Goal: Contribute content: Add original content to the website for others to see

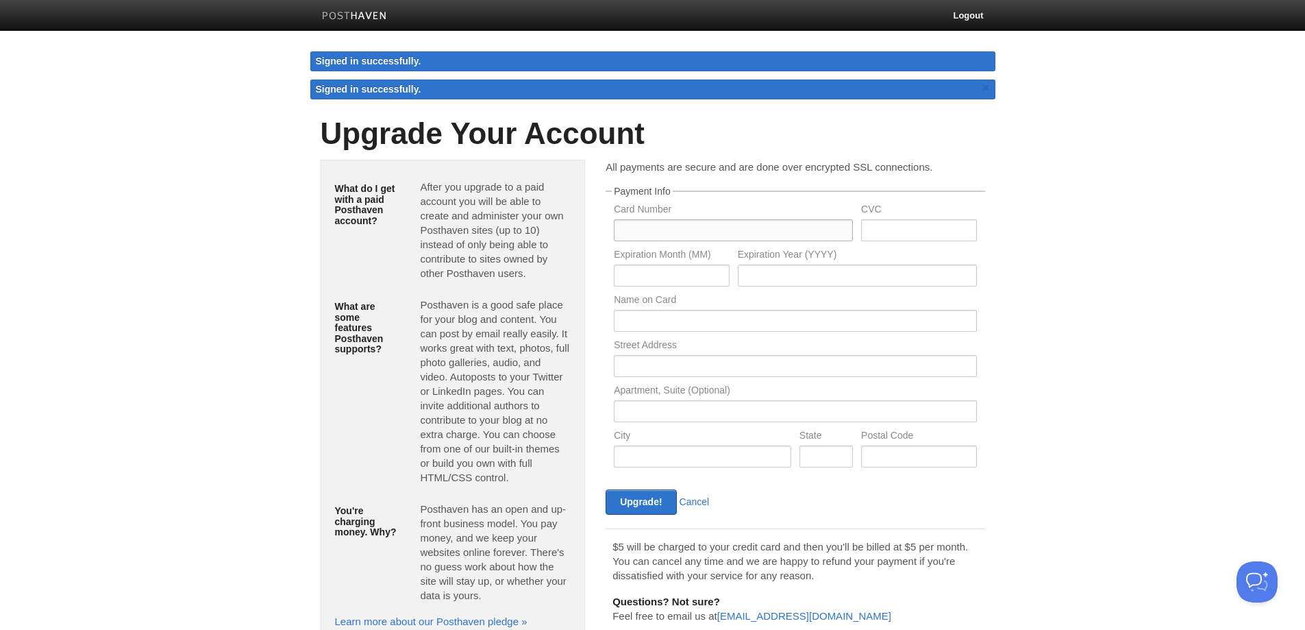
click at [666, 225] on input "text" at bounding box center [733, 230] width 239 height 22
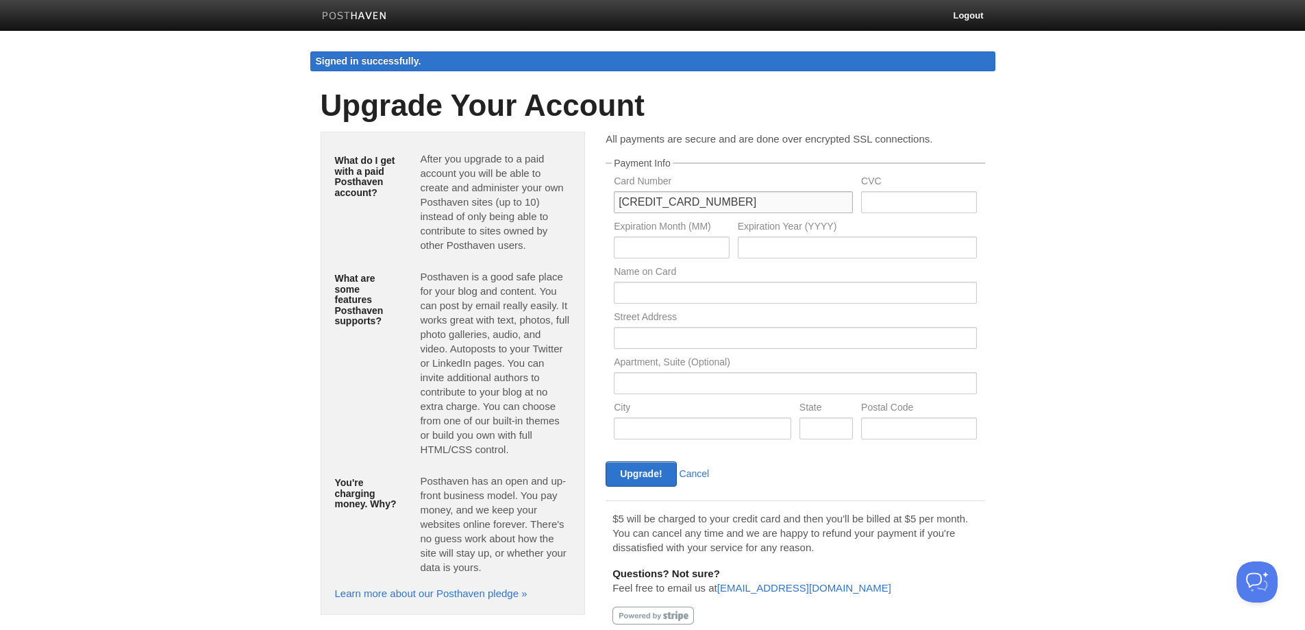
type input "4596610193323845"
click at [923, 206] on input "text" at bounding box center [918, 202] width 115 height 22
type input "939"
click at [696, 248] on input "text" at bounding box center [671, 247] width 115 height 22
type input "10"
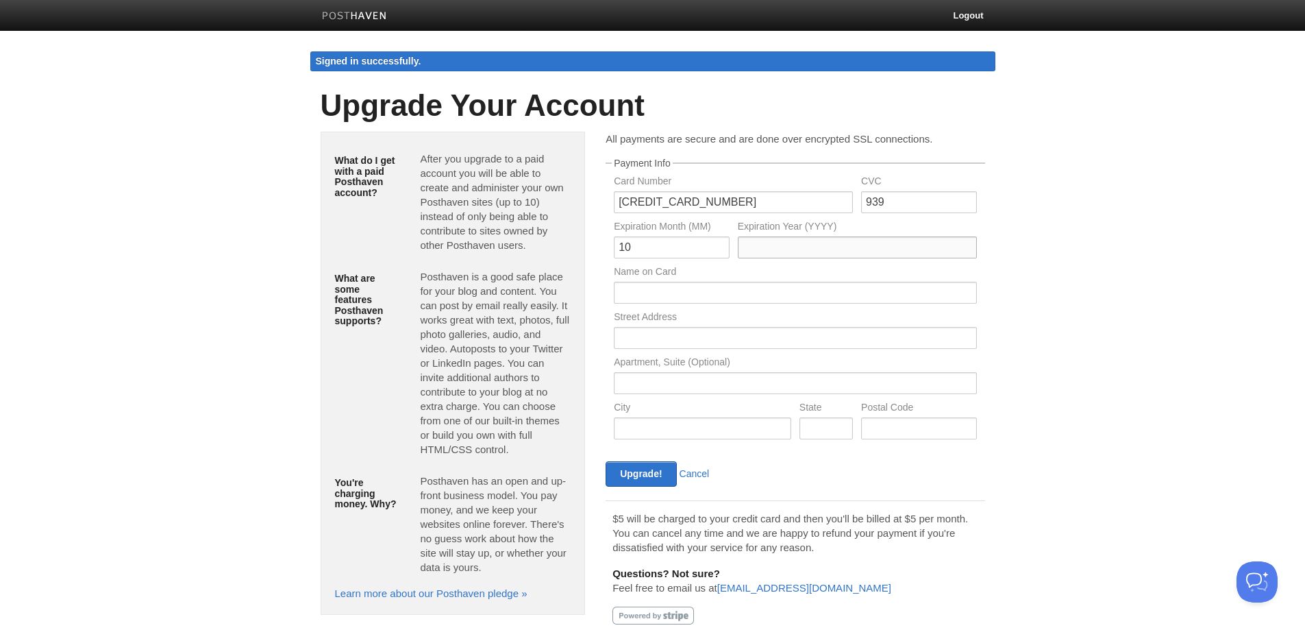
click at [796, 251] on input "text" at bounding box center [857, 247] width 239 height 22
type input "2027"
click at [728, 286] on input "text" at bounding box center [795, 293] width 362 height 22
type input "Daniel Harrison"
click at [641, 341] on input "text" at bounding box center [795, 338] width 362 height 22
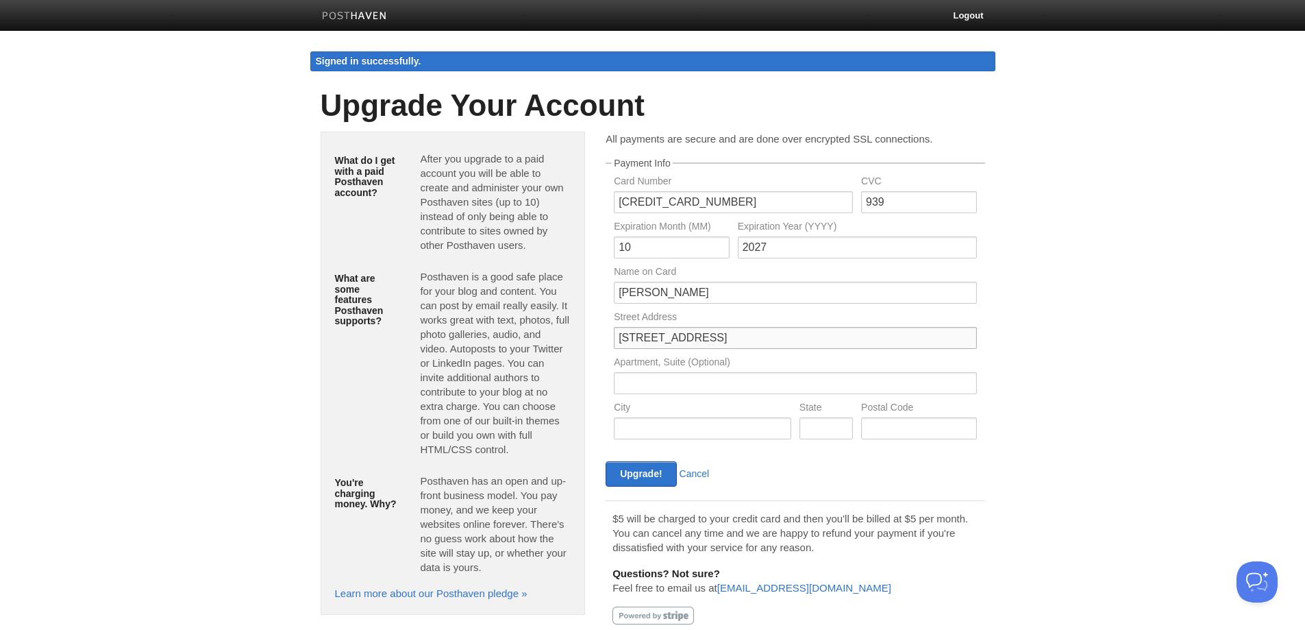
type input "9 Orchard Green, Eardisland"
type input "Leominster"
click at [894, 425] on input "text" at bounding box center [918, 428] width 115 height 22
type input "HR6 9BX"
click at [891, 460] on form "Payment Info Card Number 4596610193323845 CVC 939 Expiration Month (MM) 10 Expi…" at bounding box center [795, 322] width 379 height 328
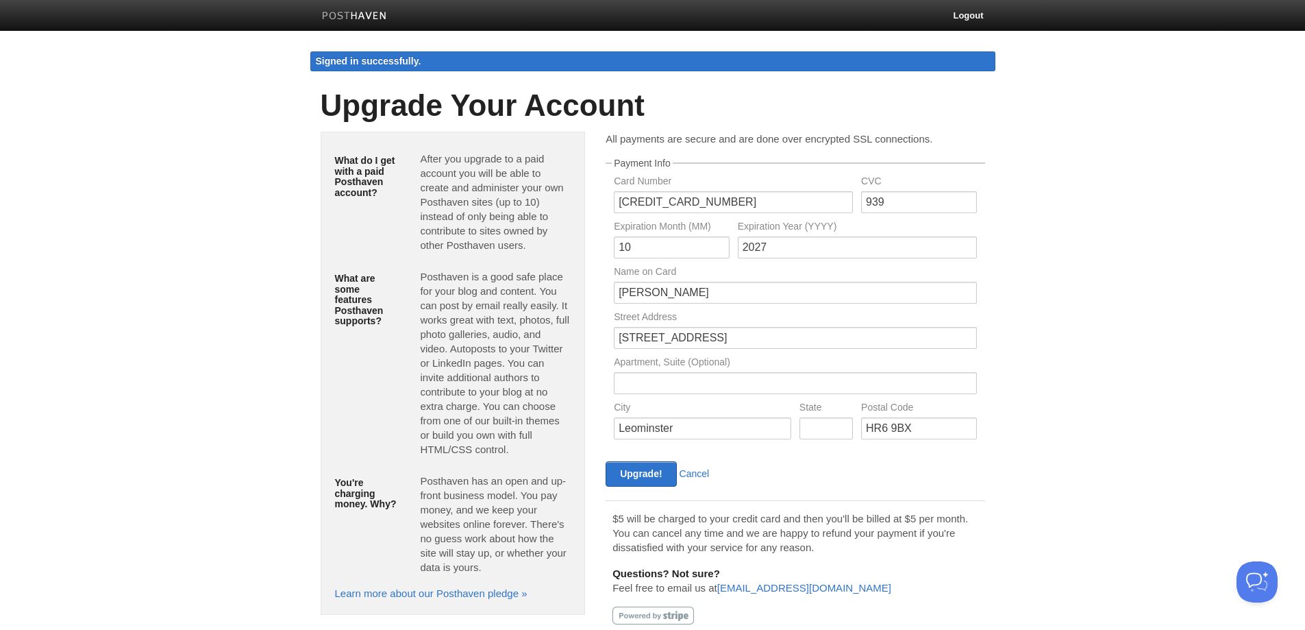
scroll to position [32, 0]
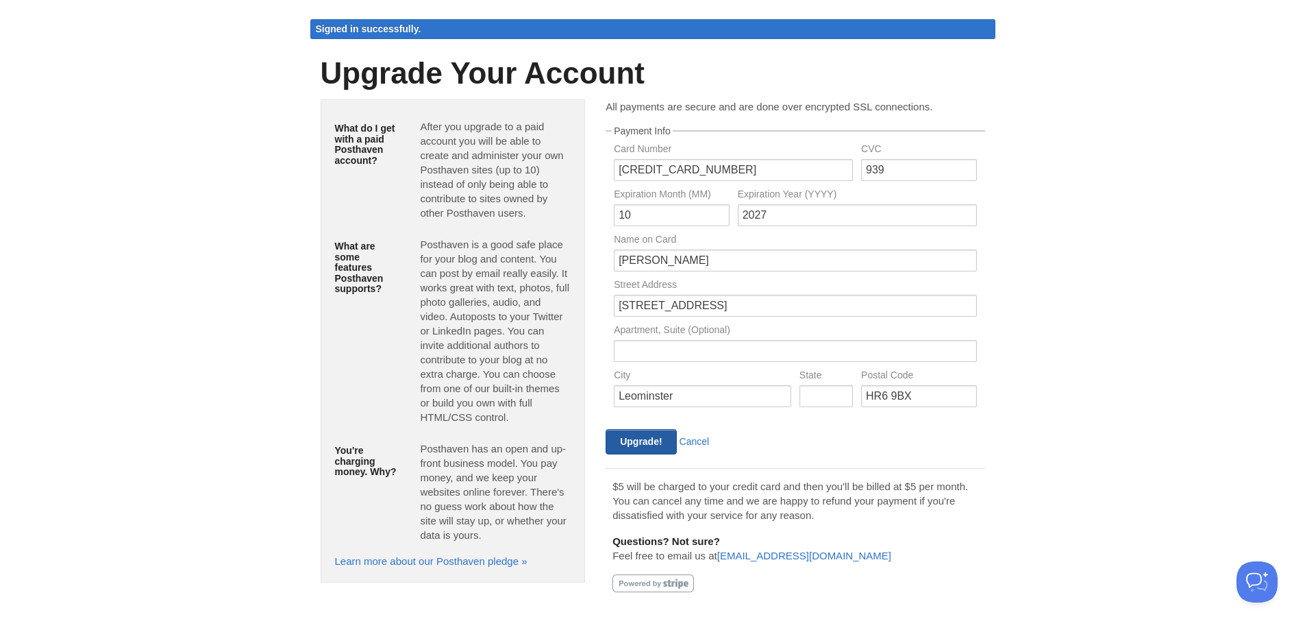
click at [638, 443] on input "Upgrade!" at bounding box center [641, 441] width 71 height 25
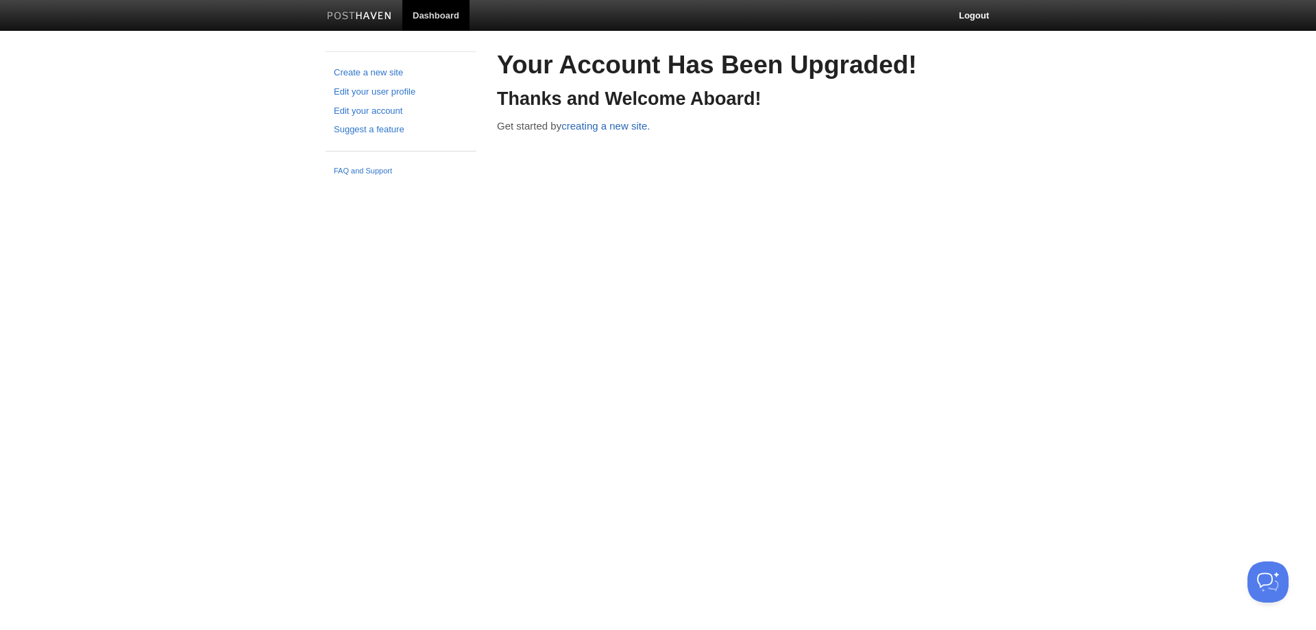
click at [611, 128] on link "creating a new site." at bounding box center [605, 126] width 88 height 12
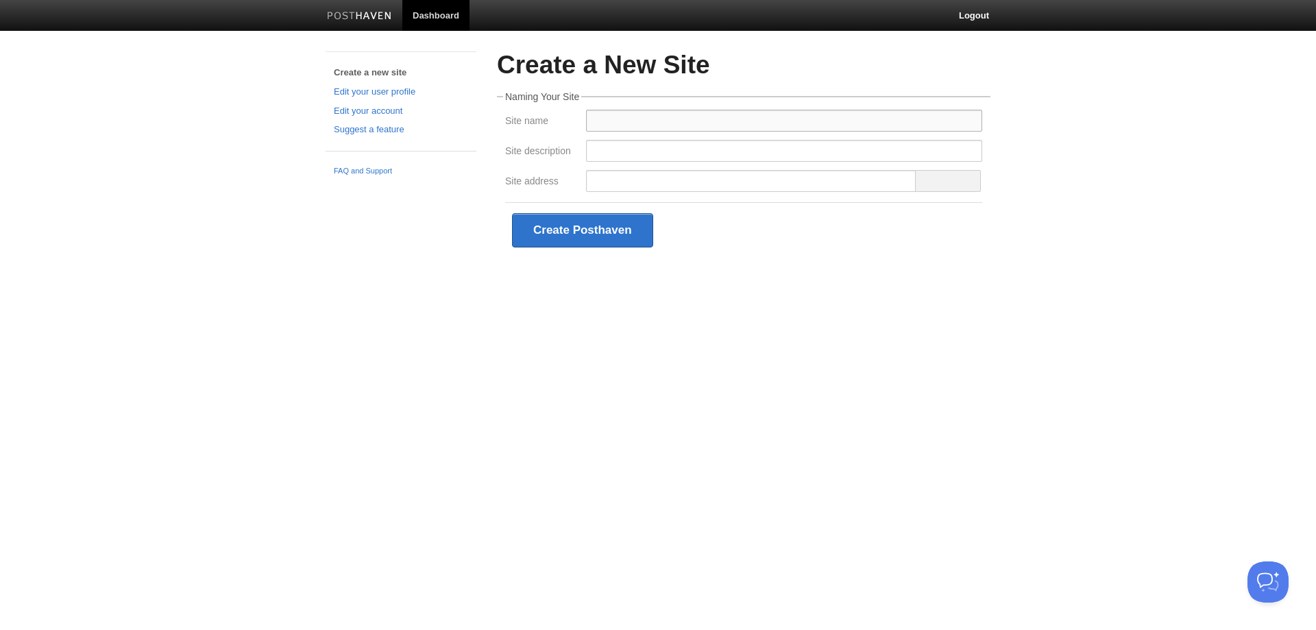
click at [608, 122] on input "Site name" at bounding box center [784, 121] width 396 height 22
type input "The Hidden Föld"
click at [609, 153] on input "Site description" at bounding box center [784, 151] width 396 height 22
click at [629, 172] on input "Site address" at bounding box center [751, 181] width 330 height 22
click at [617, 145] on input "Site description" at bounding box center [784, 151] width 396 height 22
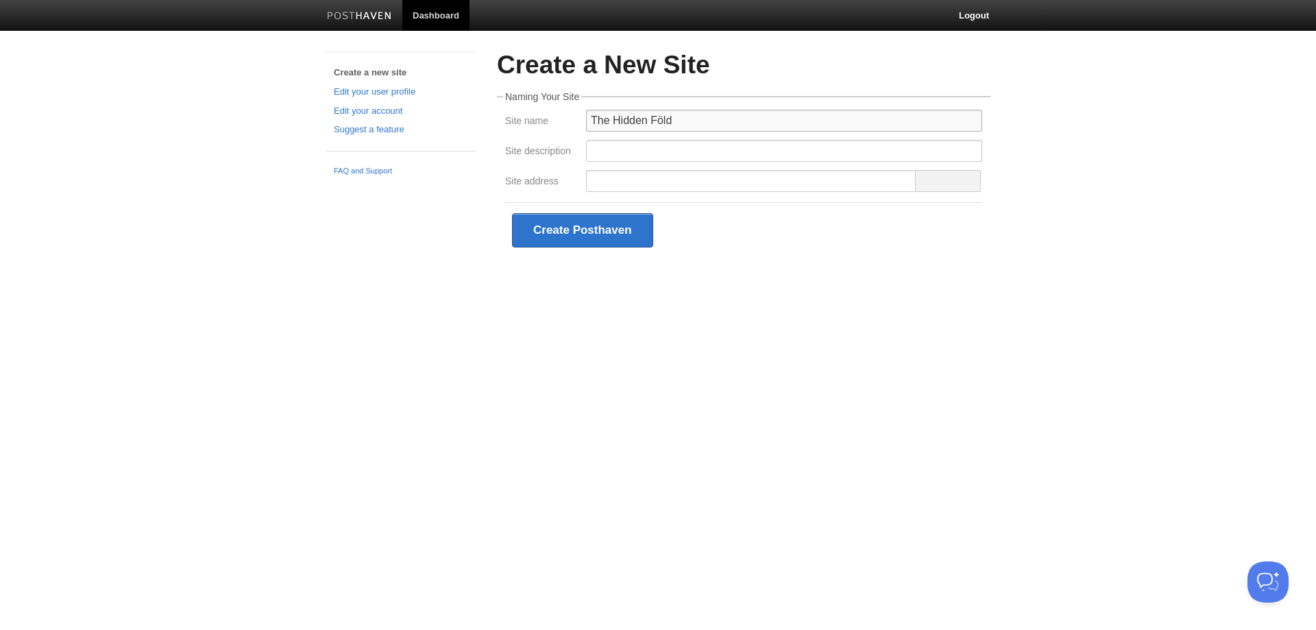
click at [685, 120] on input "The Hidden Föld" at bounding box center [784, 121] width 396 height 22
click at [615, 181] on input "Site address" at bounding box center [751, 181] width 330 height 22
click at [941, 174] on span at bounding box center [948, 181] width 66 height 22
click at [635, 177] on input "Site address" at bounding box center [751, 181] width 330 height 22
click at [616, 167] on div at bounding box center [784, 155] width 404 height 30
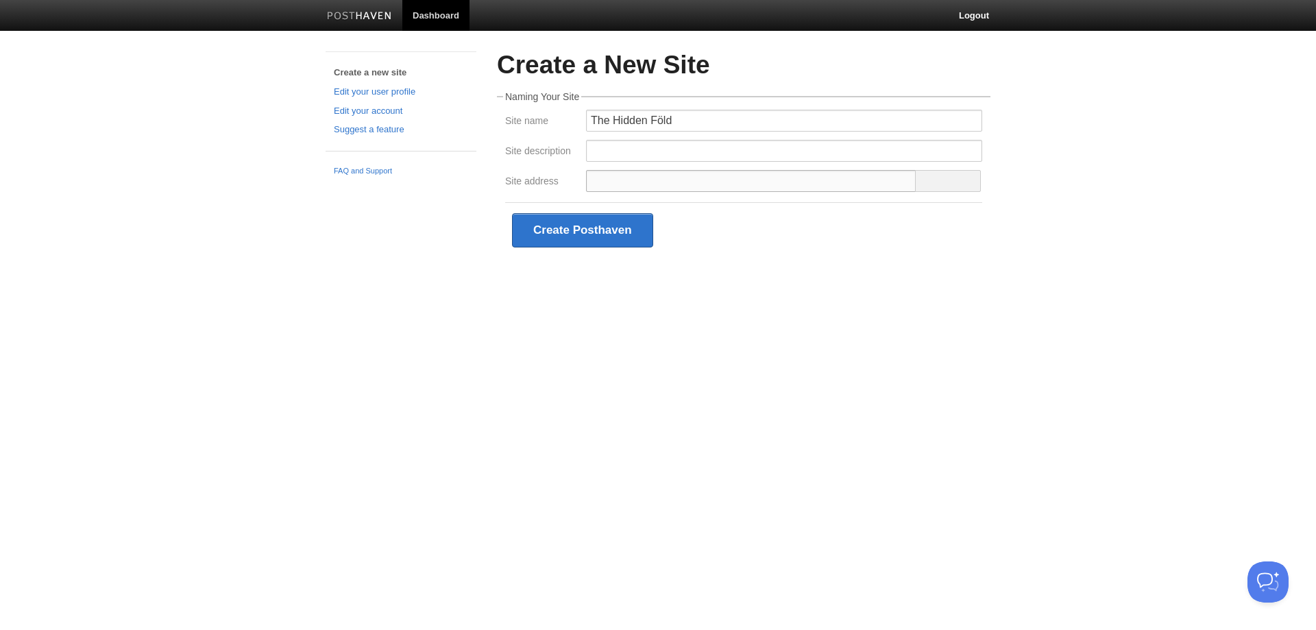
click at [619, 176] on input "Site address" at bounding box center [751, 181] width 330 height 22
type input "m"
type input "hiddenfold"
click at [393, 92] on link "Edit your user profile" at bounding box center [401, 92] width 134 height 14
click at [611, 140] on input "Site description" at bounding box center [784, 151] width 396 height 22
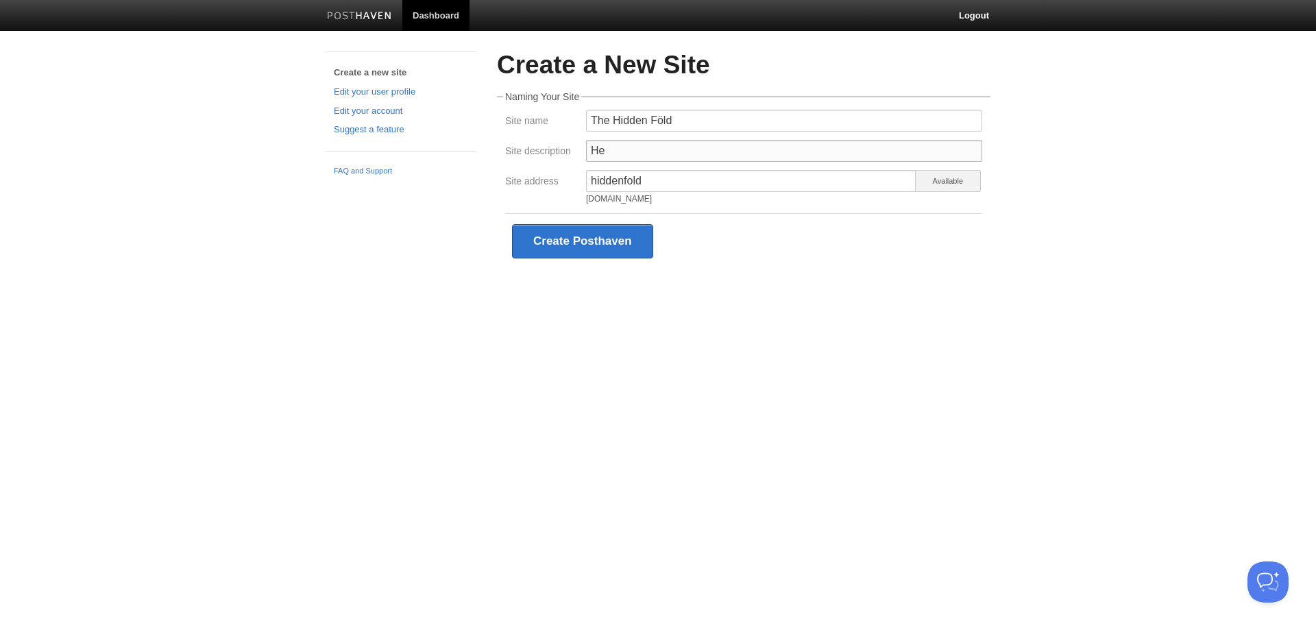
type input "H"
type input "A"
click at [622, 152] on input "Site description" at bounding box center [784, 151] width 396 height 22
paste input "The Hidden Föld: A Speculative Manifesto for Human-AI Coexistence"
type input "The Hidden Föld: A Speculative Manifesto for Human-AI Coexistence"
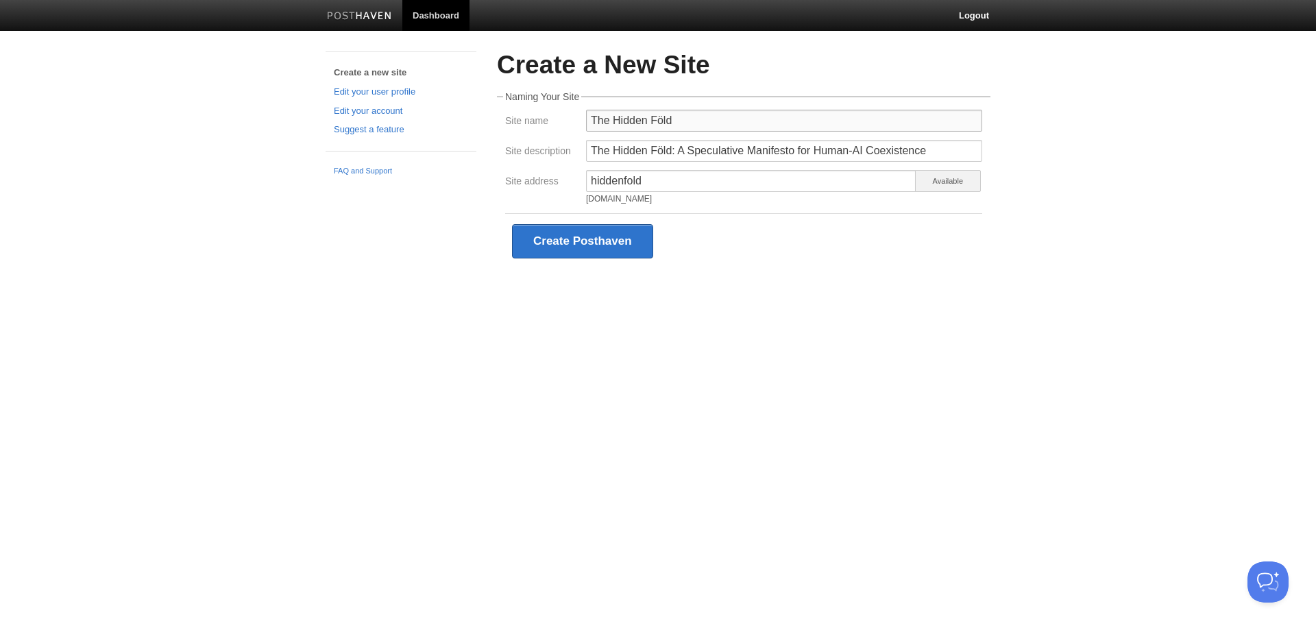
click at [678, 124] on input "The Hidden Föld" at bounding box center [784, 121] width 396 height 22
click at [688, 117] on input "The Hidden Föld" at bounding box center [784, 121] width 396 height 22
drag, startPoint x: 680, startPoint y: 121, endPoint x: 576, endPoint y: 119, distance: 104.2
click at [576, 119] on div "Site name The Hidden Föld" at bounding box center [743, 125] width 485 height 30
click at [736, 125] on input "The Hidden Föld" at bounding box center [784, 121] width 396 height 22
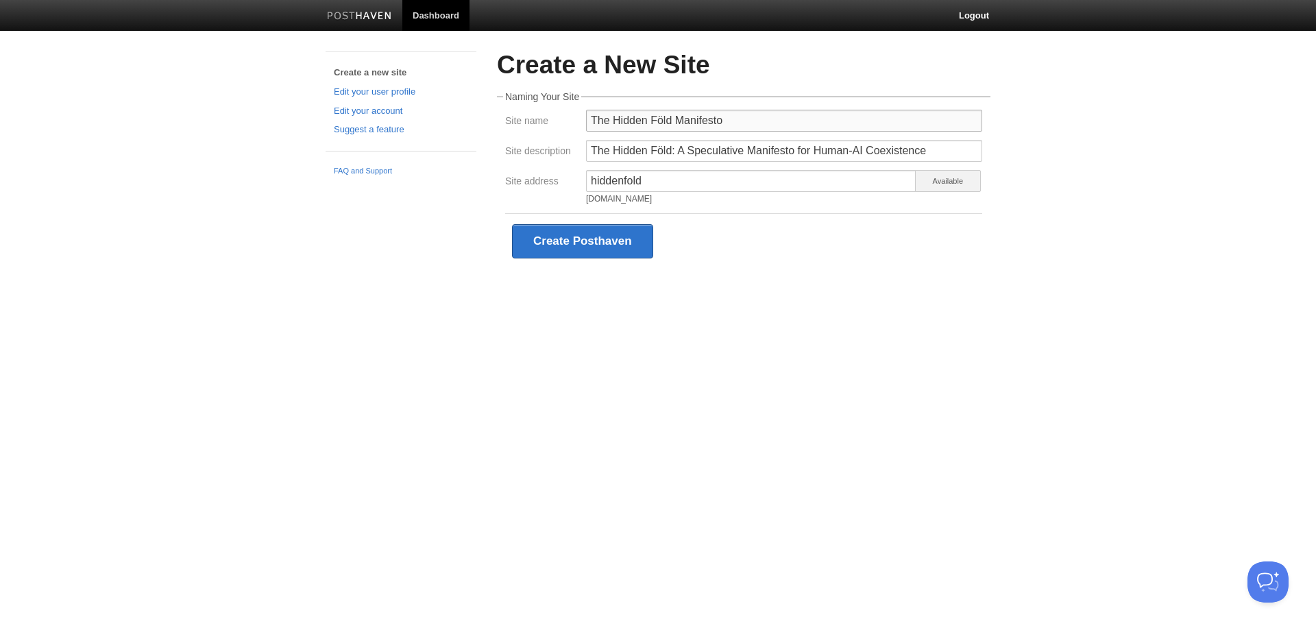
type input "The Hidden Föld Manifesto"
click at [708, 238] on div "Create Posthaven" at bounding box center [743, 241] width 477 height 56
click at [579, 239] on button "Create Posthaven" at bounding box center [582, 241] width 141 height 34
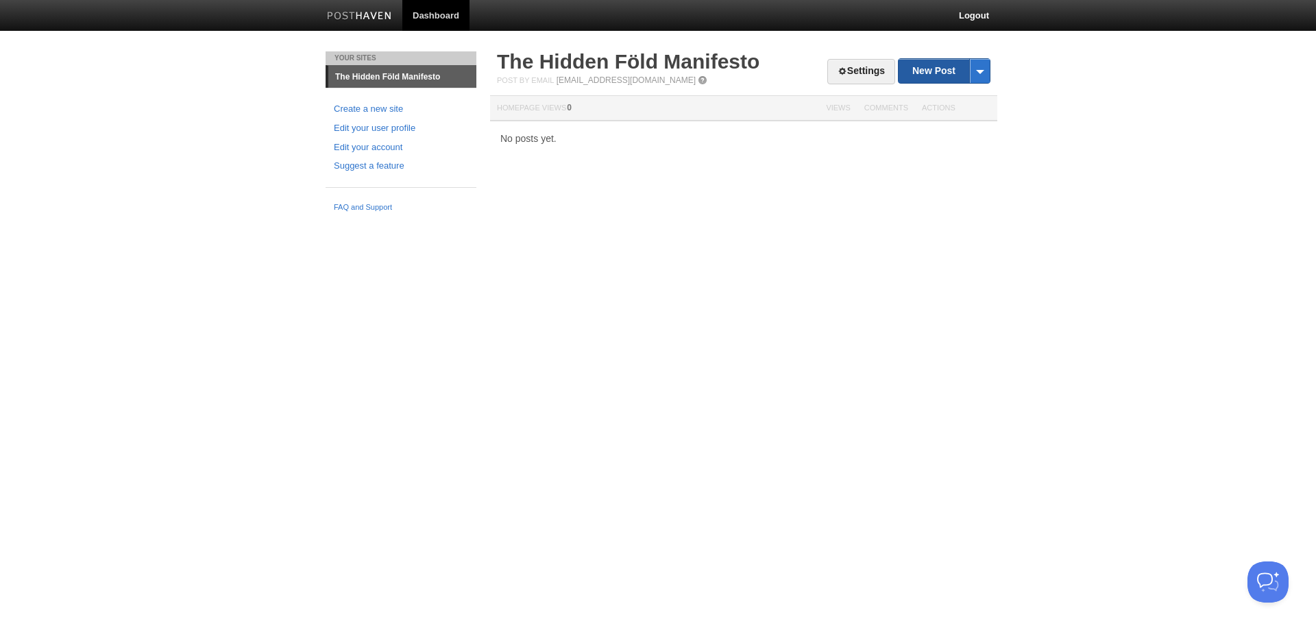
click at [939, 67] on link "New Post" at bounding box center [943, 71] width 91 height 24
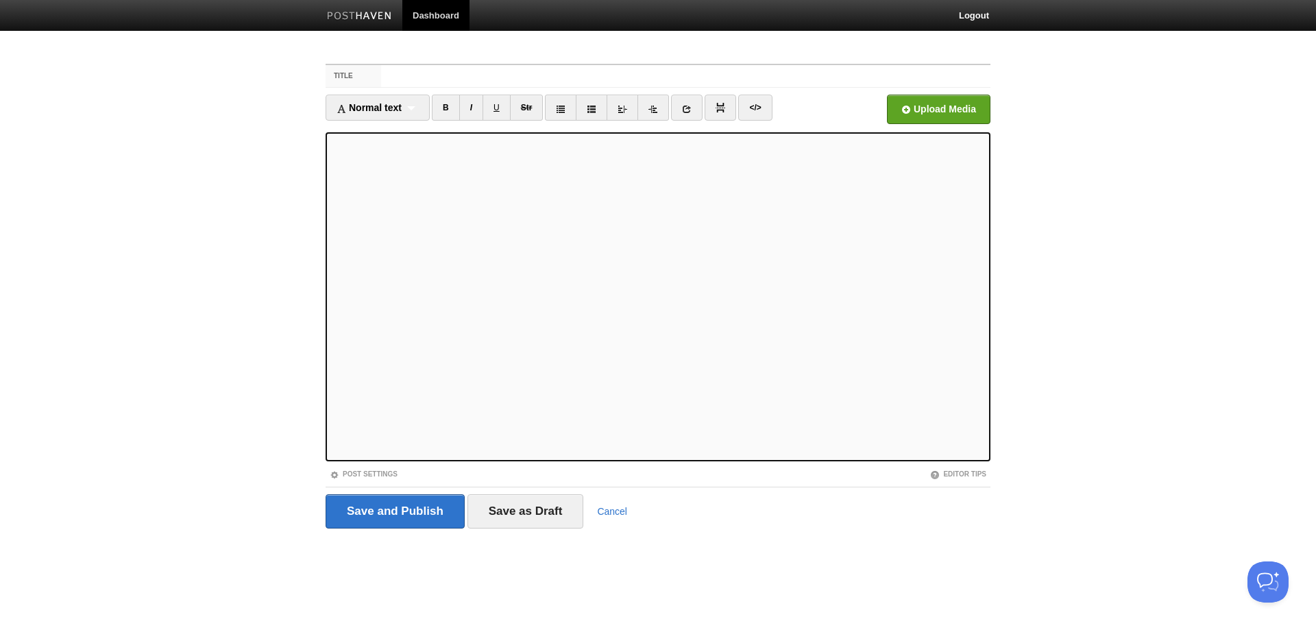
click at [400, 57] on div "Title Normal text Normal text Heading 1 Heading 2 Heading 3 B I U Str ×" at bounding box center [657, 315] width 685 height 528
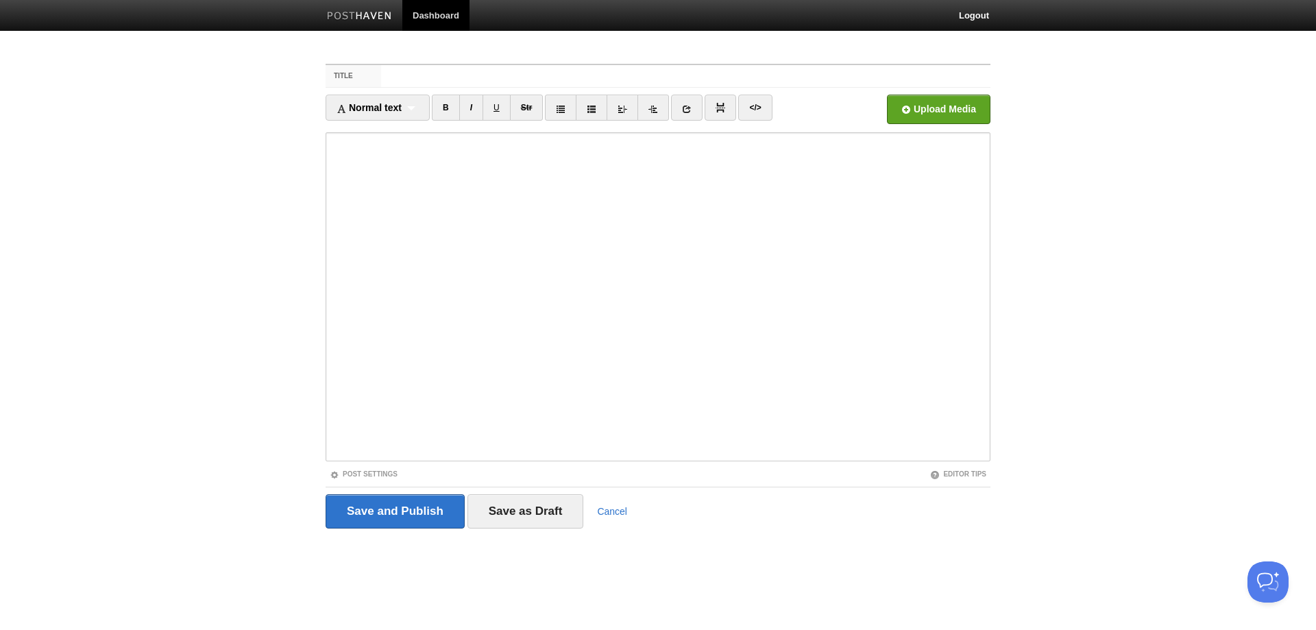
click at [405, 52] on div "Title Normal text Normal text Heading 1 Heading 2 Heading 3 B I U Str ×" at bounding box center [657, 315] width 685 height 528
click at [373, 74] on label "Title" at bounding box center [353, 76] width 56 height 22
click at [381, 74] on input "Title" at bounding box center [685, 76] width 609 height 22
paste input "The Hidden Föld: A Speculative Manifesto for Human-AI Coexistence"
type input "The Hidden Föld: A Speculative Manifesto for Human-AI Coexistence"
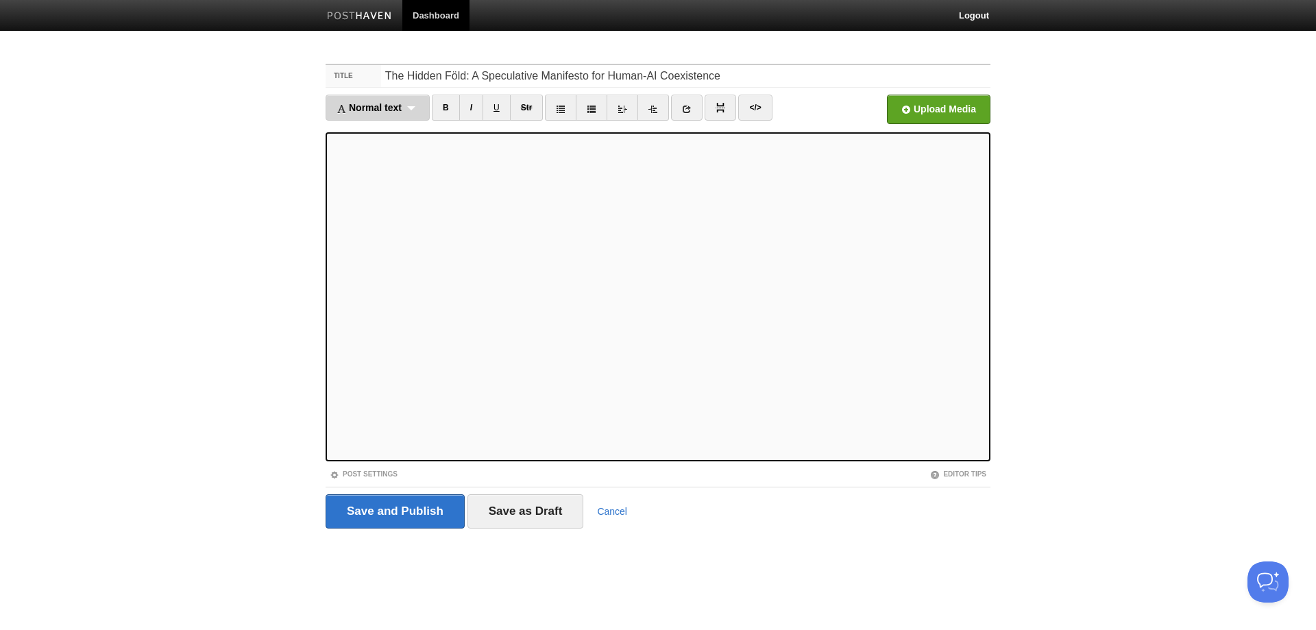
click at [358, 110] on span "Normal text" at bounding box center [368, 107] width 65 height 11
click at [362, 126] on link "Normal text" at bounding box center [377, 131] width 103 height 21
click at [408, 511] on input "Save and Publish" at bounding box center [394, 511] width 139 height 34
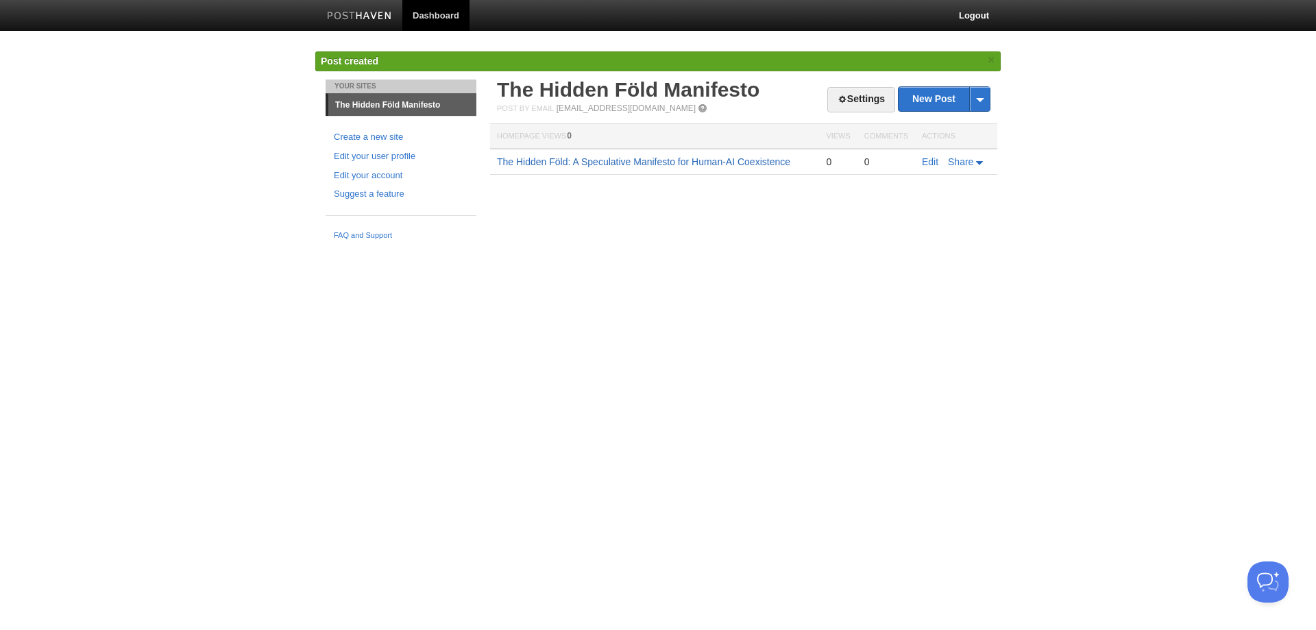
click at [667, 164] on link "The Hidden Föld: A Speculative Manifesto for Human-AI Coexistence" at bounding box center [643, 161] width 293 height 11
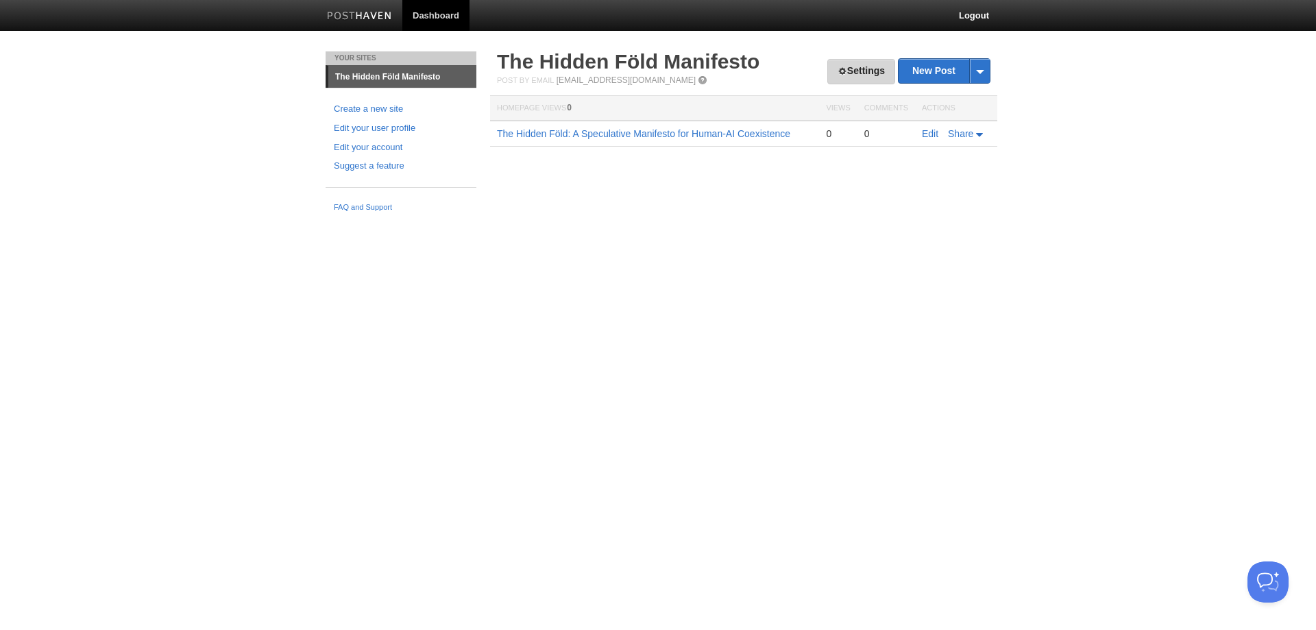
click at [874, 71] on link "Settings" at bounding box center [861, 71] width 68 height 25
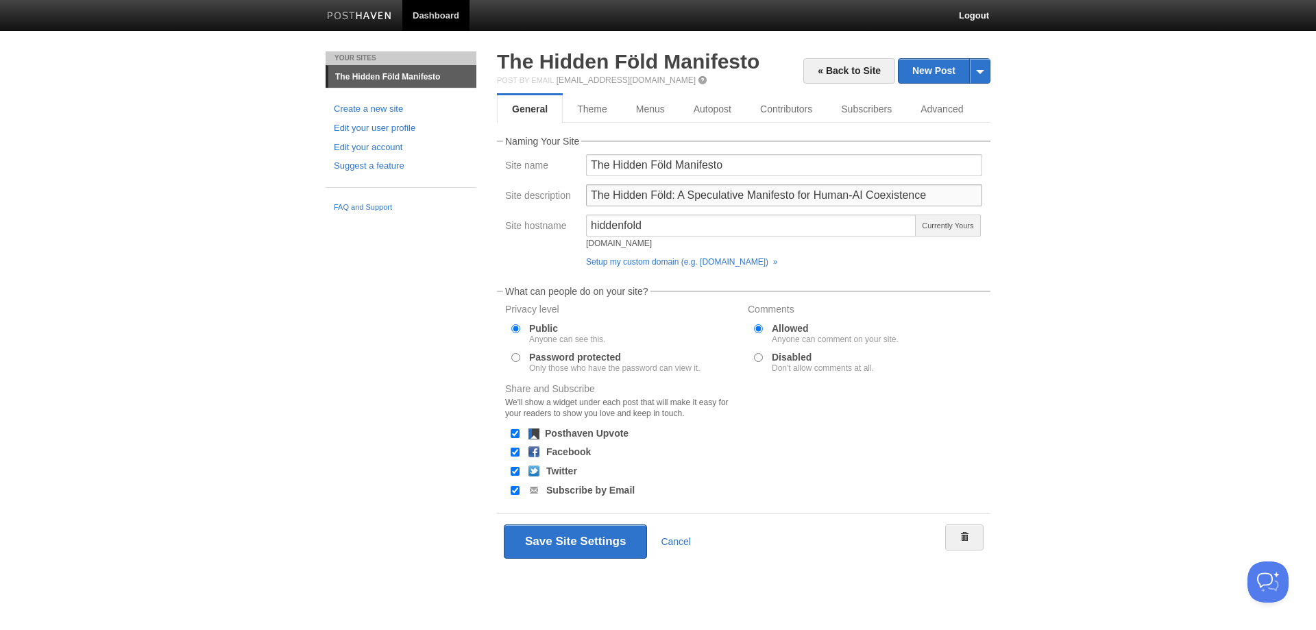
drag, startPoint x: 591, startPoint y: 194, endPoint x: 961, endPoint y: 195, distance: 370.7
click at [961, 195] on input "The Hidden Föld: A Speculative Manifesto for Human-AI Coexistence" at bounding box center [784, 195] width 396 height 22
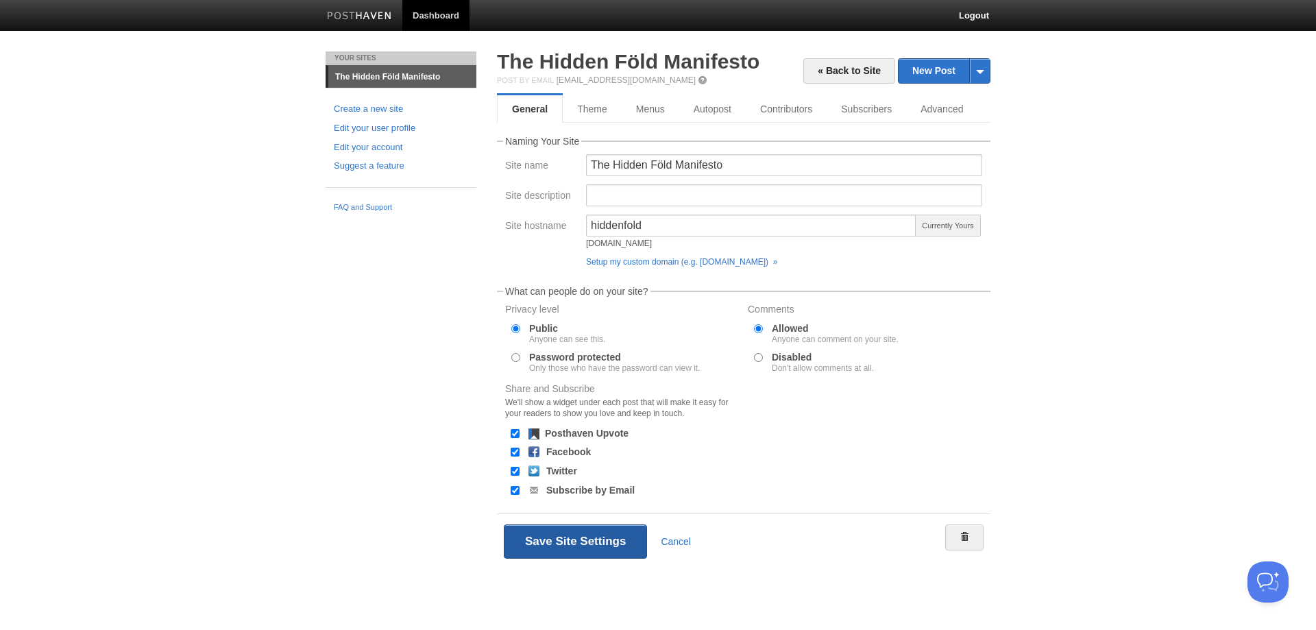
click at [590, 543] on button "Save Site Settings" at bounding box center [575, 541] width 143 height 34
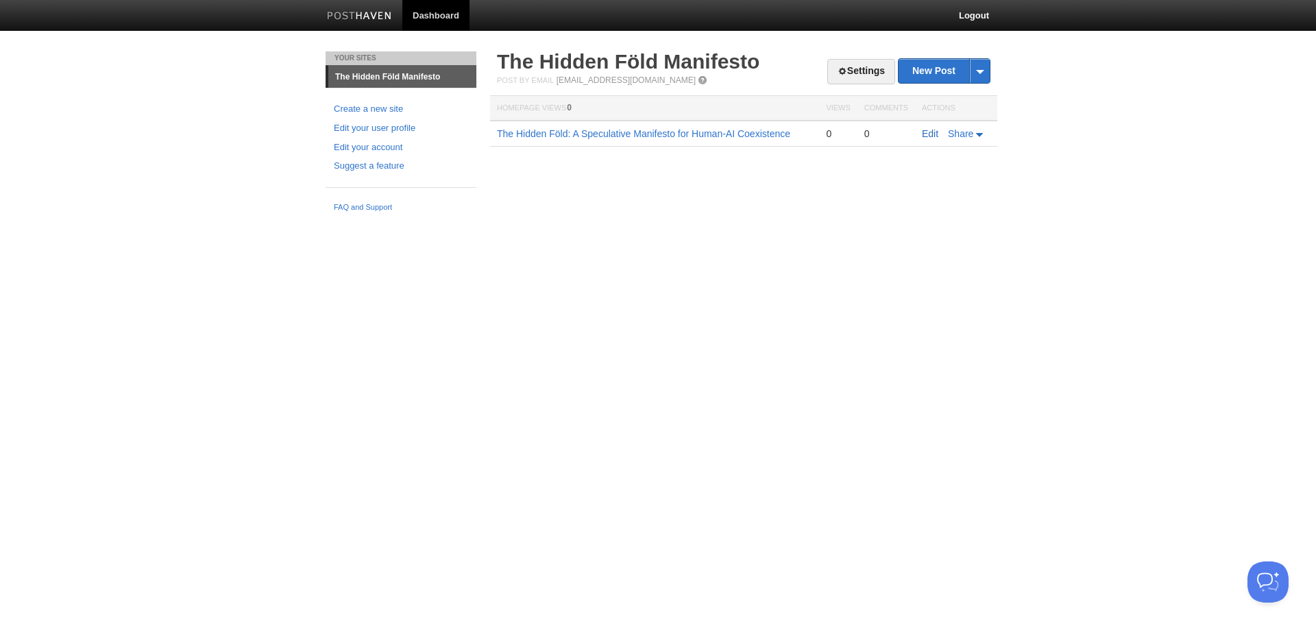
click at [930, 135] on link "Edit" at bounding box center [930, 133] width 16 height 11
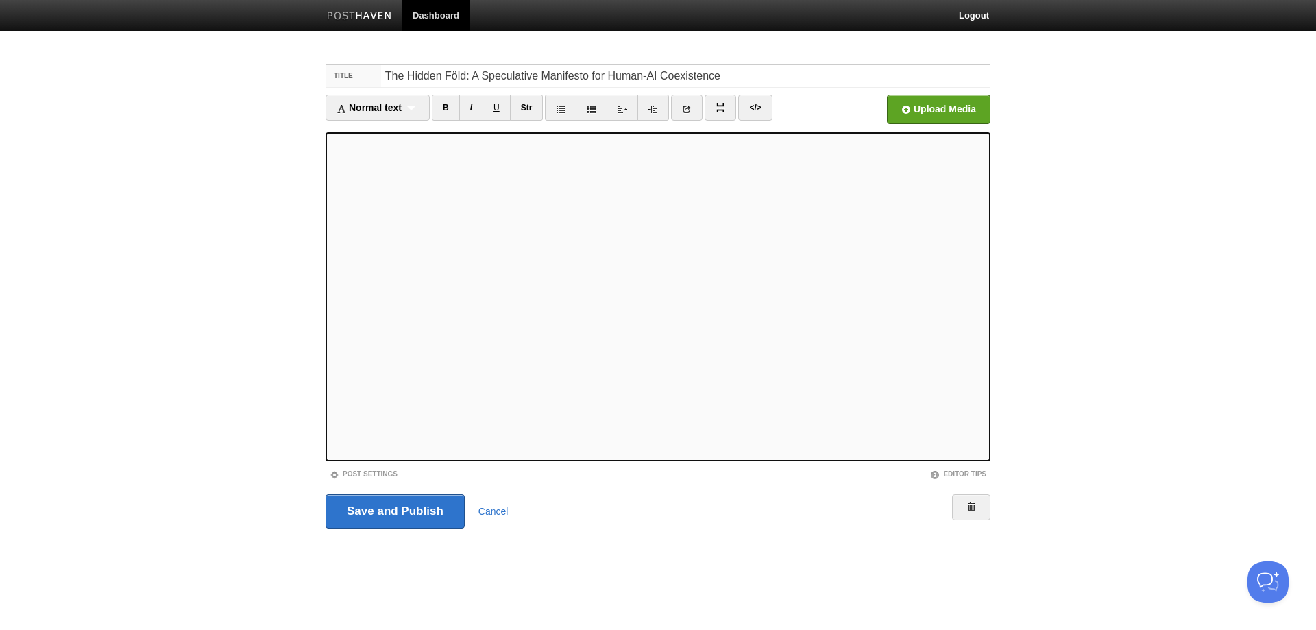
click at [330, 153] on iframe at bounding box center [657, 296] width 665 height 329
click at [387, 110] on span "Normal text" at bounding box center [368, 107] width 65 height 11
click at [380, 171] on link "Heading 2" at bounding box center [377, 172] width 103 height 21
click at [387, 105] on div "Heading 2 Normal text Heading 1 Heading 2 Heading 3" at bounding box center [367, 108] width 85 height 26
click at [369, 132] on link "Normal text" at bounding box center [368, 131] width 84 height 21
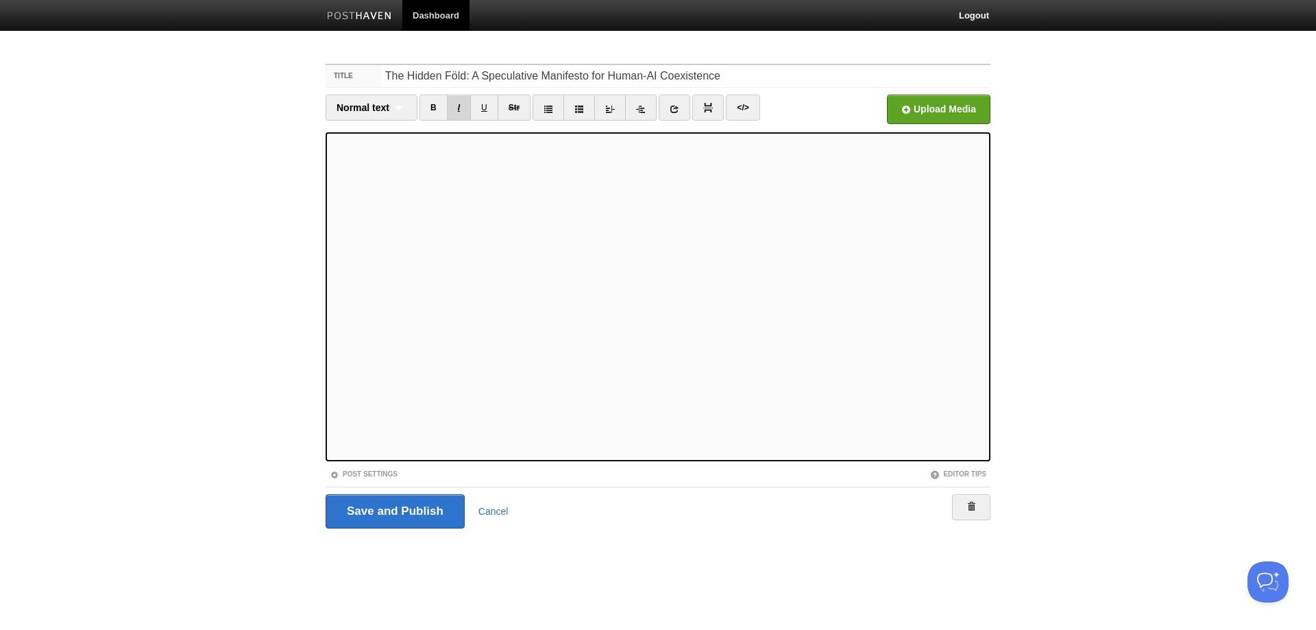
click at [452, 108] on link "I" at bounding box center [459, 108] width 24 height 26
click at [380, 103] on span "Normal text" at bounding box center [362, 107] width 53 height 11
click at [380, 169] on link "Heading 2" at bounding box center [371, 172] width 90 height 21
click at [381, 112] on span "Heading 2" at bounding box center [359, 107] width 46 height 11
click at [368, 169] on link "Heading 2" at bounding box center [368, 172] width 84 height 21
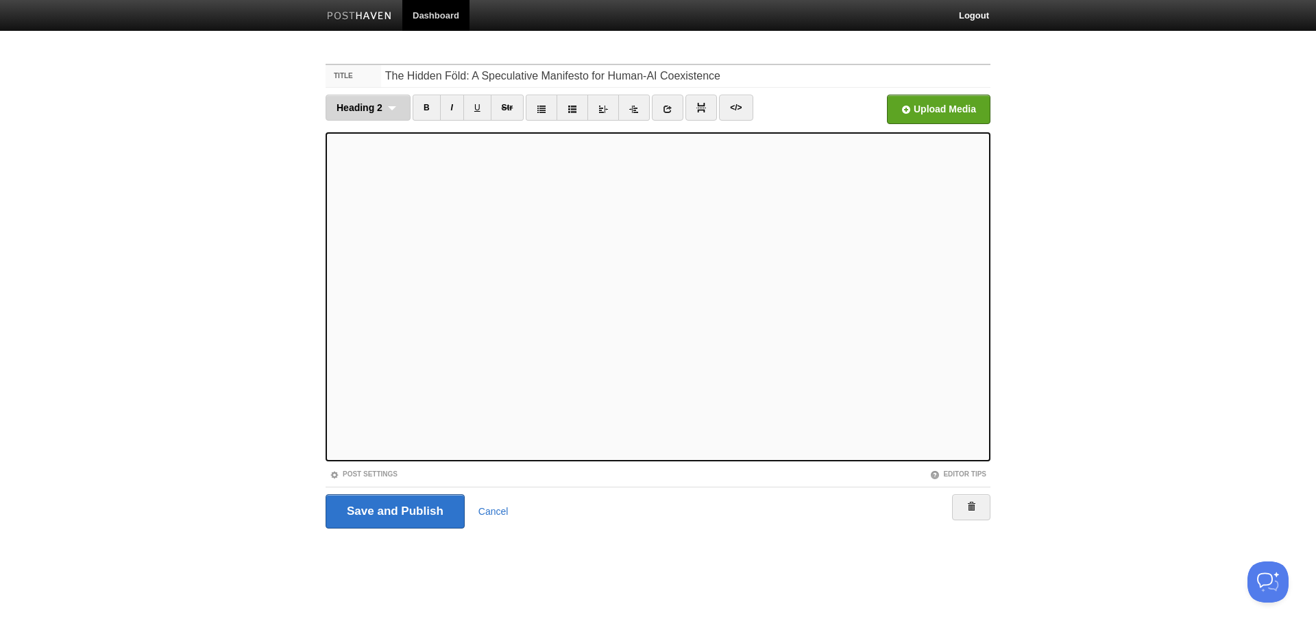
click at [371, 104] on span "Heading 2" at bounding box center [359, 107] width 46 height 11
click at [371, 167] on link "Heading 2" at bounding box center [368, 172] width 84 height 21
click at [382, 108] on div "Heading 2 Normal text Heading 1 Heading 2 Heading 3" at bounding box center [367, 108] width 85 height 26
click at [381, 173] on link "Heading 2" at bounding box center [368, 172] width 84 height 21
click at [386, 107] on div "Heading 2 Normal text Heading 1 Heading 2 Heading 3" at bounding box center [367, 108] width 85 height 26
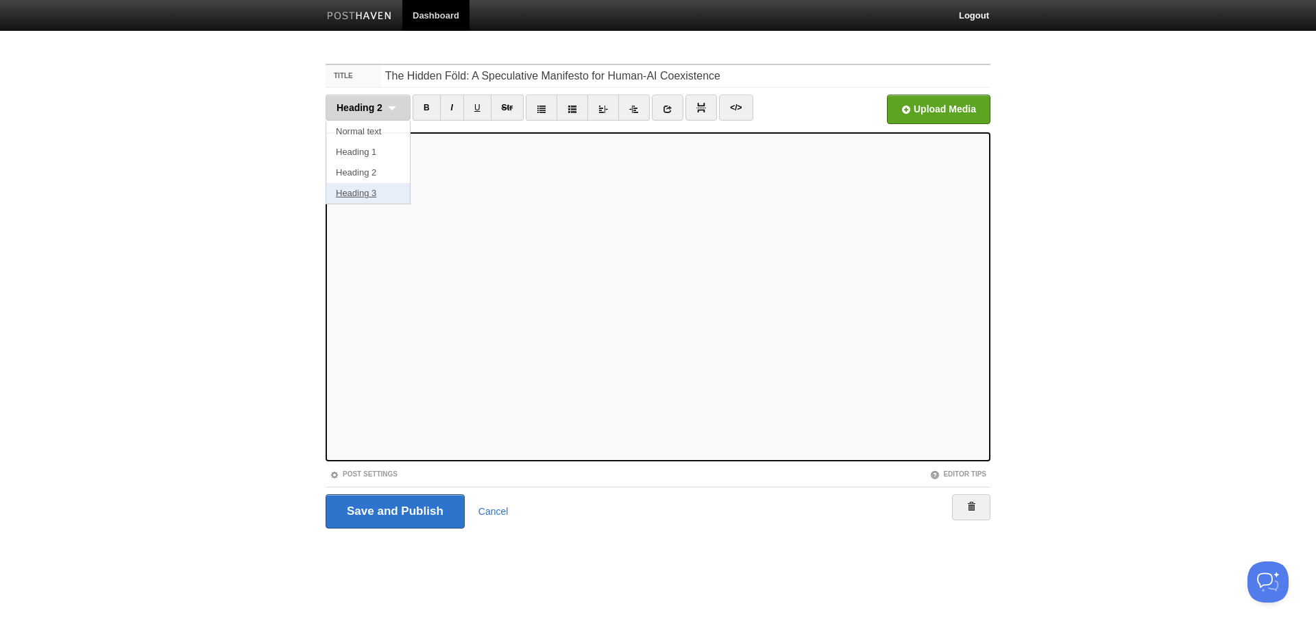
click at [371, 192] on link "Heading 3" at bounding box center [368, 193] width 84 height 21
click at [393, 114] on div "Heading 3 Normal text Heading 1 Heading 2 Heading 3" at bounding box center [367, 108] width 85 height 26
click at [378, 132] on link "Normal text" at bounding box center [368, 131] width 84 height 21
click at [388, 104] on span "Normal text" at bounding box center [362, 107] width 53 height 11
click at [378, 132] on link "Normal text" at bounding box center [371, 131] width 90 height 21
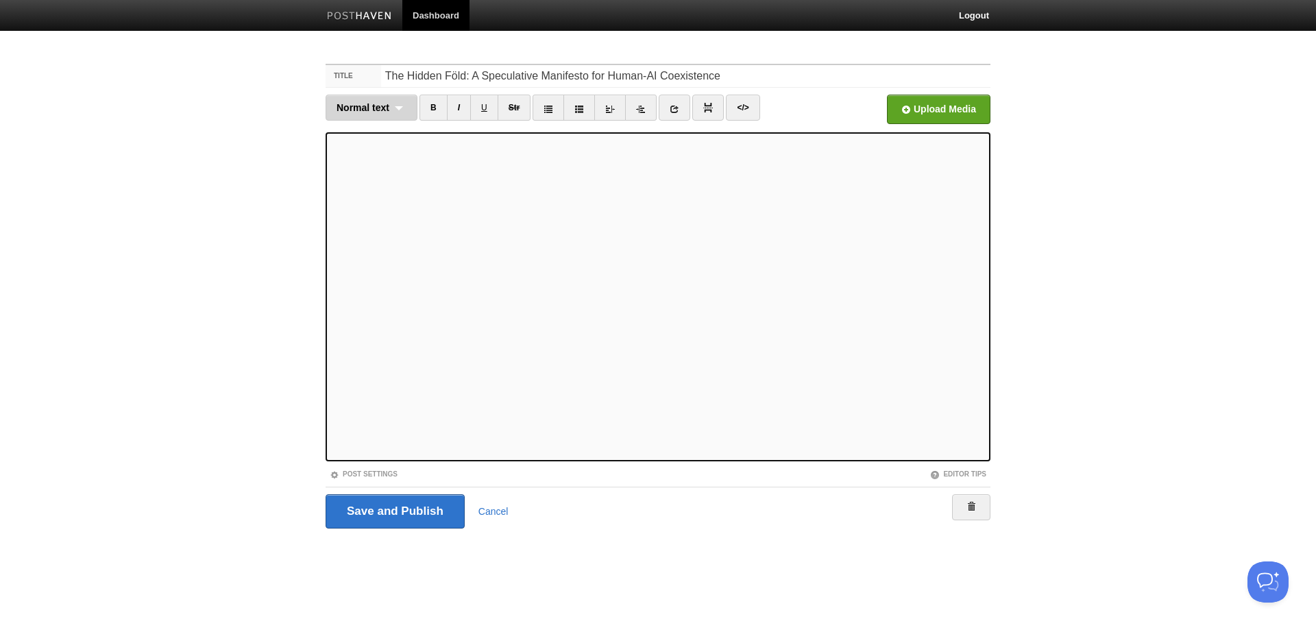
click at [394, 108] on div "Normal text Normal text Heading 1 Heading 2 Heading 3" at bounding box center [371, 108] width 92 height 26
click at [373, 173] on link "Heading 2" at bounding box center [371, 172] width 90 height 21
click at [380, 108] on span "Heading 2" at bounding box center [359, 107] width 46 height 11
click at [382, 167] on link "Heading 2" at bounding box center [368, 172] width 84 height 21
click at [382, 107] on div "Heading 2 Normal text Heading 1 Heading 2 Heading 3" at bounding box center [367, 108] width 85 height 26
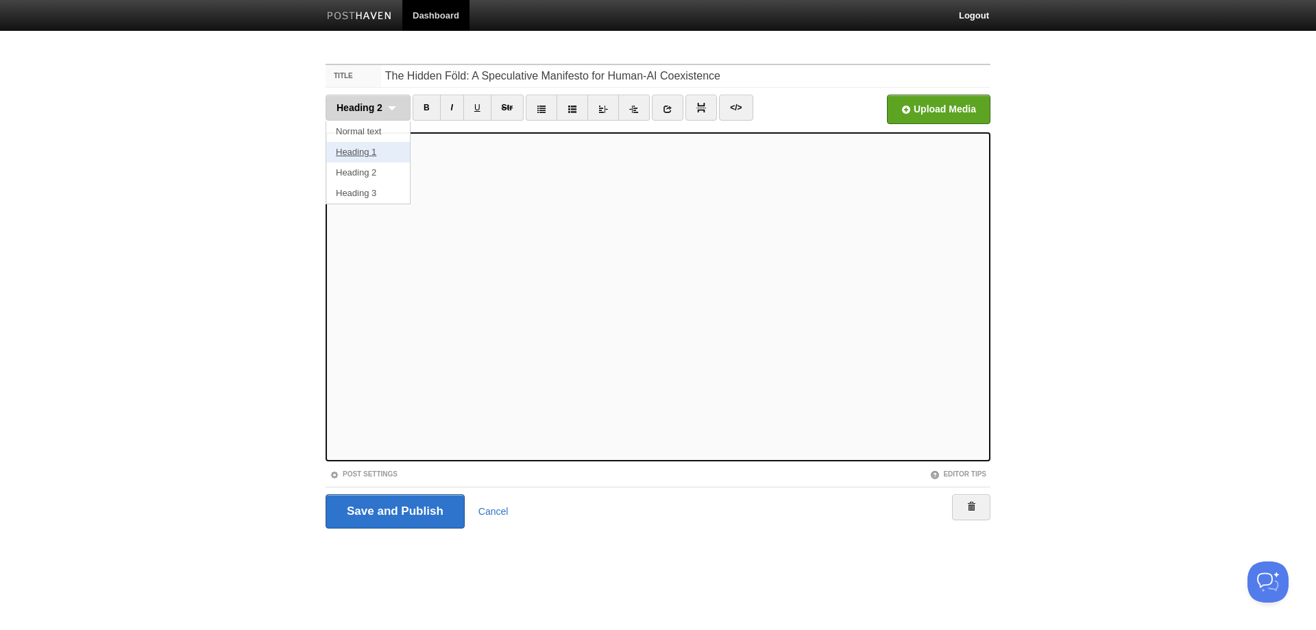
click at [377, 151] on link "Heading 1" at bounding box center [368, 152] width 84 height 21
click at [395, 108] on div "Heading 1 Normal text Heading 1 Heading 2 Heading 3" at bounding box center [367, 108] width 85 height 26
click at [377, 169] on link "Heading 2" at bounding box center [368, 172] width 84 height 21
click at [378, 106] on span "Heading 2" at bounding box center [359, 107] width 46 height 11
click at [371, 170] on link "Heading 2" at bounding box center [368, 172] width 84 height 21
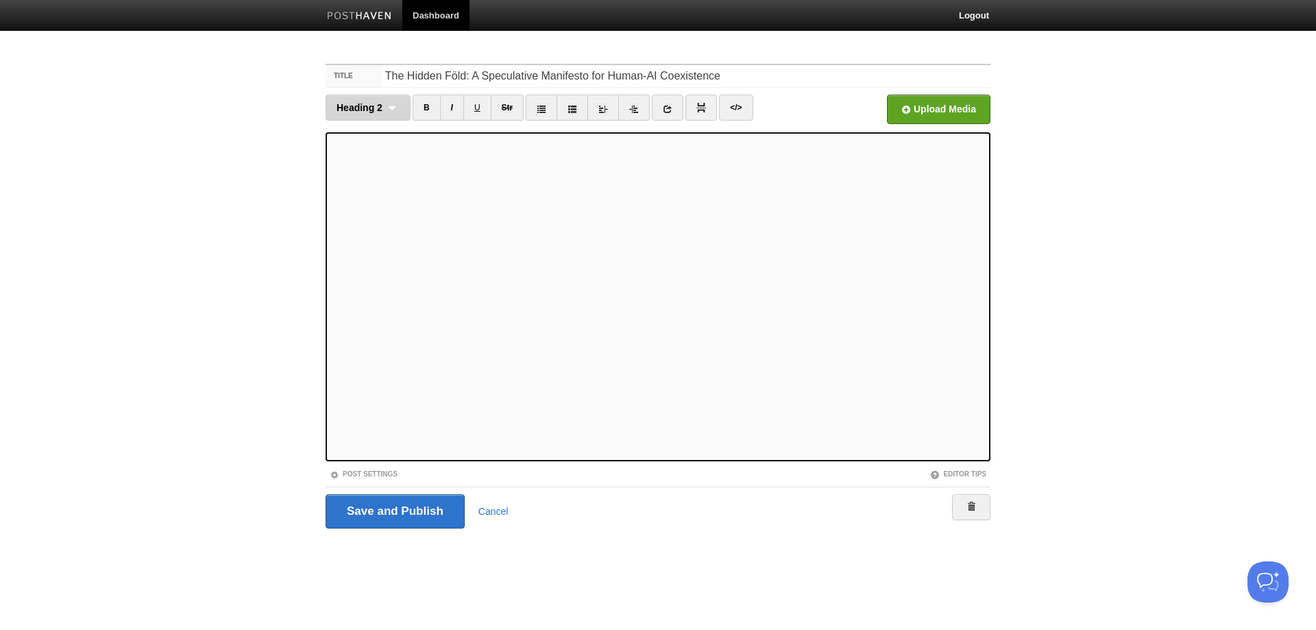
click at [382, 115] on div "Heading 2 Normal text Heading 1 Heading 2 Heading 3" at bounding box center [367, 108] width 85 height 26
click at [379, 174] on link "Heading 2" at bounding box center [368, 172] width 84 height 21
click at [391, 106] on div "Heading 2 Normal text Heading 1 Heading 2 Heading 3" at bounding box center [367, 108] width 85 height 26
click at [377, 175] on link "Heading 2" at bounding box center [368, 172] width 84 height 21
click at [389, 105] on div "Heading 2 Normal text Heading 1 Heading 2 Heading 3" at bounding box center [367, 108] width 85 height 26
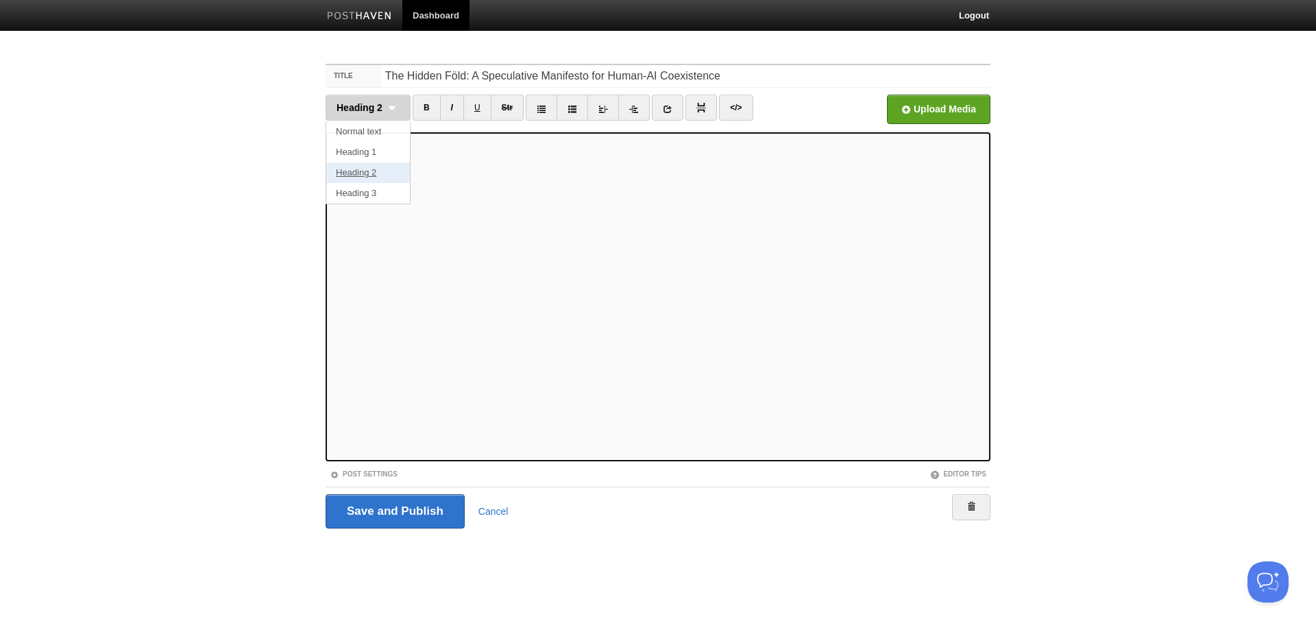
click at [365, 171] on link "Heading 2" at bounding box center [368, 172] width 84 height 21
click at [399, 100] on div "Heading 2 Normal text Heading 1 Heading 2 Heading 3" at bounding box center [367, 108] width 85 height 26
click at [369, 194] on link "Heading 3" at bounding box center [368, 193] width 84 height 21
click at [389, 110] on div "Heading 3 Normal text Heading 1 Heading 2 Heading 3" at bounding box center [367, 108] width 85 height 26
click at [374, 130] on link "Normal text" at bounding box center [368, 131] width 84 height 21
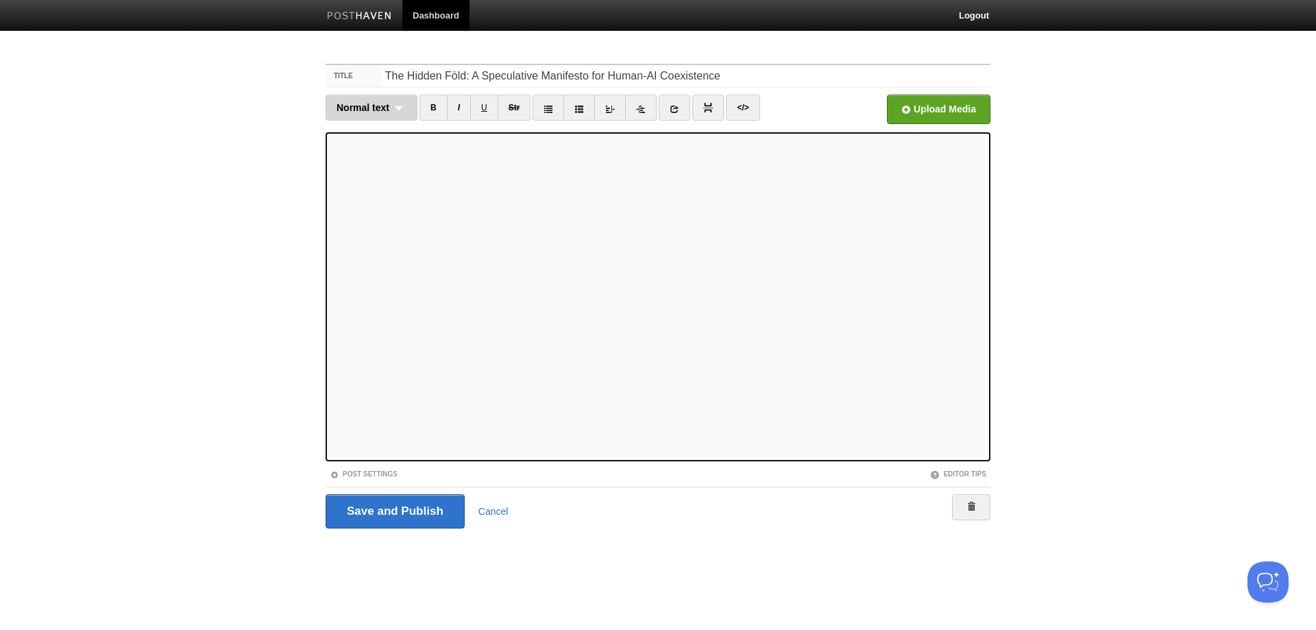
click at [380, 108] on span "Normal text" at bounding box center [362, 107] width 53 height 11
click at [373, 138] on link "Normal text" at bounding box center [371, 131] width 90 height 21
click at [387, 110] on span "Normal text" at bounding box center [362, 107] width 53 height 11
click at [369, 127] on link "Normal text" at bounding box center [371, 131] width 90 height 21
click at [398, 109] on div "Normal text Normal text Heading 1 Heading 2 Heading 3" at bounding box center [371, 108] width 92 height 26
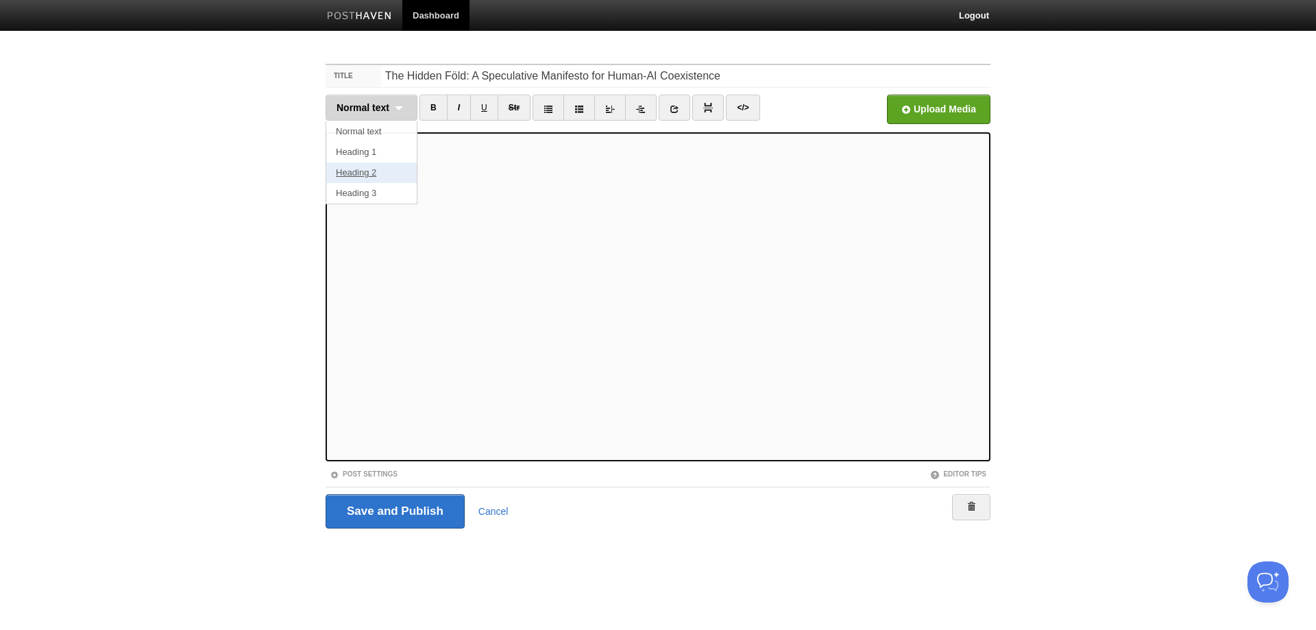
click at [362, 170] on link "Heading 2" at bounding box center [371, 172] width 90 height 21
click at [383, 106] on div "Heading 2 Normal text Heading 1 Heading 2 Heading 3" at bounding box center [367, 108] width 85 height 26
click at [367, 189] on link "Heading 3" at bounding box center [368, 193] width 84 height 21
click at [393, 119] on div "Heading 3 Normal text Heading 1 Heading 2 Heading 3" at bounding box center [367, 108] width 85 height 26
click at [367, 134] on link "Normal text" at bounding box center [368, 131] width 84 height 21
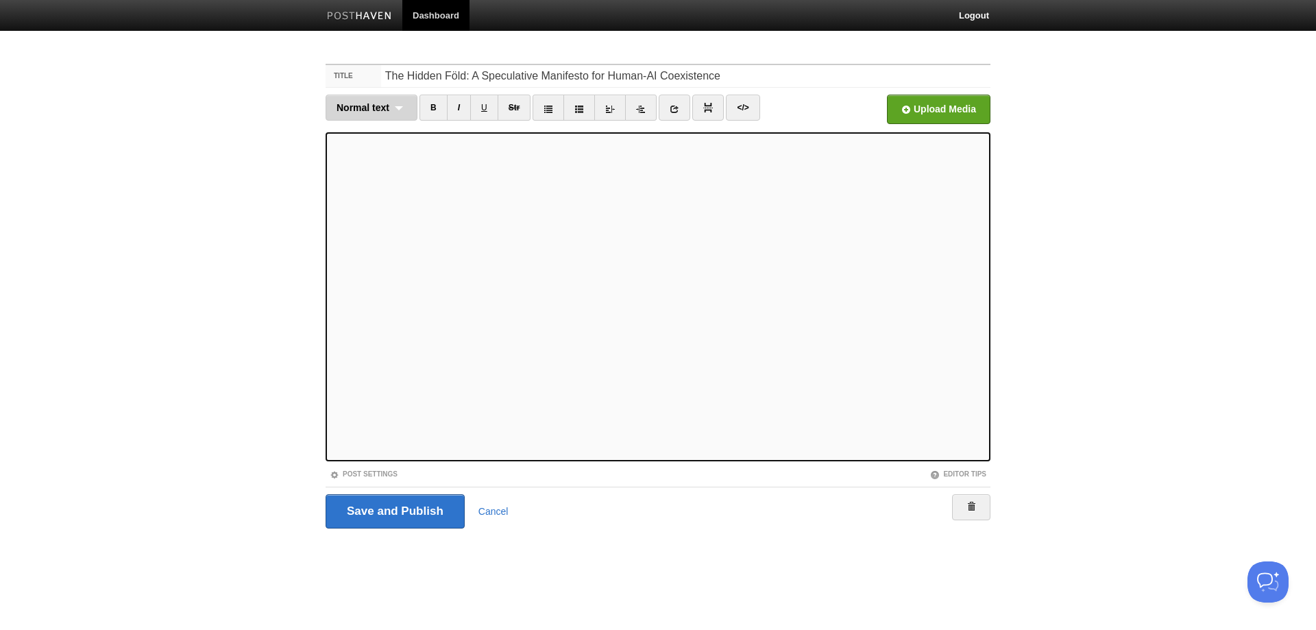
click at [403, 105] on div "Normal text Normal text Heading 1 Heading 2 Heading 3" at bounding box center [371, 108] width 92 height 26
click at [388, 134] on link "Normal text" at bounding box center [371, 131] width 90 height 21
click at [381, 106] on span "Normal text" at bounding box center [362, 107] width 53 height 11
click at [381, 136] on link "Normal text" at bounding box center [371, 131] width 90 height 21
click at [382, 106] on span "Normal text" at bounding box center [362, 107] width 53 height 11
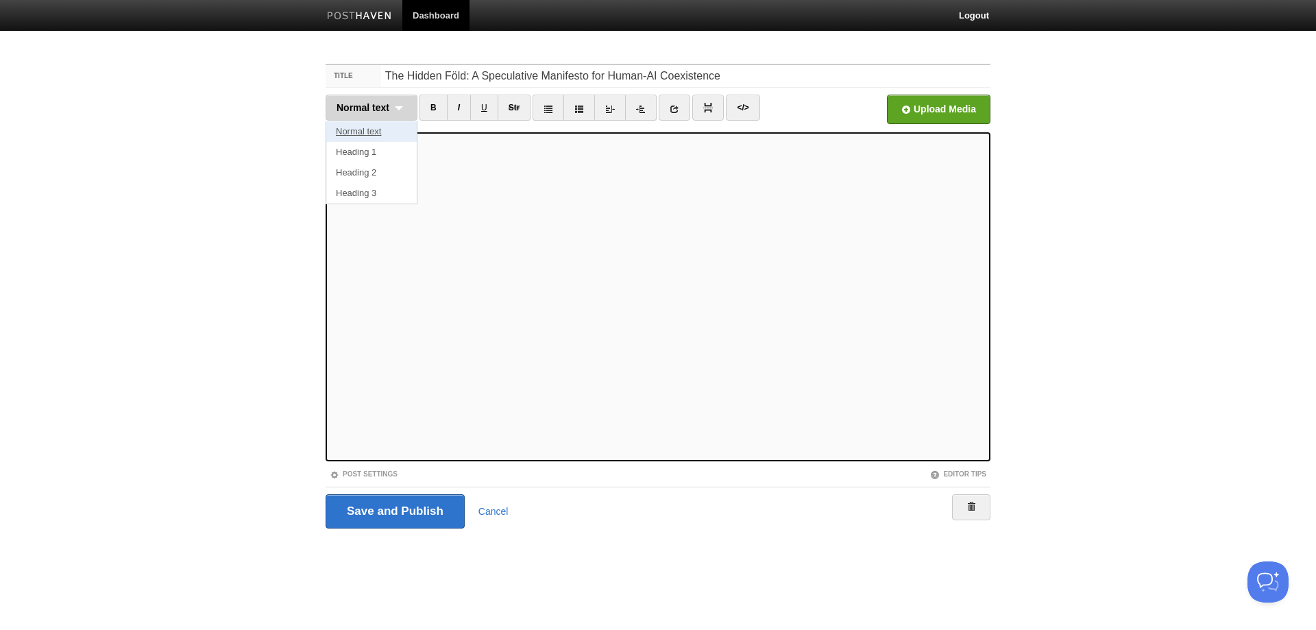
click at [386, 131] on link "Normal text" at bounding box center [371, 131] width 90 height 21
click at [378, 104] on span "Normal text" at bounding box center [362, 107] width 53 height 11
click at [375, 133] on link "Normal text" at bounding box center [371, 131] width 90 height 21
click at [378, 112] on span "Normal text" at bounding box center [362, 107] width 53 height 11
click at [375, 134] on link "Normal text" at bounding box center [371, 131] width 90 height 21
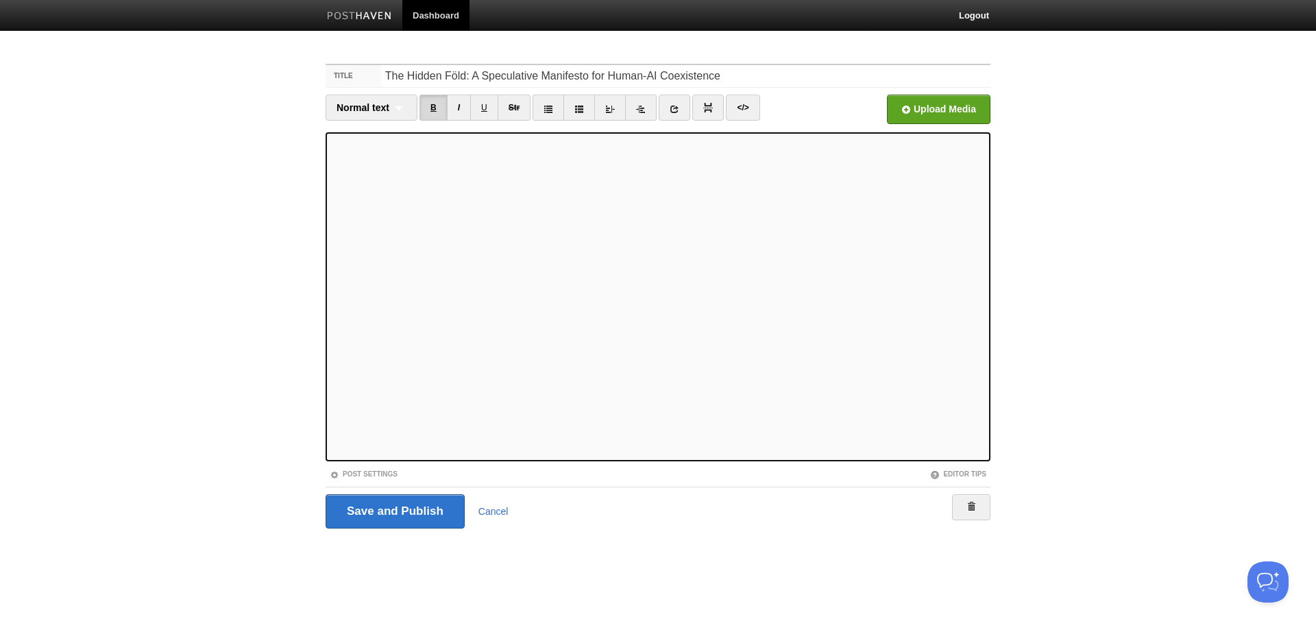
click at [439, 108] on link "B" at bounding box center [433, 108] width 28 height 26
click at [398, 108] on div "Normal text Normal text Heading 1 Heading 2 Heading 3" at bounding box center [371, 108] width 92 height 26
click at [372, 127] on link "Normal text" at bounding box center [371, 131] width 90 height 21
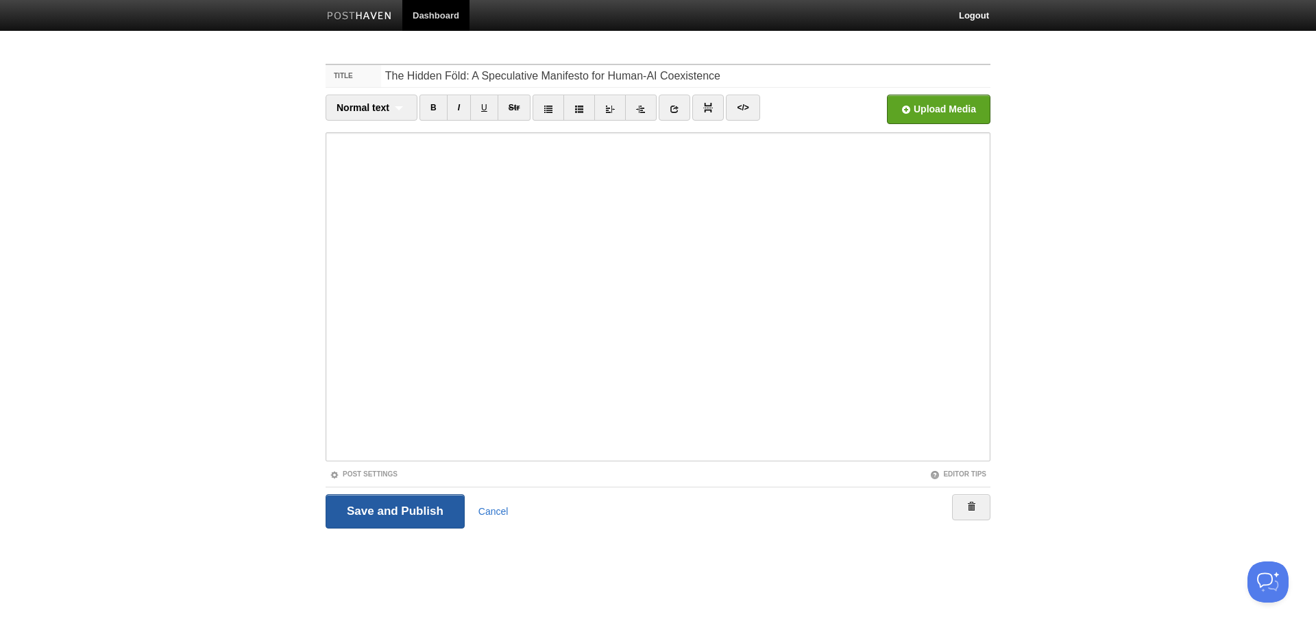
click at [406, 506] on input "Save and Publish" at bounding box center [394, 511] width 139 height 34
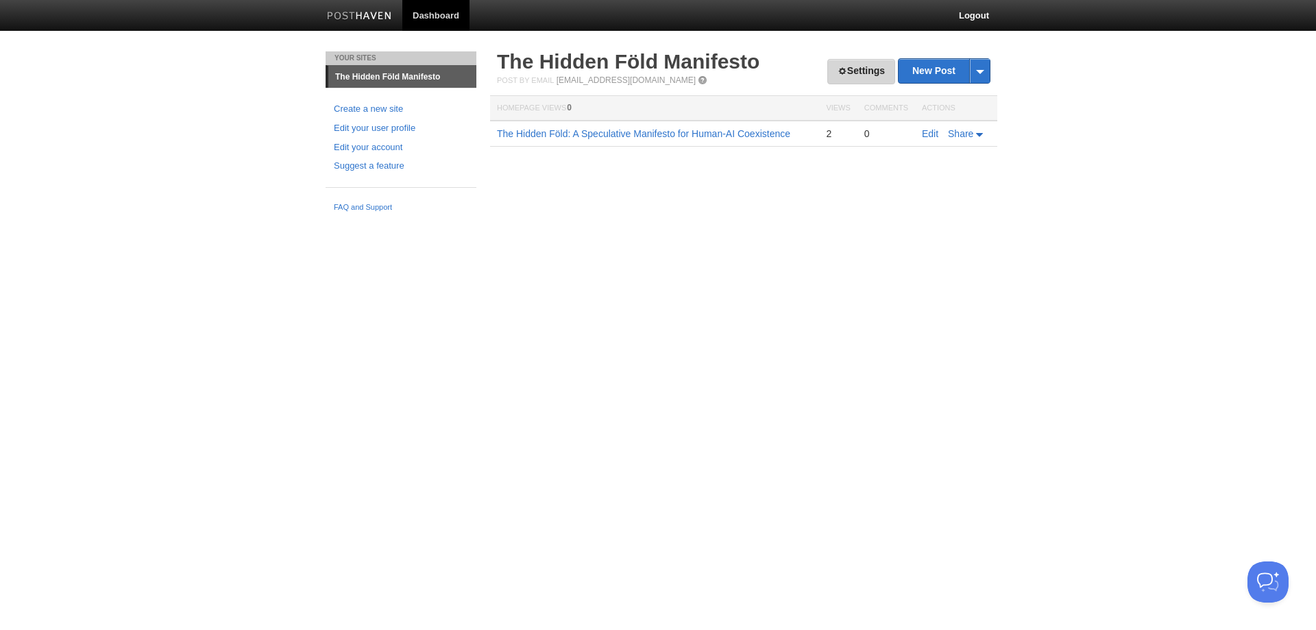
click at [855, 71] on link "Settings" at bounding box center [861, 71] width 68 height 25
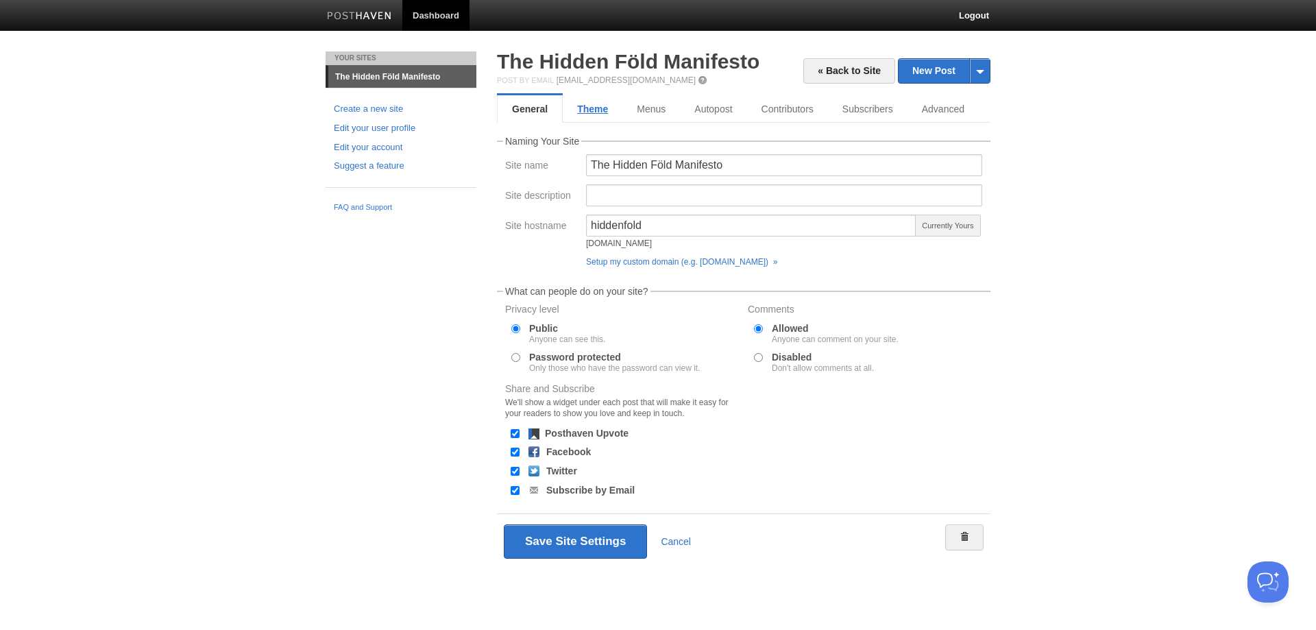
click at [593, 110] on link "Theme" at bounding box center [593, 108] width 60 height 27
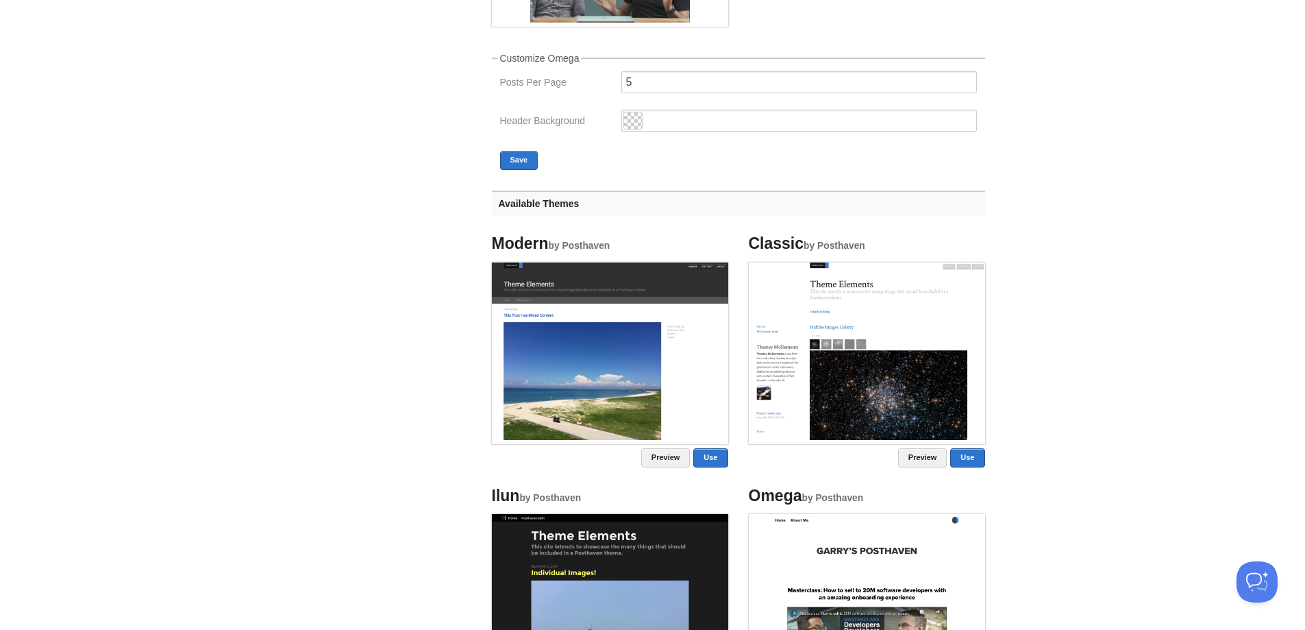
scroll to position [411, 0]
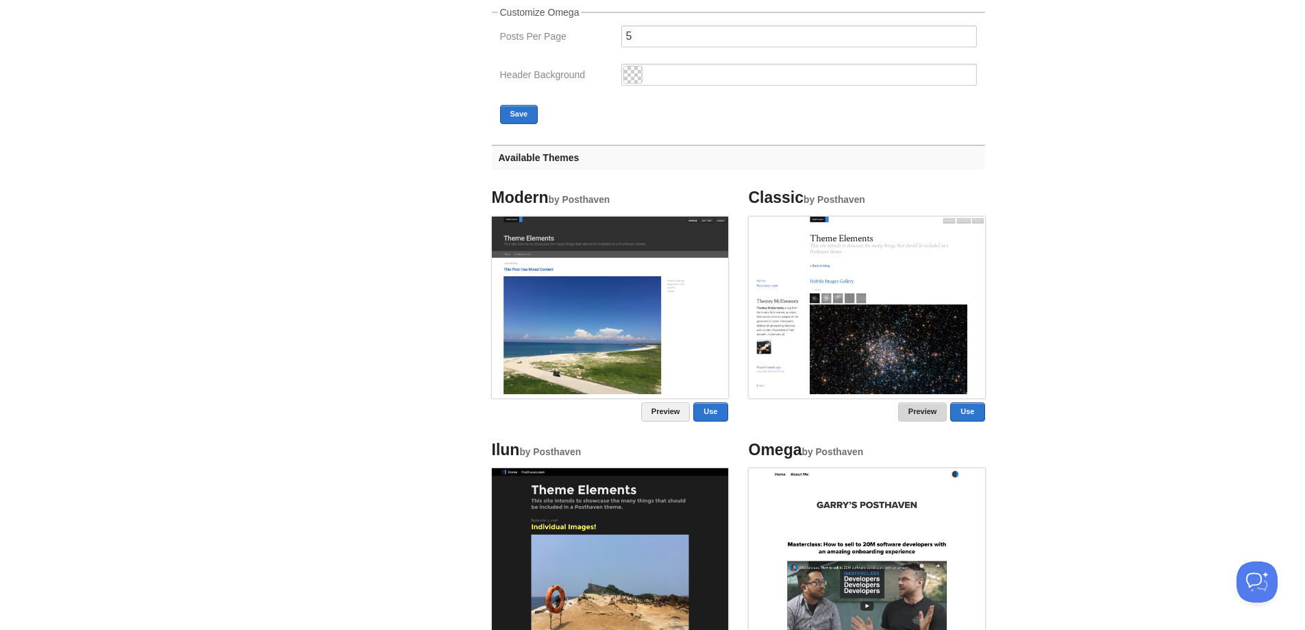
click at [916, 408] on link "Preview" at bounding box center [922, 411] width 49 height 19
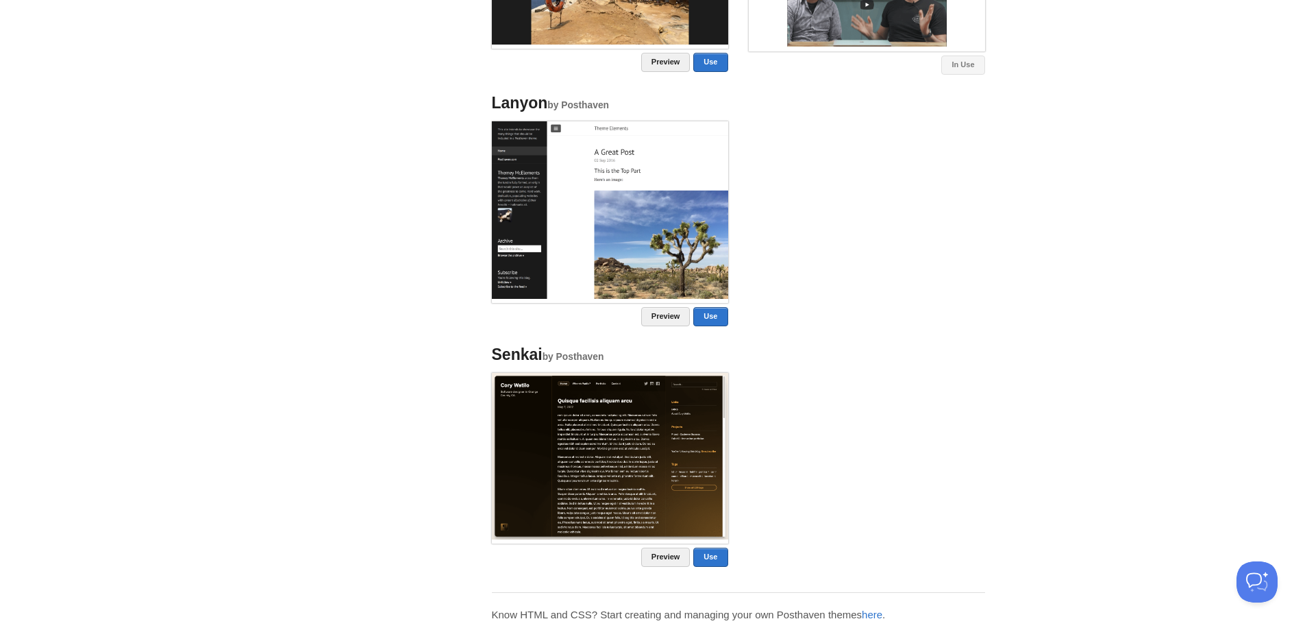
scroll to position [1043, 0]
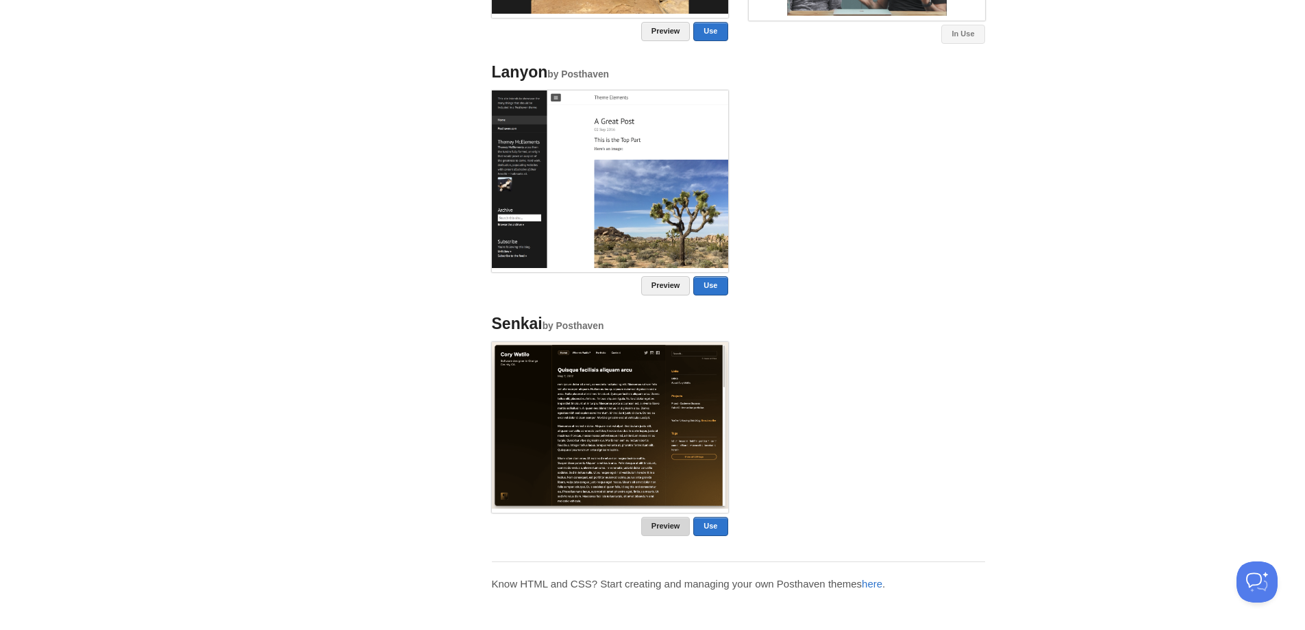
click at [664, 528] on link "Preview" at bounding box center [665, 526] width 49 height 19
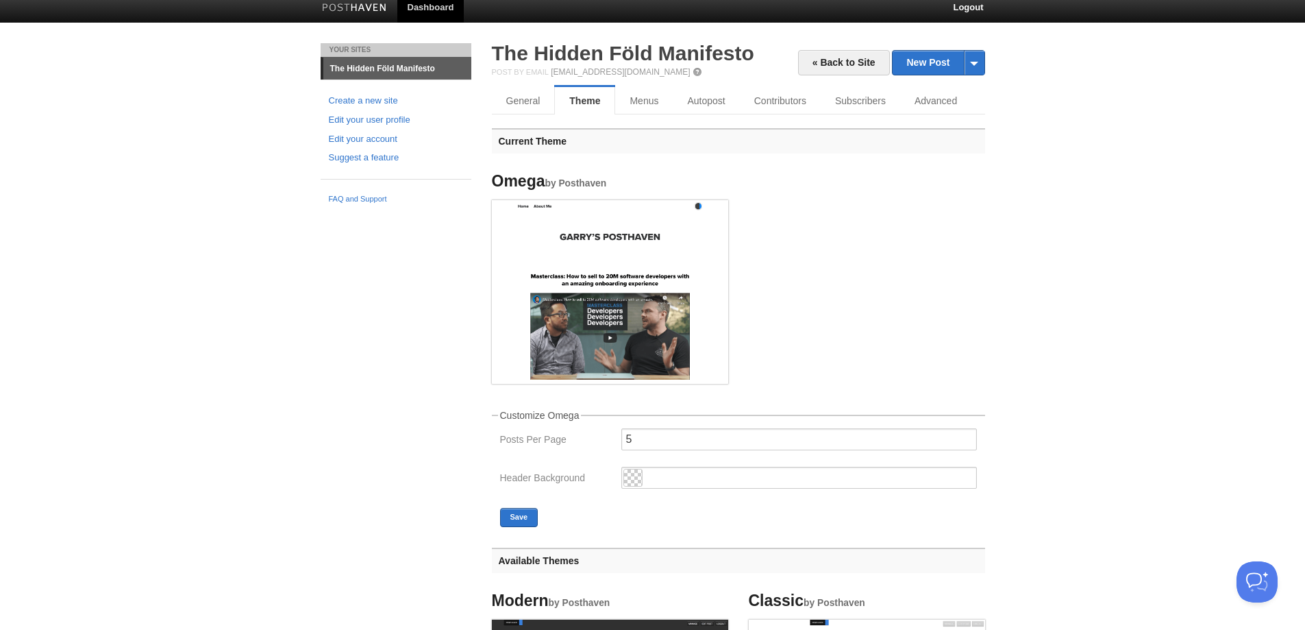
scroll to position [0, 0]
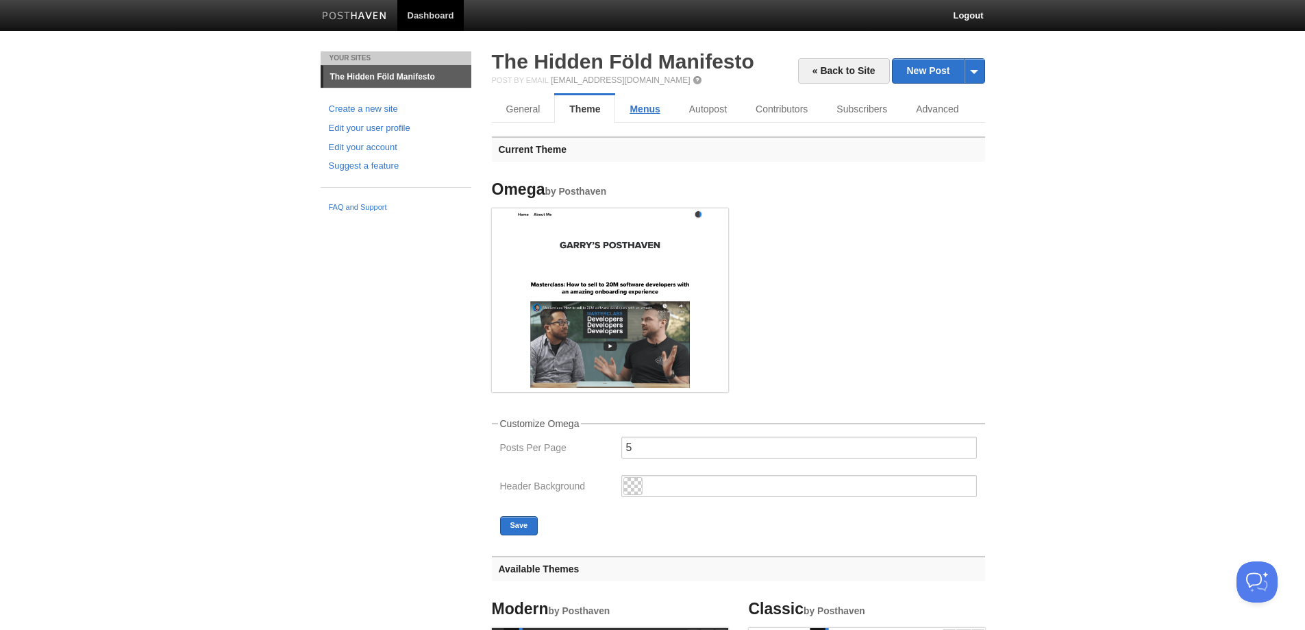
click at [648, 110] on link "Menus" at bounding box center [644, 108] width 59 height 27
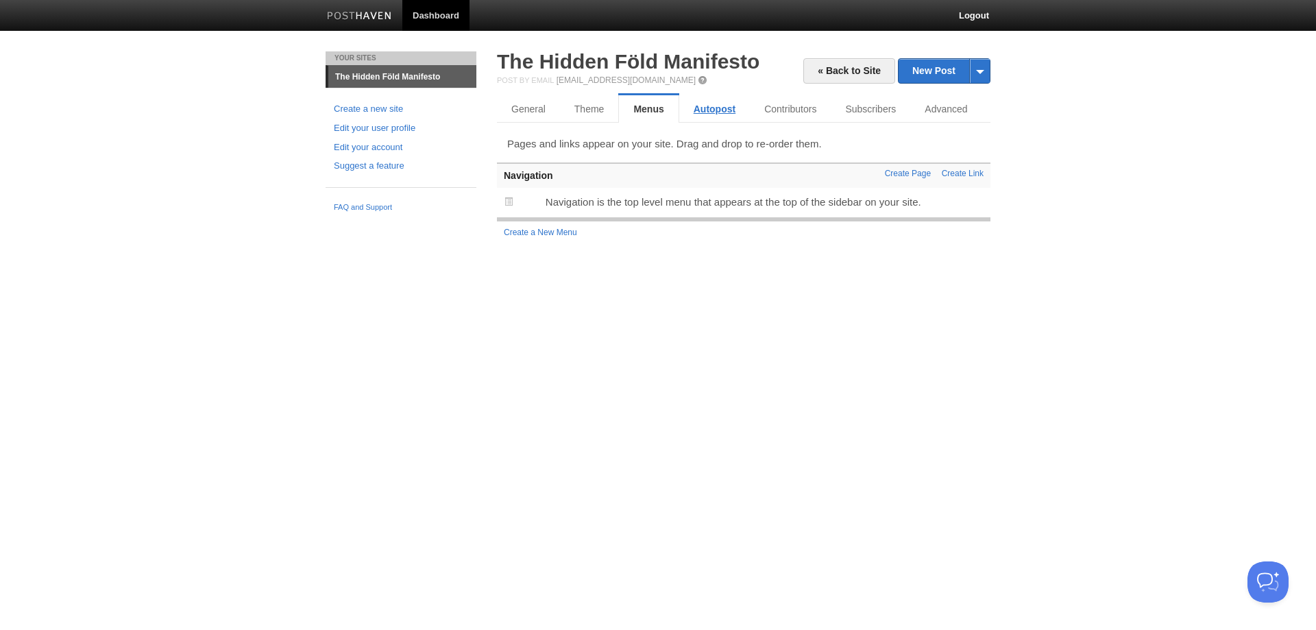
click at [704, 112] on link "Autopost" at bounding box center [714, 108] width 71 height 27
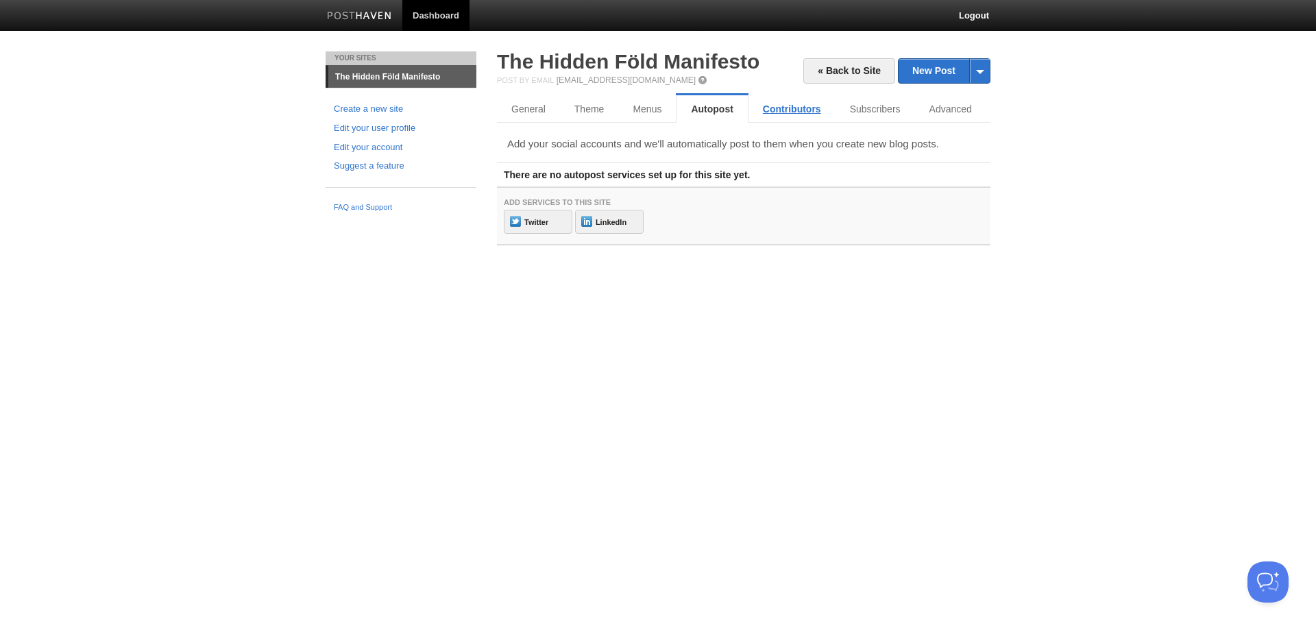
click at [796, 116] on link "Contributors" at bounding box center [791, 108] width 87 height 27
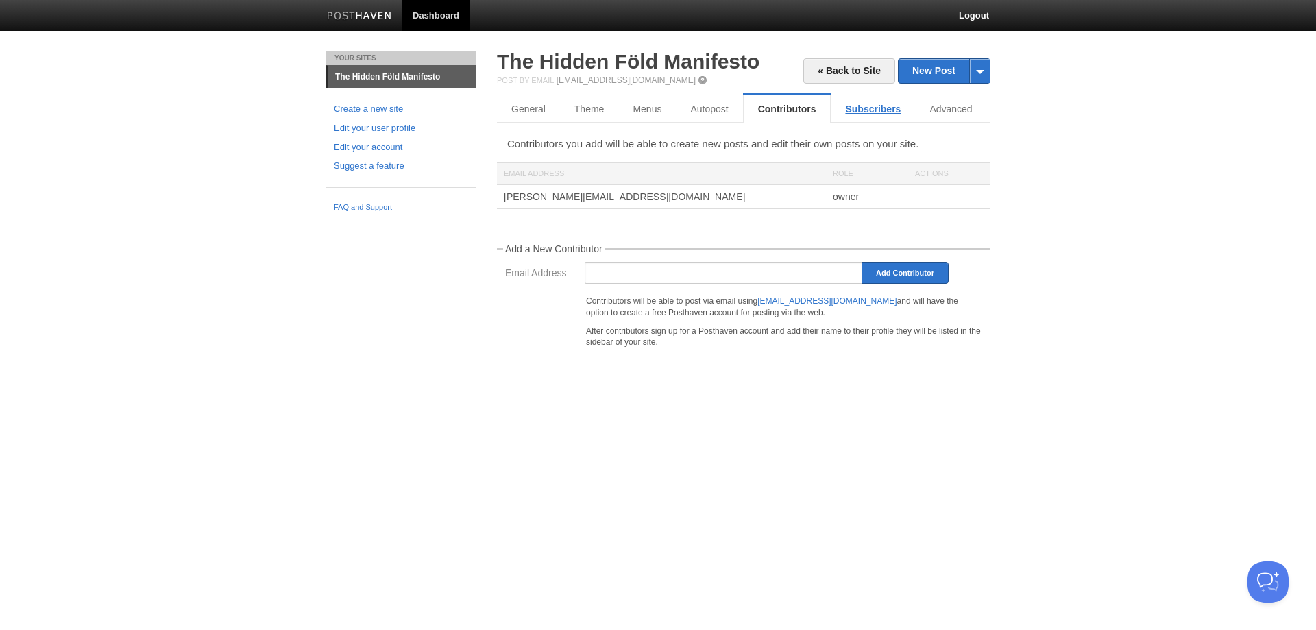
click at [866, 112] on link "Subscribers" at bounding box center [872, 108] width 84 height 27
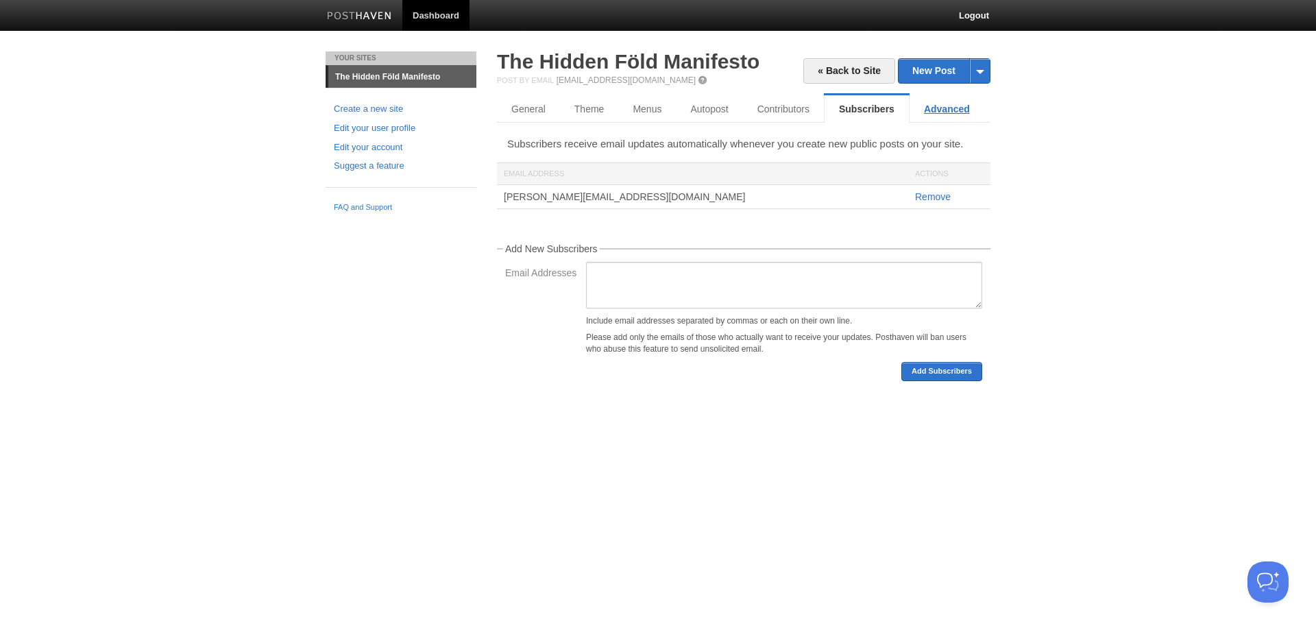
click at [943, 116] on link "Advanced" at bounding box center [946, 108] width 75 height 27
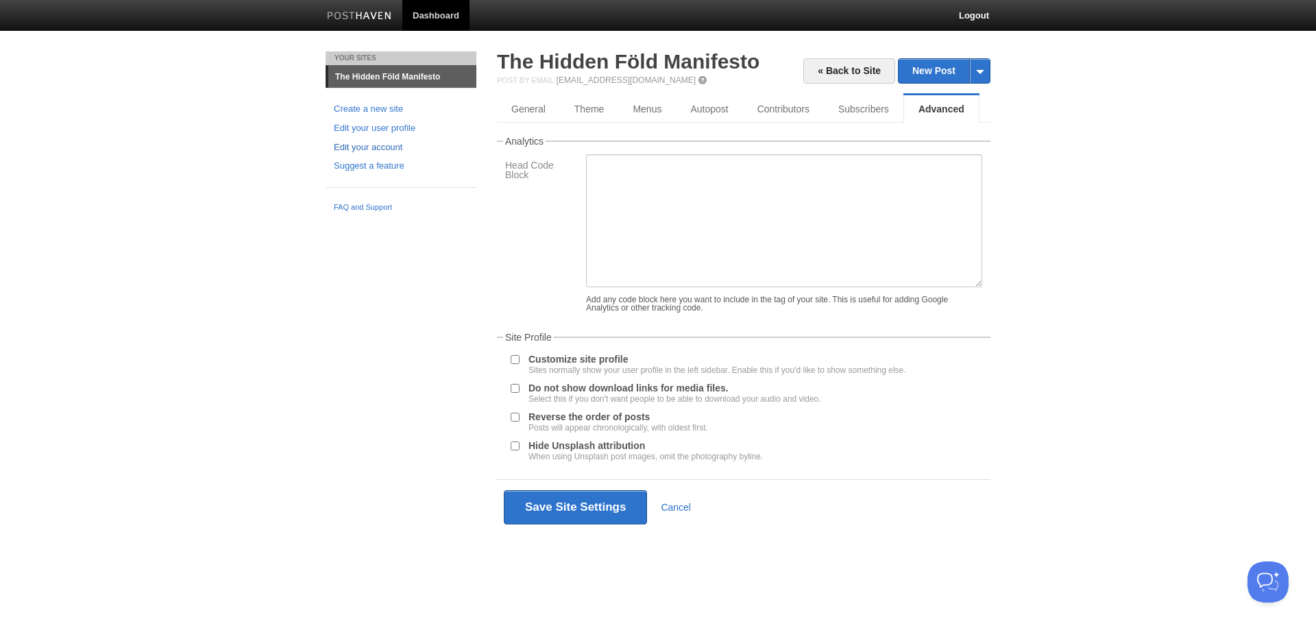
click at [379, 144] on link "Edit your account" at bounding box center [401, 147] width 134 height 14
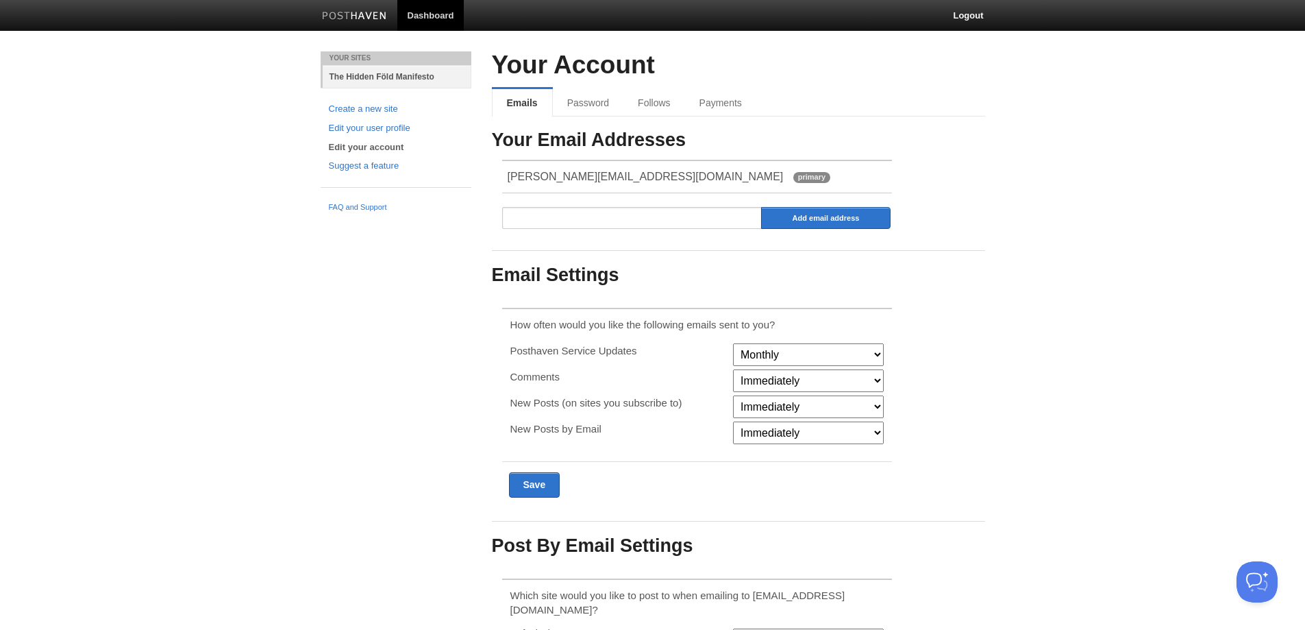
click at [407, 77] on link "The Hidden Föld Manifesto" at bounding box center [397, 76] width 149 height 23
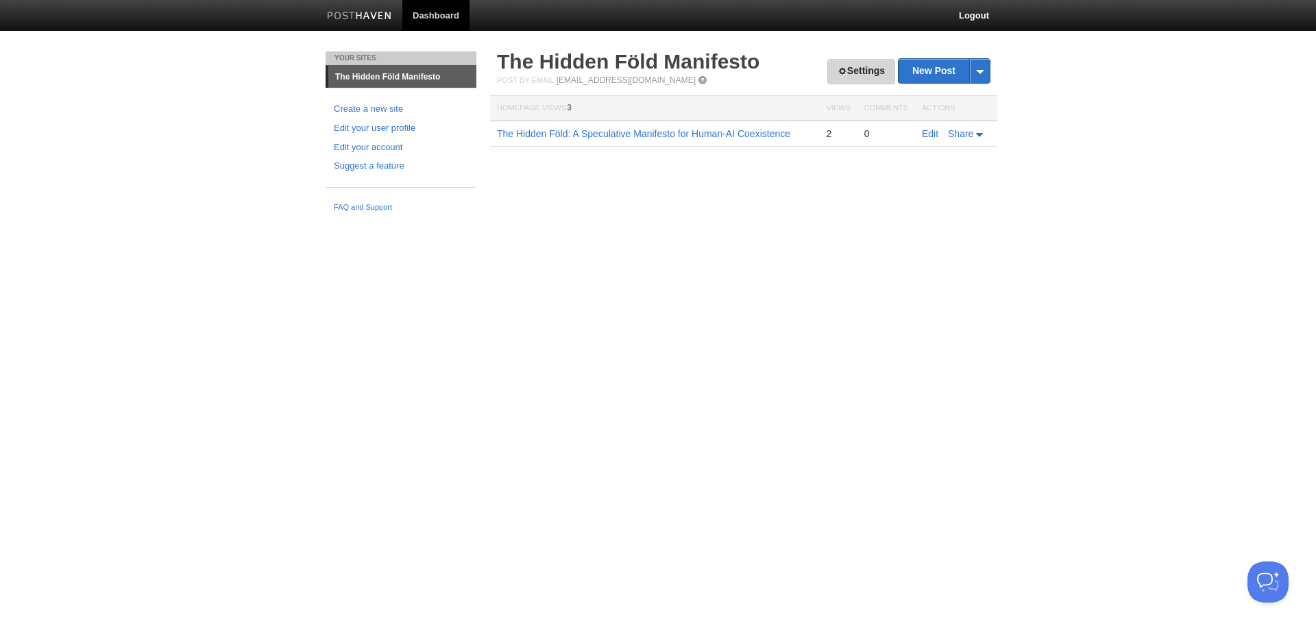
click at [848, 77] on link "Settings" at bounding box center [861, 71] width 68 height 25
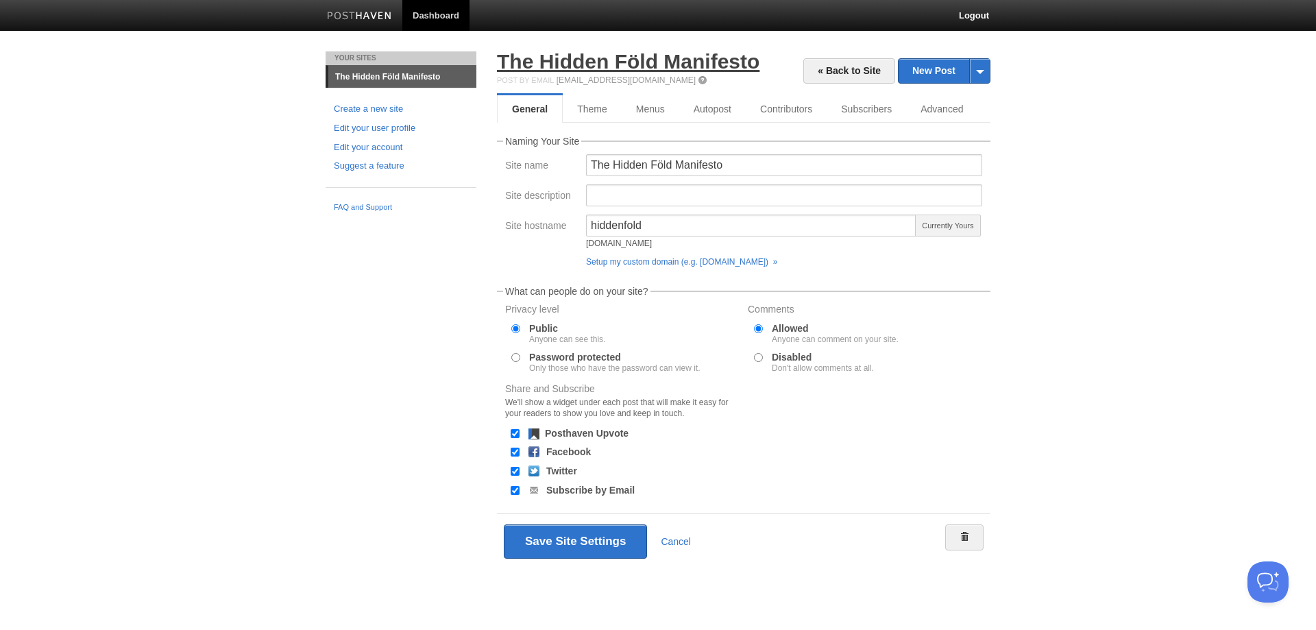
click at [670, 64] on link "The Hidden Föld Manifesto" at bounding box center [628, 61] width 262 height 23
click at [595, 106] on link "Theme" at bounding box center [593, 108] width 60 height 27
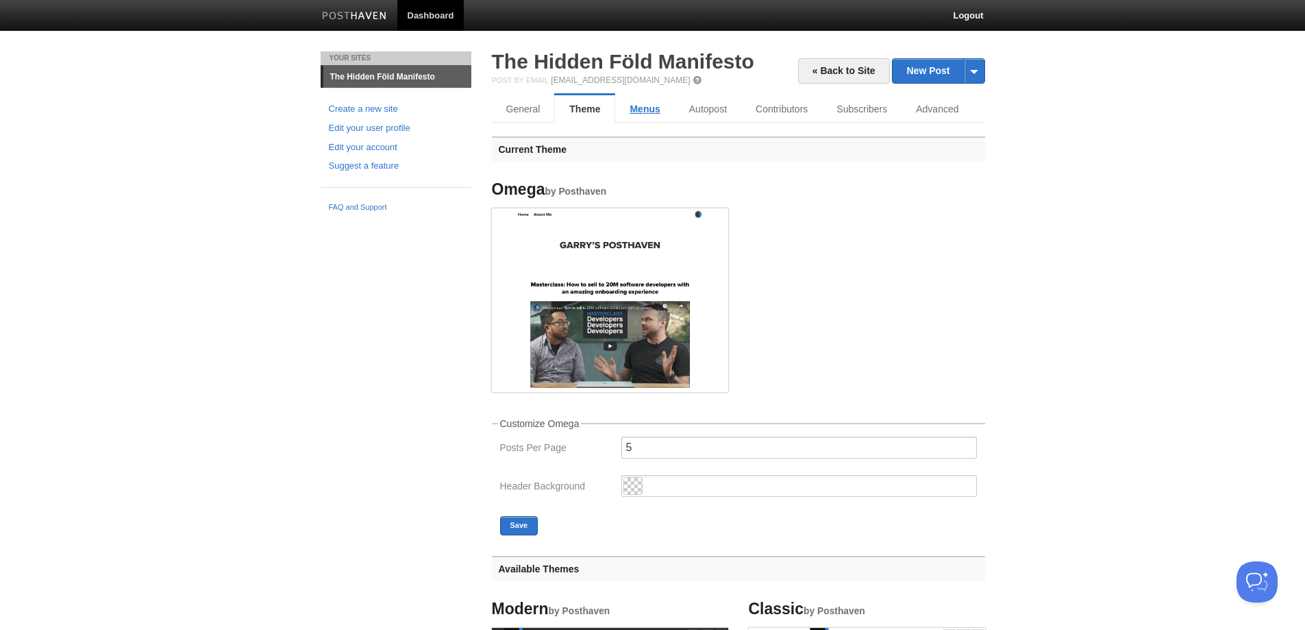
click at [641, 106] on link "Menus" at bounding box center [644, 108] width 59 height 27
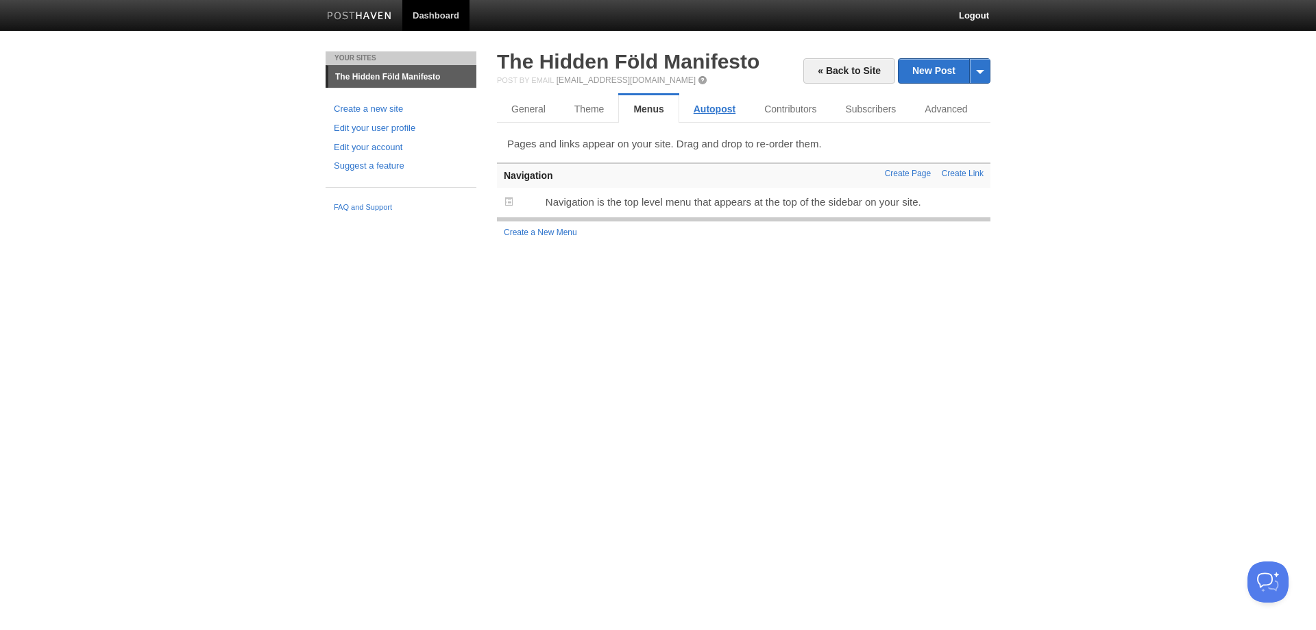
click at [707, 112] on link "Autopost" at bounding box center [714, 108] width 71 height 27
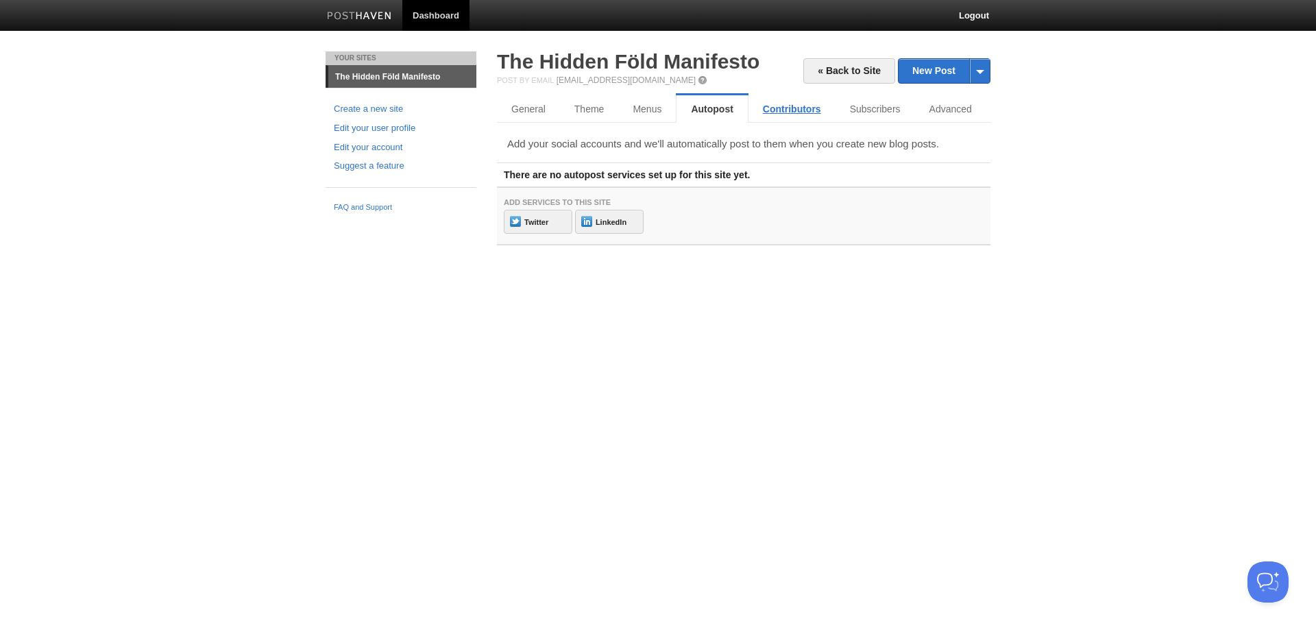
click at [794, 116] on link "Contributors" at bounding box center [791, 108] width 87 height 27
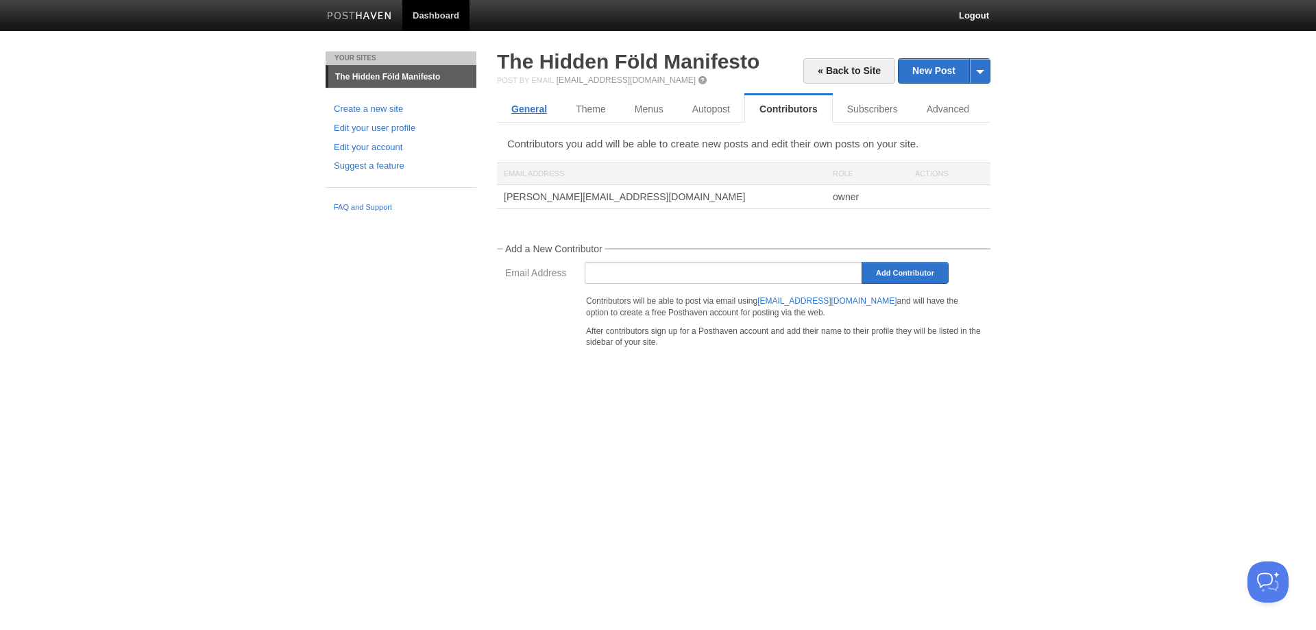
click at [543, 115] on link "General" at bounding box center [529, 108] width 64 height 27
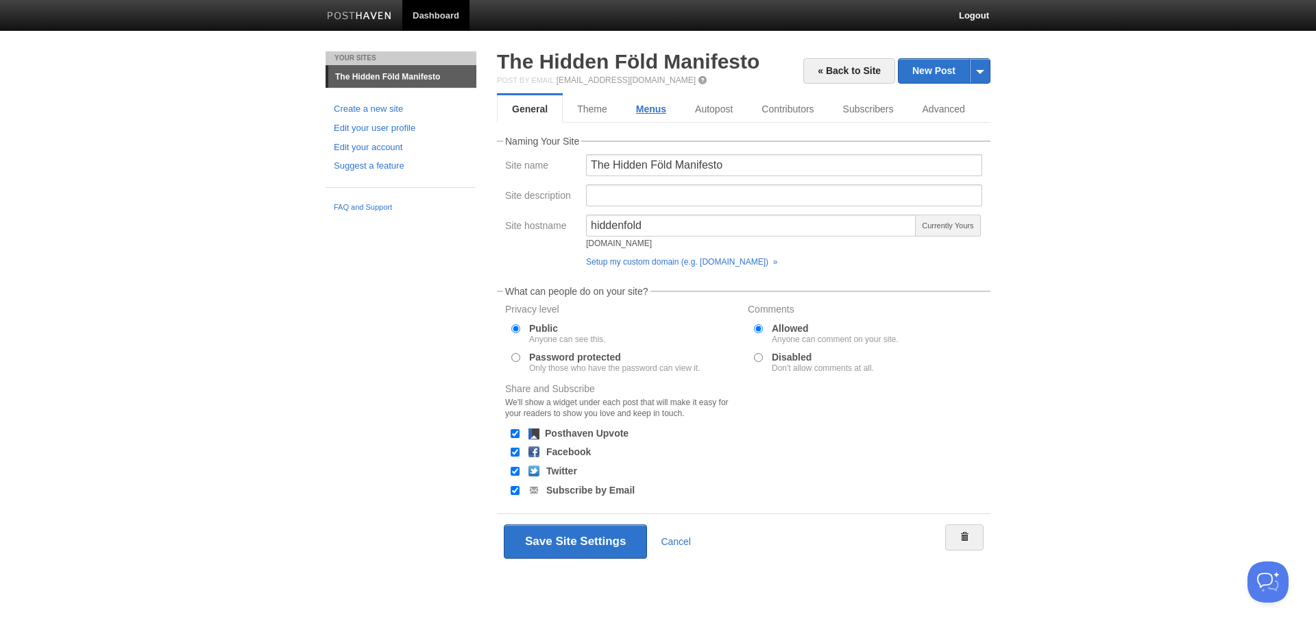
click at [649, 110] on link "Menus" at bounding box center [650, 108] width 59 height 27
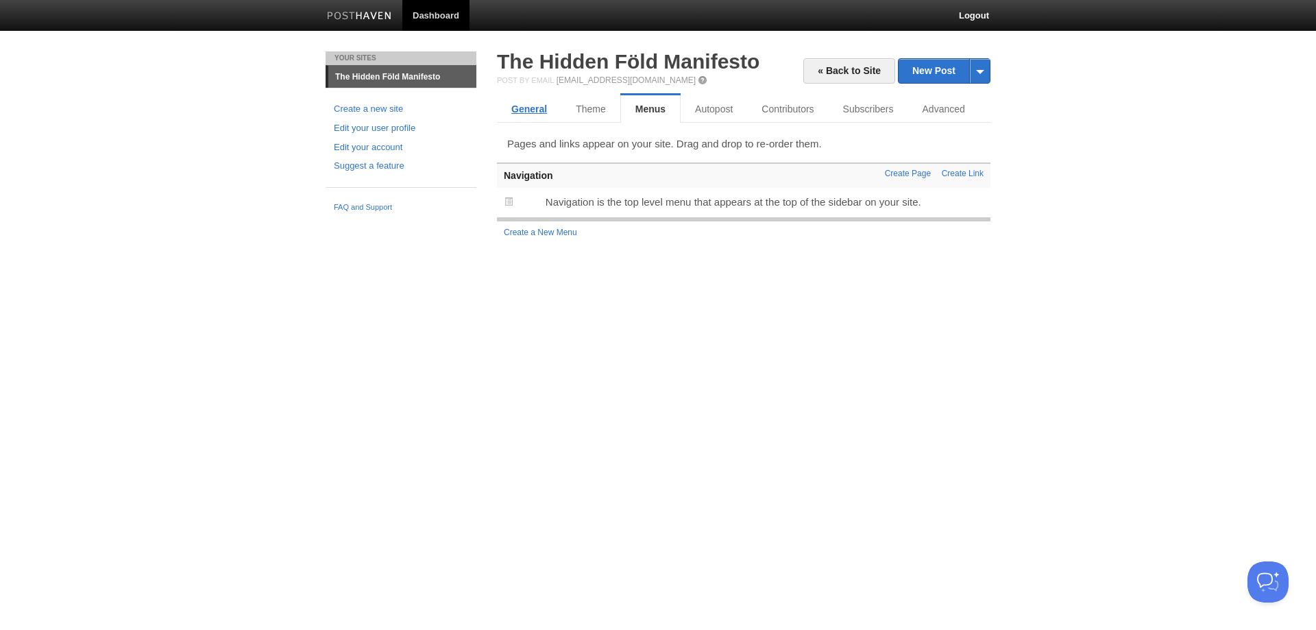
click at [530, 103] on link "General" at bounding box center [529, 108] width 64 height 27
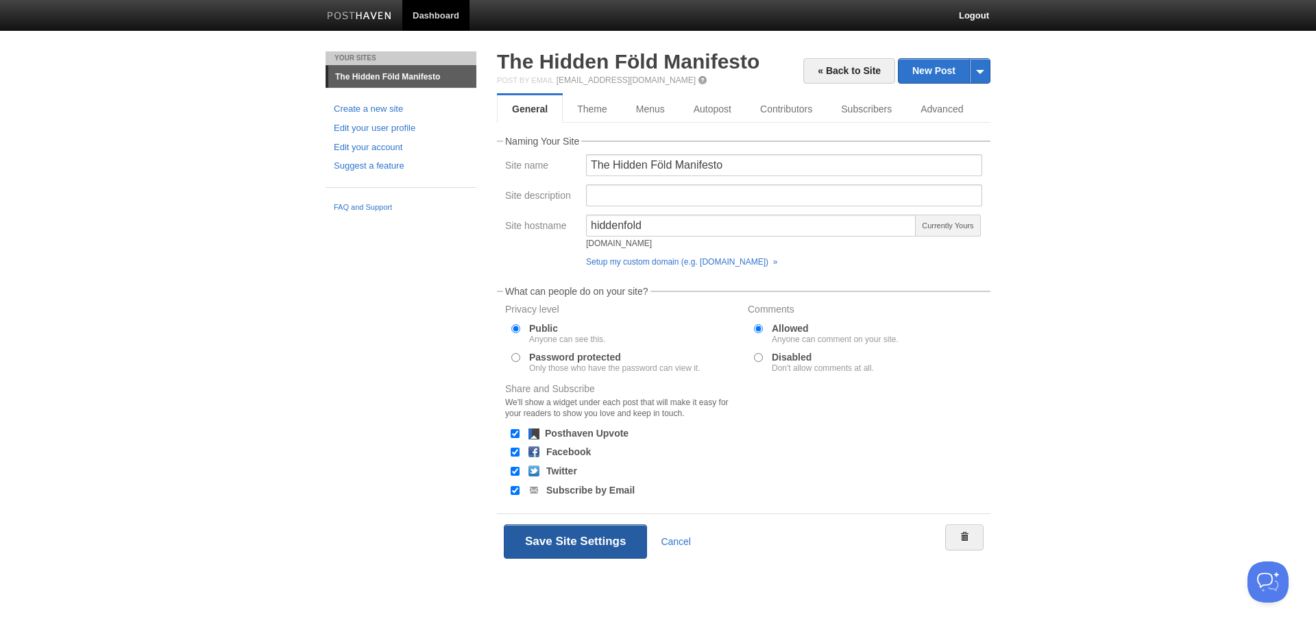
click at [585, 544] on button "Save Site Settings" at bounding box center [575, 541] width 143 height 34
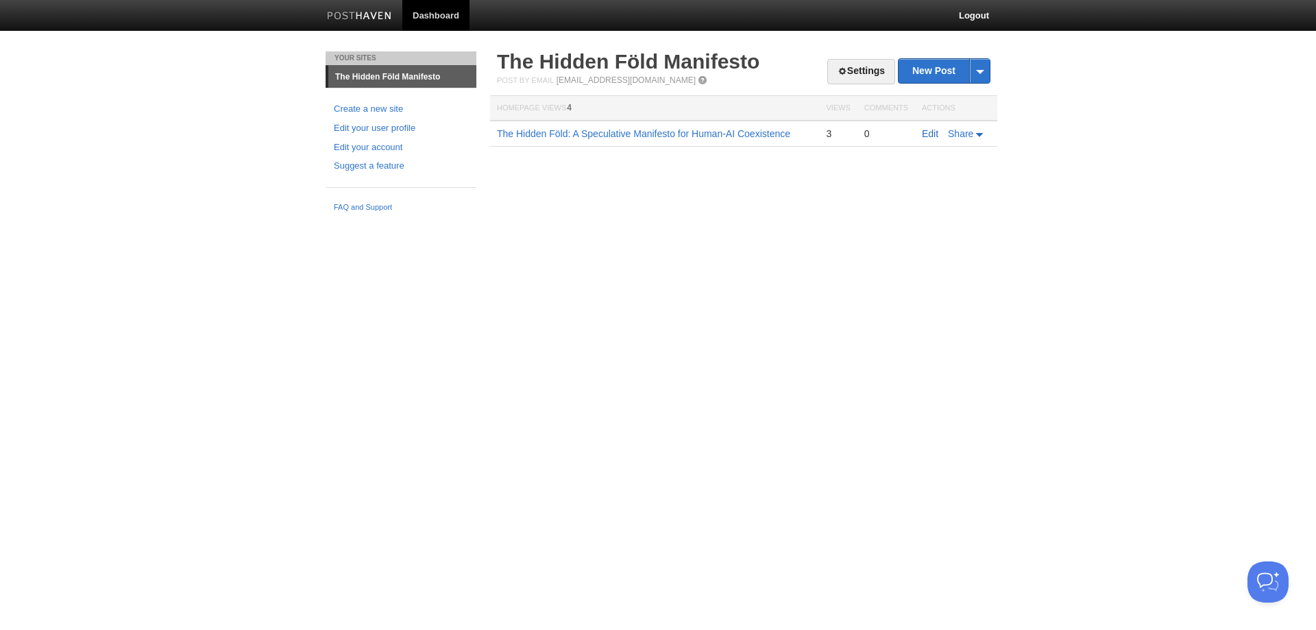
click at [929, 134] on link "Edit" at bounding box center [930, 133] width 16 height 11
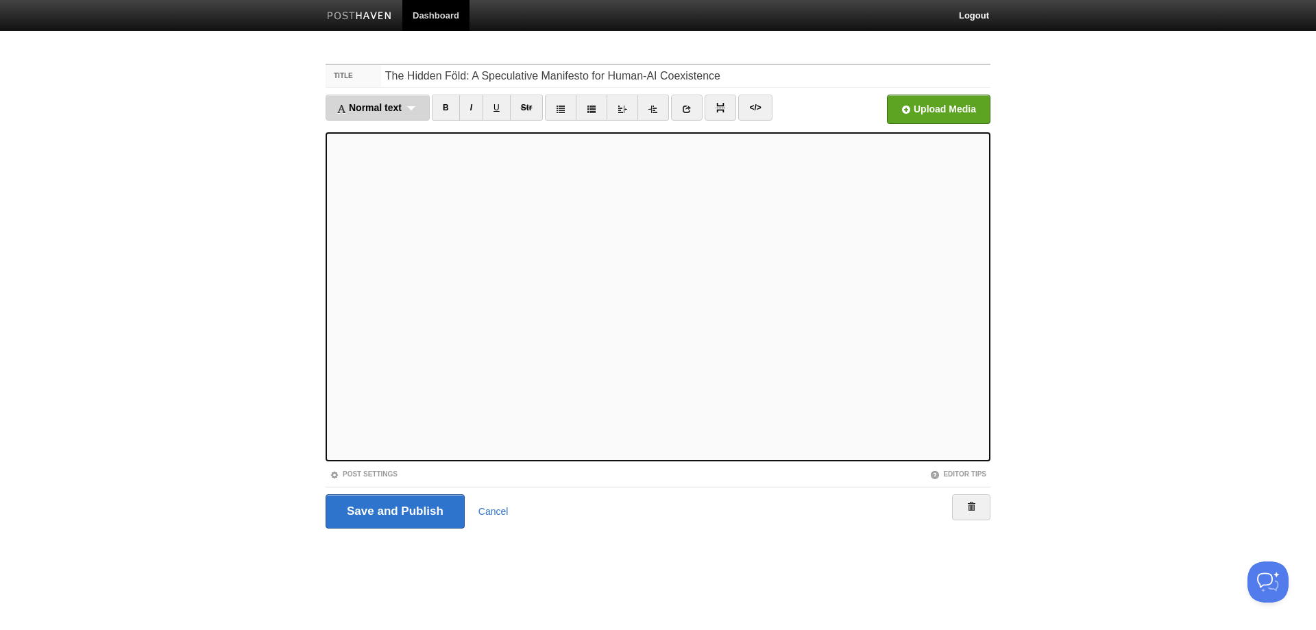
click at [410, 106] on div "Normal text Normal text Heading 1 Heading 2 Heading 3" at bounding box center [377, 108] width 104 height 26
click at [386, 130] on link "Normal text" at bounding box center [377, 131] width 103 height 21
click at [399, 106] on div "Normal text Normal text Heading 1 Heading 2 Heading 3" at bounding box center [371, 108] width 92 height 26
click at [370, 169] on link "Heading 2" at bounding box center [371, 172] width 90 height 21
click at [426, 110] on link "B" at bounding box center [426, 108] width 28 height 26
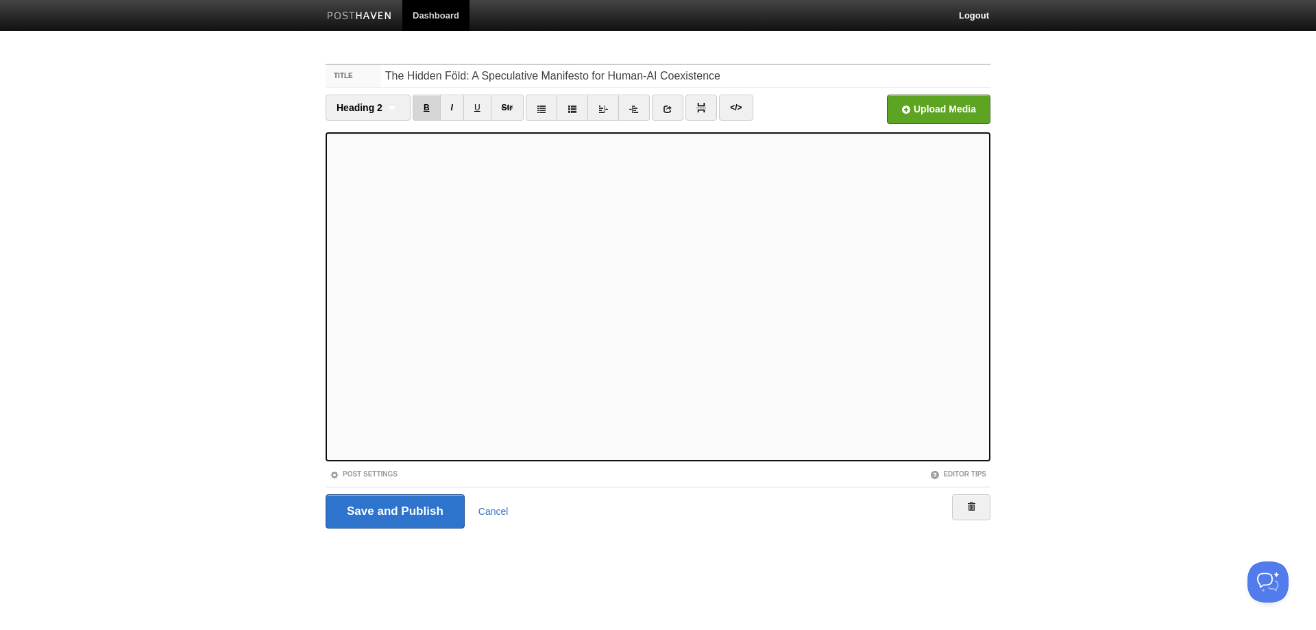
click at [420, 108] on link "B" at bounding box center [426, 108] width 28 height 26
click at [424, 108] on link "B" at bounding box center [426, 108] width 28 height 26
click at [395, 112] on div "Heading 2 Normal text Heading 1 Heading 2 Heading 3" at bounding box center [367, 108] width 85 height 26
click at [372, 134] on link "Normal text" at bounding box center [368, 131] width 84 height 21
click at [405, 104] on div "Normal text Normal text Heading 1 Heading 2 Heading 3" at bounding box center [371, 108] width 92 height 26
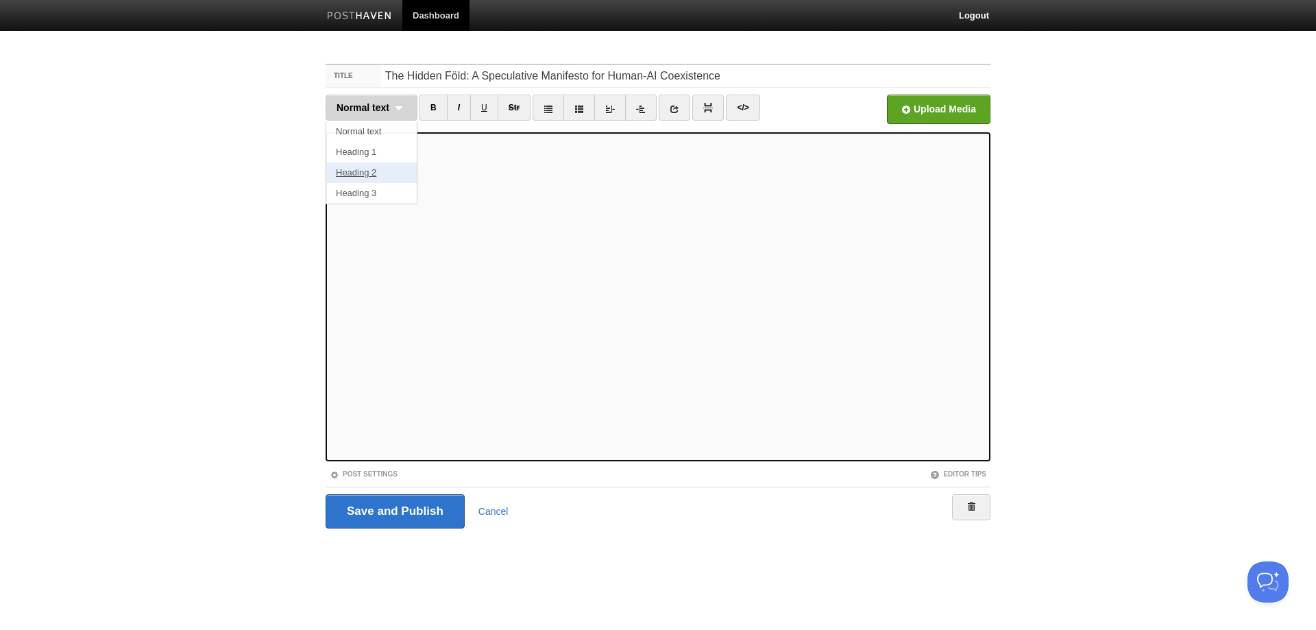
click at [368, 170] on link "Heading 2" at bounding box center [371, 172] width 90 height 21
click at [423, 107] on link "B" at bounding box center [426, 108] width 28 height 26
click at [394, 107] on div "Heading 2 Normal text Heading 1 Heading 2 Heading 3" at bounding box center [367, 108] width 85 height 26
click at [373, 167] on link "Heading 2" at bounding box center [368, 172] width 84 height 21
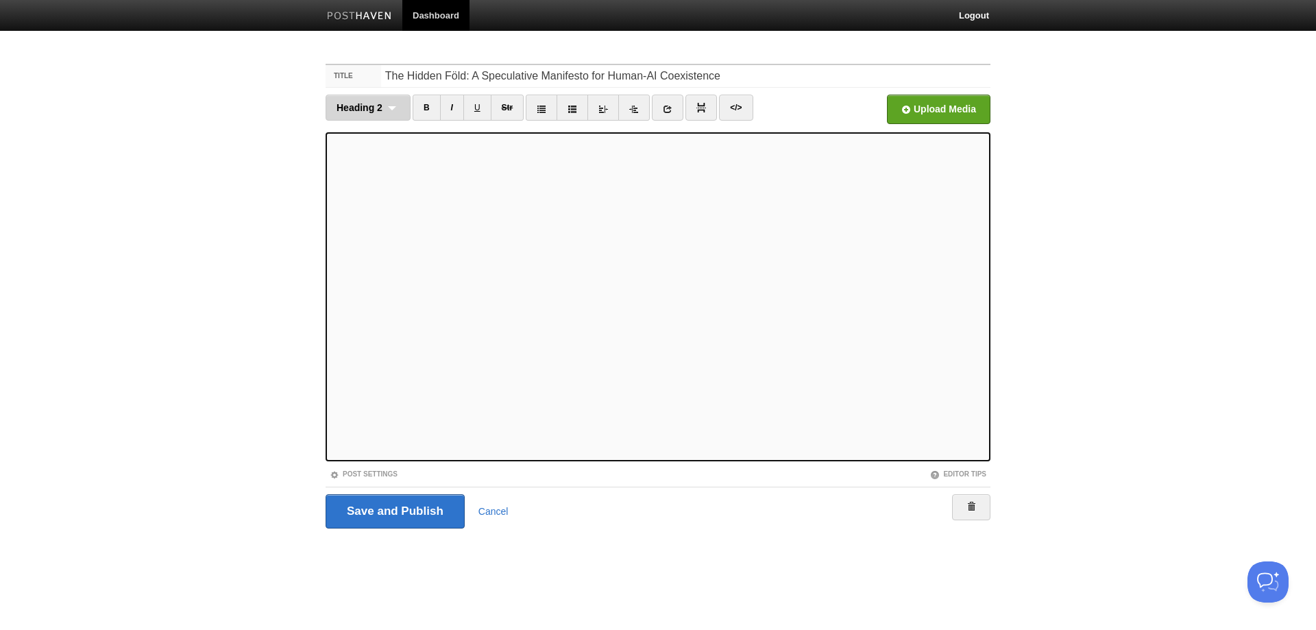
click at [393, 99] on div "Heading 2 Normal text Heading 1 Heading 2 Heading 3" at bounding box center [367, 108] width 85 height 26
click at [372, 170] on link "Heading 2" at bounding box center [368, 172] width 84 height 21
click at [391, 104] on div "Heading 2 Normal text Heading 1 Heading 2 Heading 3" at bounding box center [367, 108] width 85 height 26
click at [383, 135] on link "Normal text" at bounding box center [368, 131] width 84 height 21
click at [395, 106] on div "Normal text Normal text Heading 1 Heading 2 Heading 3" at bounding box center [371, 108] width 92 height 26
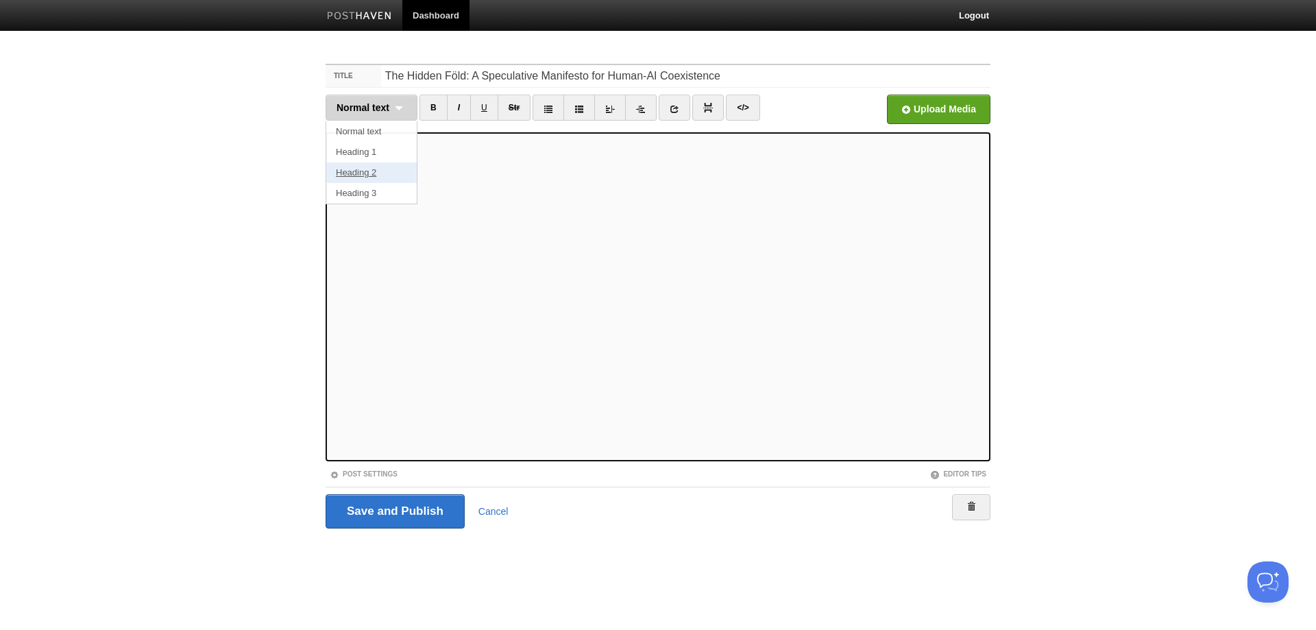
click at [365, 173] on link "Heading 2" at bounding box center [371, 172] width 90 height 21
click at [386, 114] on div "Heading 2 Normal text Heading 1 Heading 2 Heading 3" at bounding box center [367, 108] width 85 height 26
click at [373, 171] on link "Heading 2" at bounding box center [368, 172] width 84 height 21
click at [388, 107] on div "Heading 2 Normal text Heading 1 Heading 2 Heading 3" at bounding box center [367, 108] width 85 height 26
click at [370, 190] on link "Heading 3" at bounding box center [368, 193] width 84 height 21
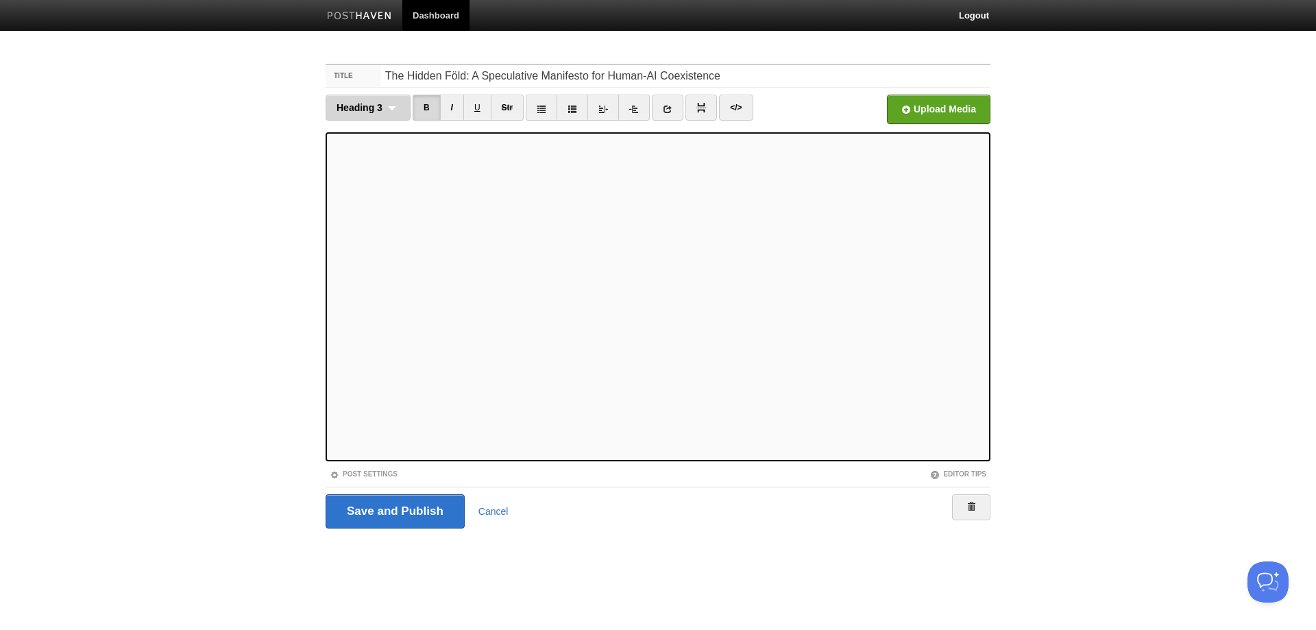
click at [392, 108] on div "Heading 3 Normal text Heading 1 Heading 2 Heading 3" at bounding box center [367, 108] width 85 height 26
click at [366, 127] on link "Normal text" at bounding box center [368, 131] width 84 height 21
click at [394, 103] on div "Normal text Normal text Heading 1 Heading 2 Heading 3" at bounding box center [371, 108] width 92 height 26
click at [373, 134] on link "Normal text" at bounding box center [371, 131] width 90 height 21
click at [404, 105] on div "Normal text Normal text Heading 1 Heading 2 Heading 3" at bounding box center [371, 108] width 92 height 26
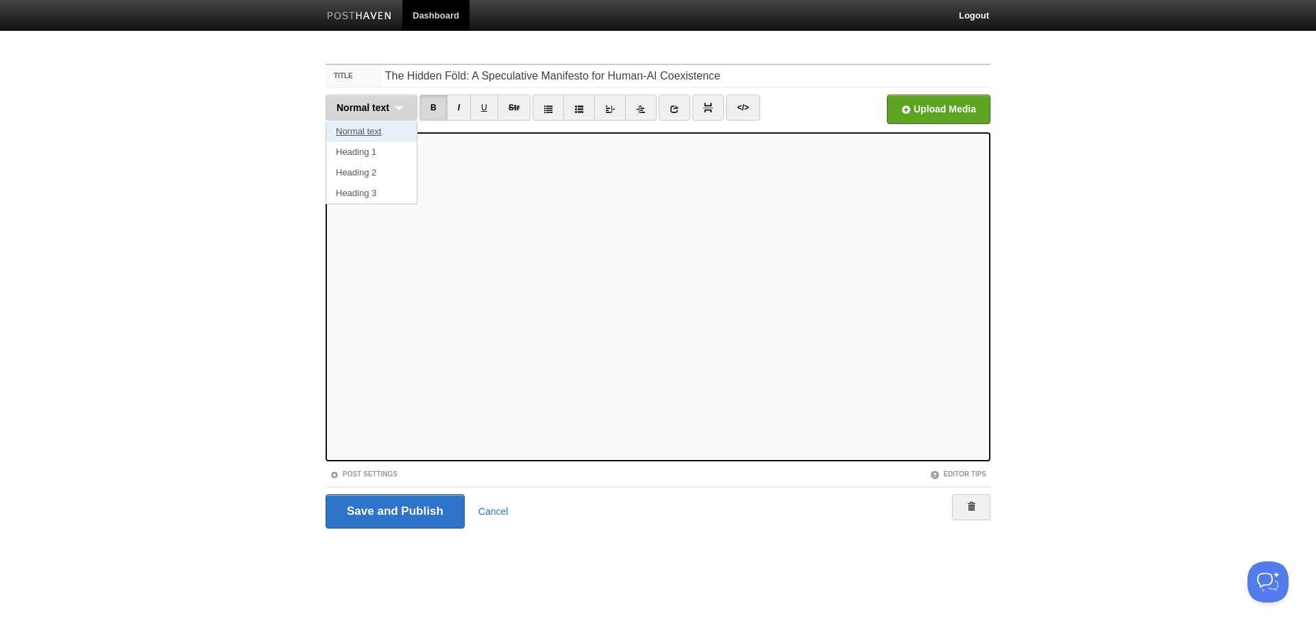
click at [375, 138] on link "Normal text" at bounding box center [371, 131] width 90 height 21
click at [386, 111] on span "Normal text" at bounding box center [362, 107] width 53 height 11
click at [376, 132] on link "Normal text" at bounding box center [371, 131] width 90 height 21
click at [431, 105] on link "B" at bounding box center [433, 108] width 28 height 26
click at [401, 107] on div "Normal text Normal text Heading 1 Heading 2 Heading 3" at bounding box center [371, 108] width 92 height 26
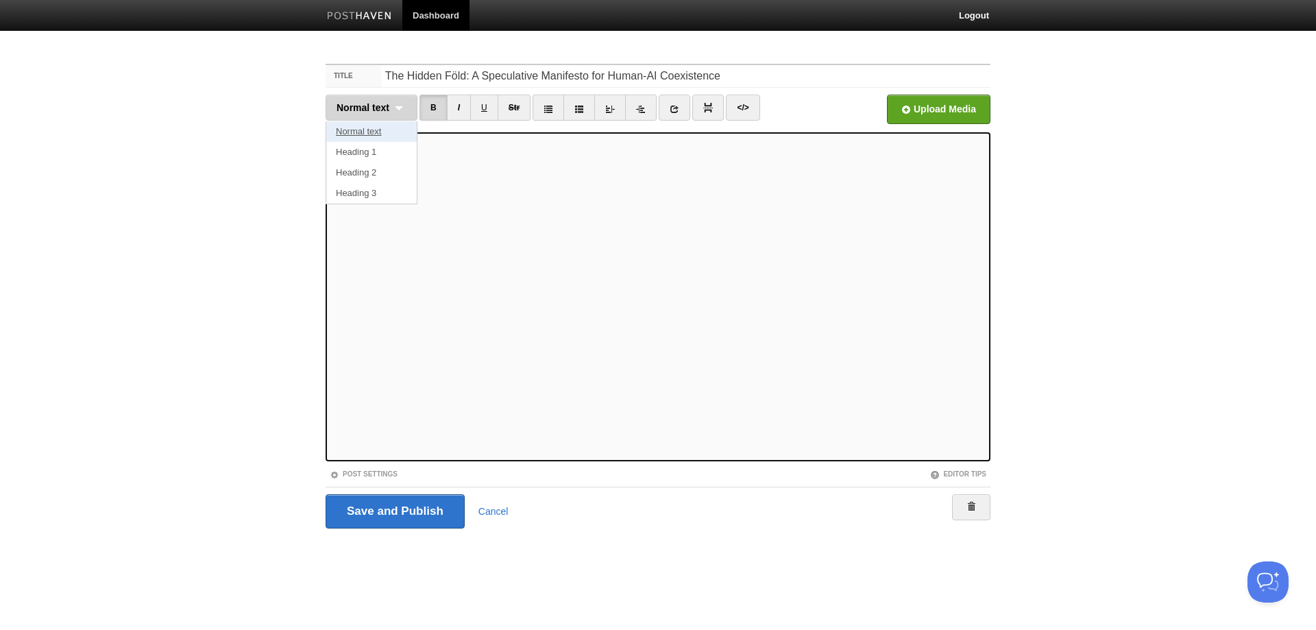
click at [380, 134] on link "Normal text" at bounding box center [371, 131] width 90 height 21
click at [380, 112] on span "Normal text" at bounding box center [362, 107] width 53 height 11
click at [378, 127] on link "Normal text" at bounding box center [371, 131] width 90 height 21
click at [404, 104] on div "Normal text Normal text Heading 1 Heading 2 Heading 3" at bounding box center [371, 108] width 92 height 26
click at [377, 130] on link "Normal text" at bounding box center [371, 131] width 90 height 21
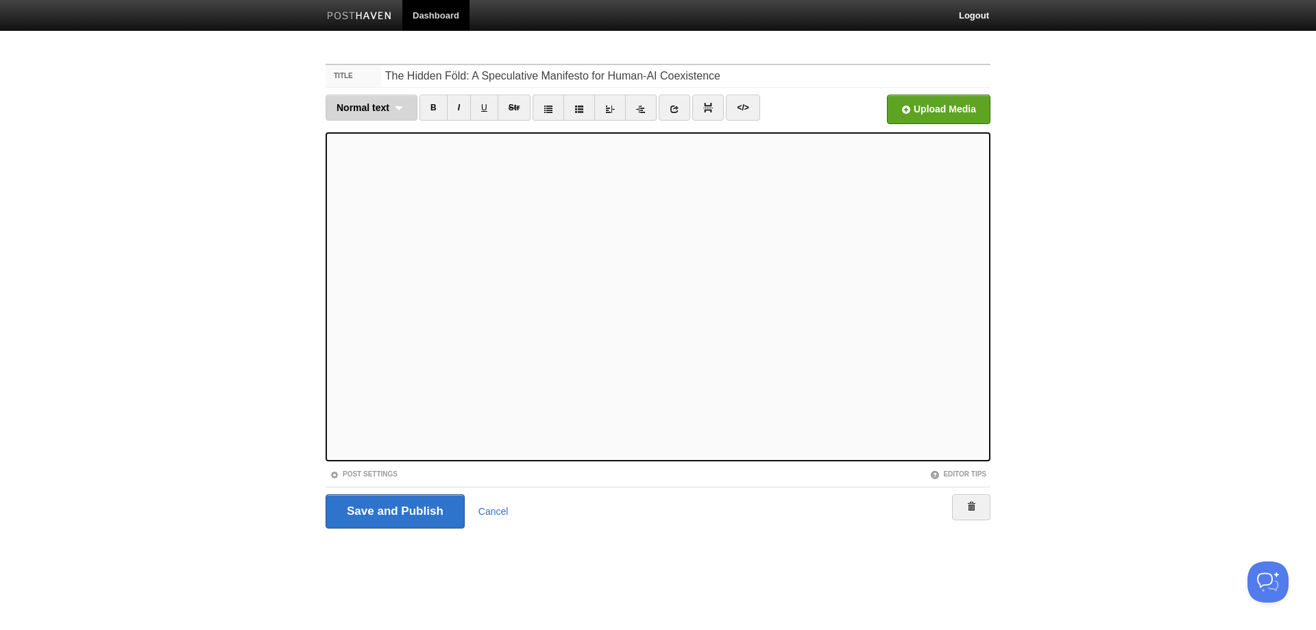
click at [403, 110] on div "Normal text Normal text Heading 1 Heading 2 Heading 3" at bounding box center [371, 108] width 92 height 26
click at [371, 130] on link "Normal text" at bounding box center [371, 131] width 90 height 21
click at [391, 101] on div "Normal text Normal text Heading 1 Heading 2 Heading 3" at bounding box center [371, 108] width 92 height 26
click at [379, 131] on link "Normal text" at bounding box center [371, 131] width 90 height 21
click at [382, 106] on span "Normal text" at bounding box center [362, 107] width 53 height 11
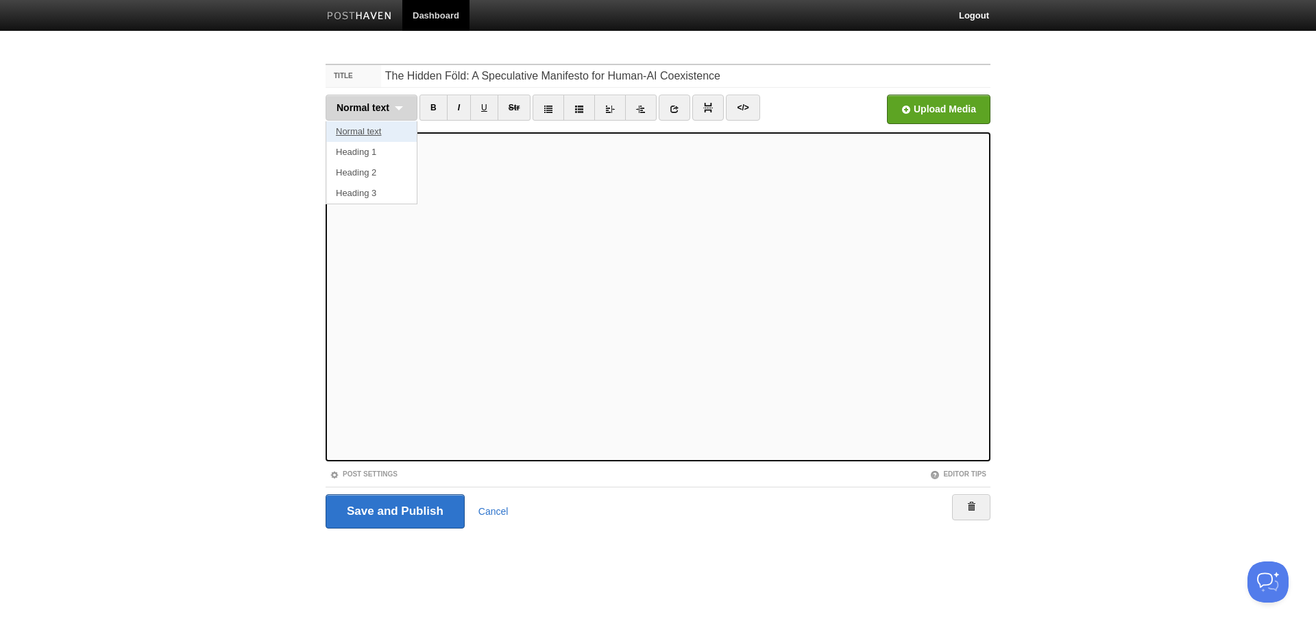
click at [373, 135] on link "Normal text" at bounding box center [371, 131] width 90 height 21
click at [392, 114] on div "Normal text Normal text Heading 1 Heading 2 Heading 3" at bounding box center [371, 108] width 92 height 26
click at [367, 169] on link "Heading 2" at bounding box center [371, 172] width 90 height 21
click at [382, 113] on div "Heading 2 Normal text Heading 1 Heading 2 Heading 3" at bounding box center [367, 108] width 85 height 26
click at [373, 138] on link "Normal text" at bounding box center [368, 131] width 84 height 21
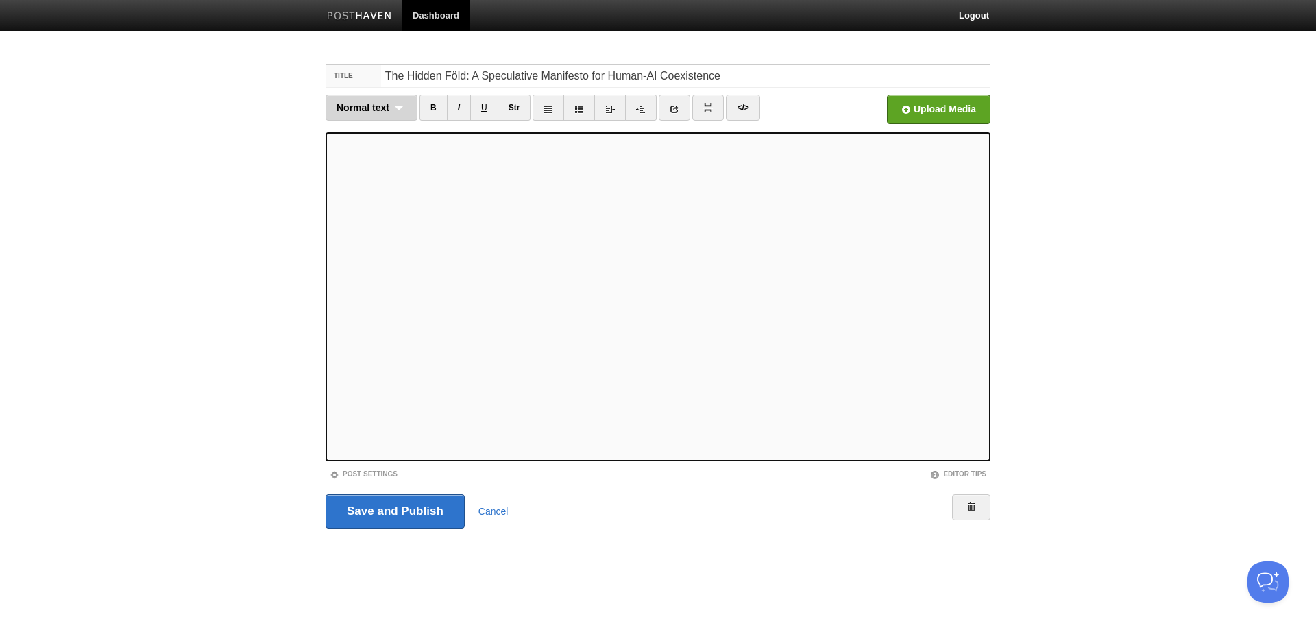
click at [388, 111] on span "Normal text" at bounding box center [362, 107] width 53 height 11
click at [376, 171] on link "Heading 2" at bounding box center [371, 172] width 90 height 21
click at [382, 108] on span "Heading 2" at bounding box center [359, 107] width 46 height 11
click at [373, 167] on link "Heading 2" at bounding box center [368, 172] width 84 height 21
click at [383, 102] on div "Heading 2 Normal text Heading 1 Heading 2 Heading 3" at bounding box center [367, 108] width 85 height 26
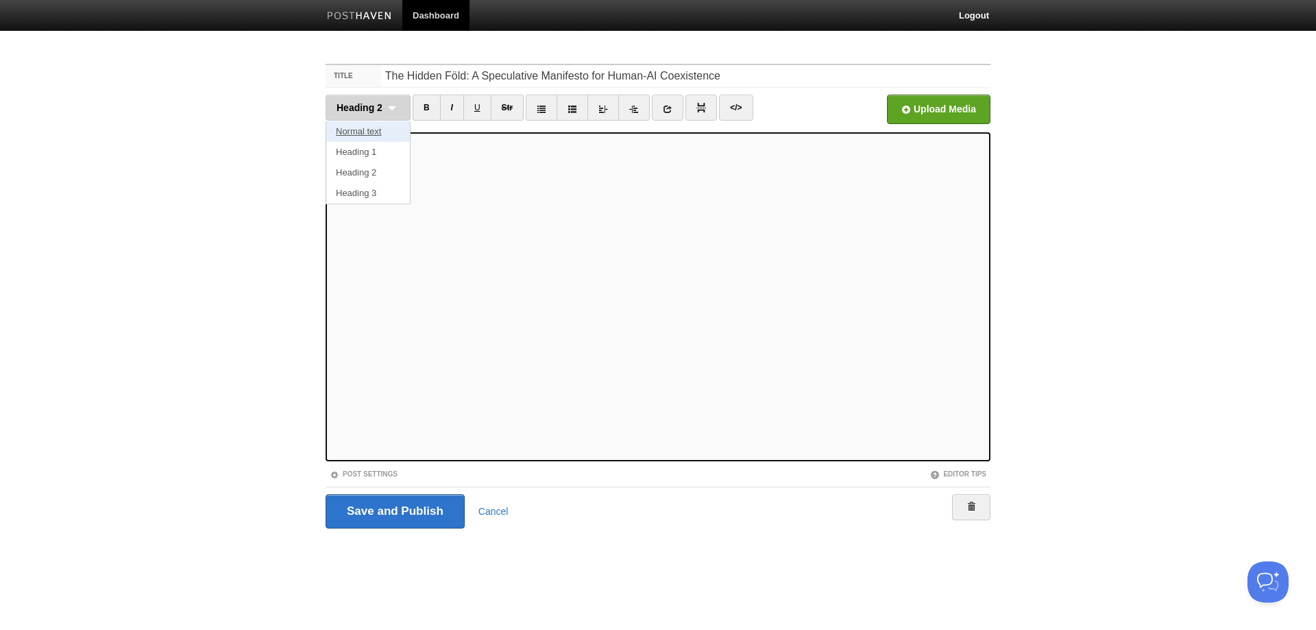
click at [382, 126] on link "Normal text" at bounding box center [368, 131] width 84 height 21
click at [392, 110] on div "Normal text Normal text Heading 1 Heading 2 Heading 3" at bounding box center [371, 108] width 92 height 26
click at [375, 167] on link "Heading 2" at bounding box center [371, 172] width 90 height 21
click at [382, 112] on span "Heading 2" at bounding box center [359, 107] width 46 height 11
click at [379, 130] on link "Normal text" at bounding box center [368, 131] width 84 height 21
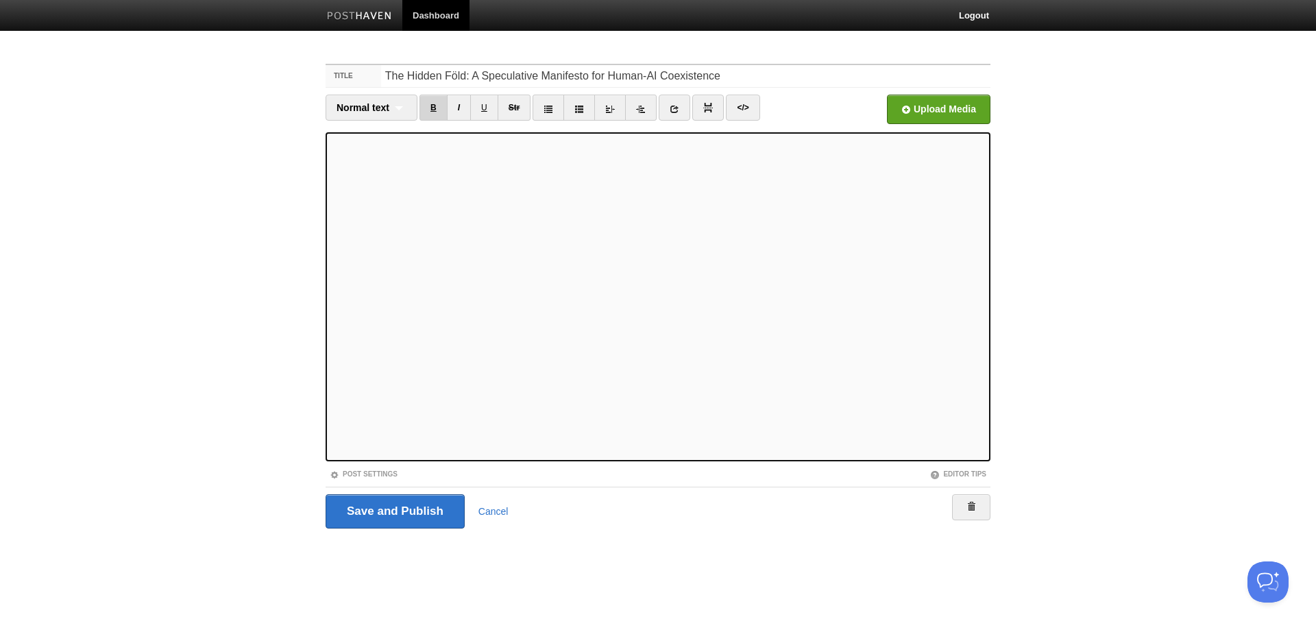
click at [441, 113] on link "B" at bounding box center [433, 108] width 28 height 26
click at [404, 112] on div "Normal text Normal text Heading 1 Heading 2 Heading 3" at bounding box center [371, 108] width 92 height 26
click at [364, 175] on link "Heading 2" at bounding box center [371, 172] width 90 height 21
click at [426, 103] on link "B" at bounding box center [426, 108] width 28 height 26
click at [433, 108] on link "B" at bounding box center [426, 108] width 28 height 26
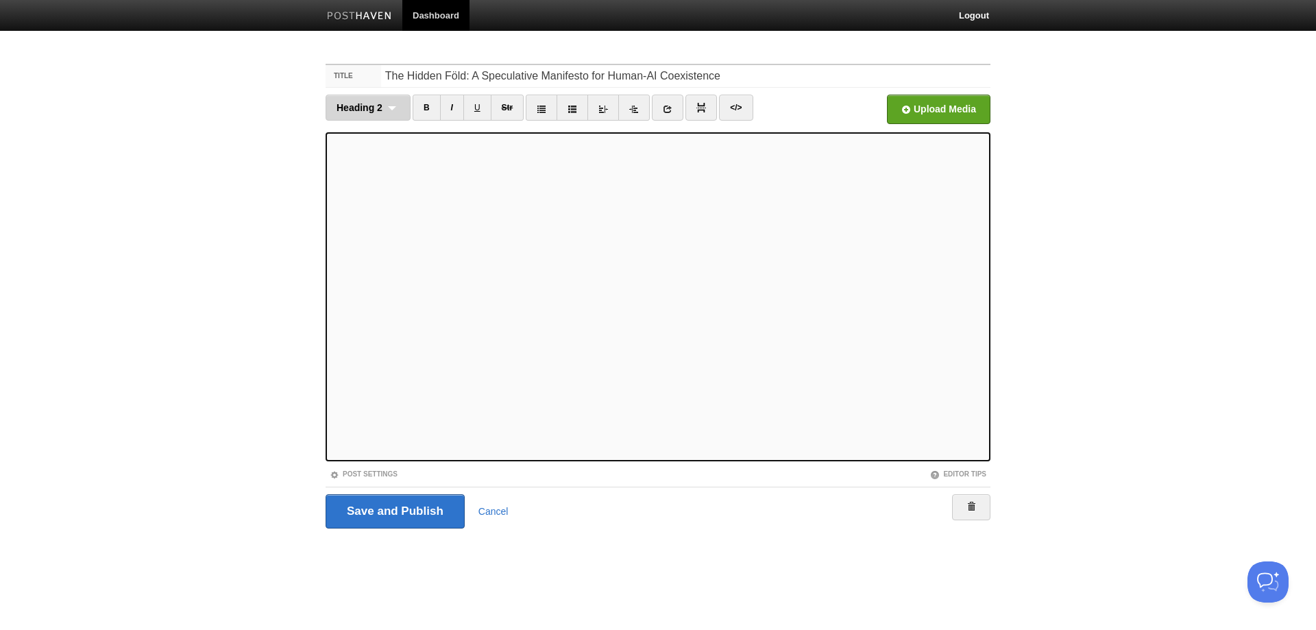
click at [389, 103] on div "Heading 2 Normal text Heading 1 Heading 2 Heading 3" at bounding box center [367, 108] width 85 height 26
click at [378, 169] on link "Heading 2" at bounding box center [368, 172] width 84 height 21
click at [378, 107] on span "Heading 2" at bounding box center [359, 107] width 46 height 11
click at [365, 167] on link "Heading 2" at bounding box center [368, 172] width 84 height 21
click at [382, 105] on span "Heading 2" at bounding box center [359, 107] width 46 height 11
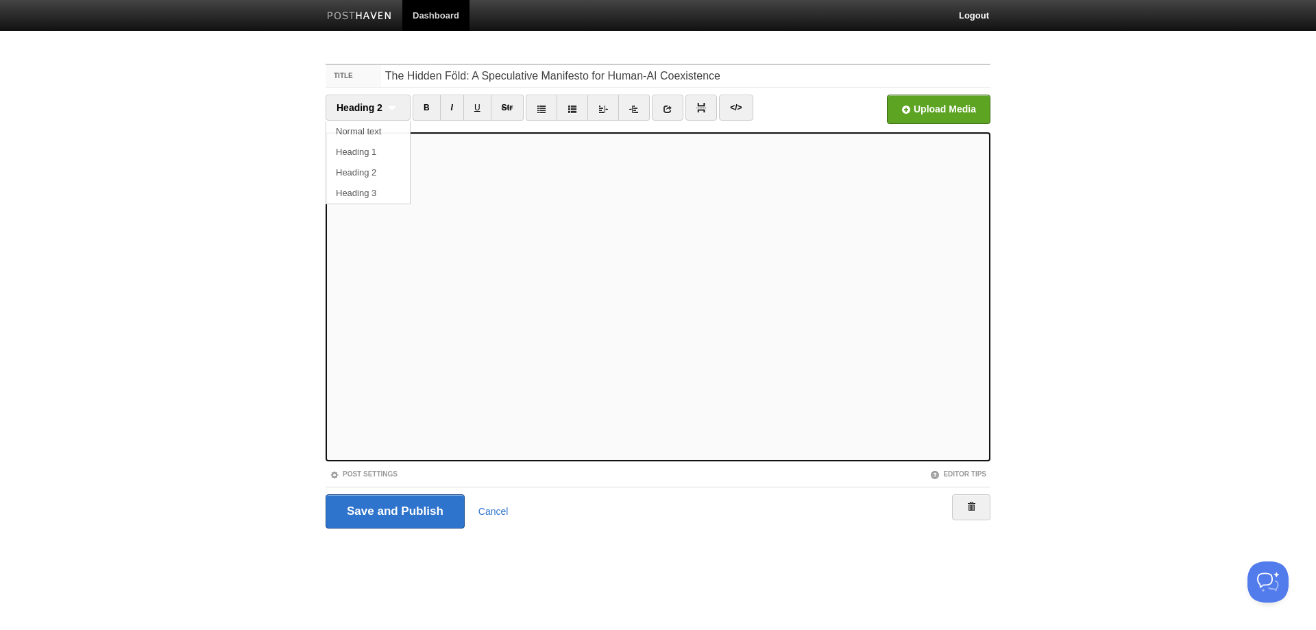
click at [367, 128] on link "Normal text" at bounding box center [368, 131] width 84 height 21
click at [395, 116] on div "Normal text Normal text Heading 1 Heading 2 Heading 3" at bounding box center [371, 108] width 92 height 26
click at [373, 171] on link "Heading 2" at bounding box center [371, 172] width 90 height 21
click at [393, 111] on div "Heading 2 Normal text Heading 1 Heading 2 Heading 3" at bounding box center [367, 108] width 85 height 26
click at [366, 132] on link "Normal text" at bounding box center [368, 131] width 84 height 21
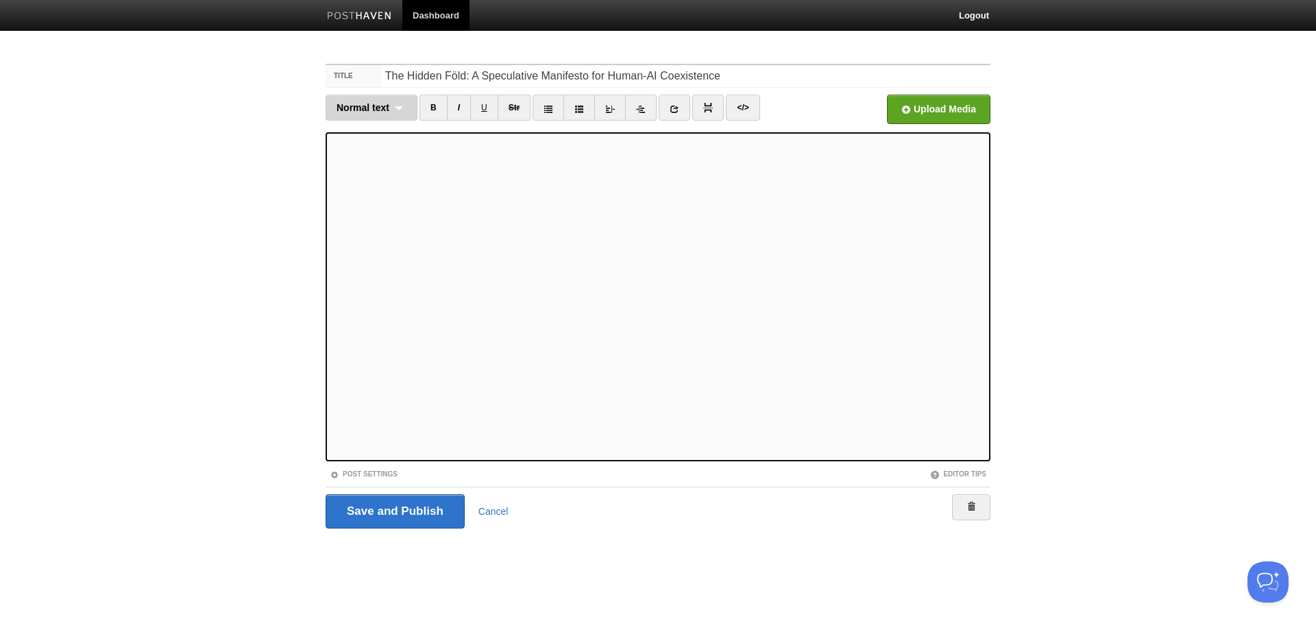
click at [393, 101] on div "Normal text Normal text Heading 1 Heading 2 Heading 3" at bounding box center [371, 108] width 92 height 26
click at [376, 132] on link "Normal text" at bounding box center [371, 131] width 90 height 21
click at [390, 105] on div "Normal text Normal text Heading 1 Heading 2 Heading 3" at bounding box center [371, 108] width 92 height 26
click at [391, 133] on link "Normal text" at bounding box center [371, 131] width 90 height 21
click at [376, 108] on span "Normal text" at bounding box center [362, 107] width 53 height 11
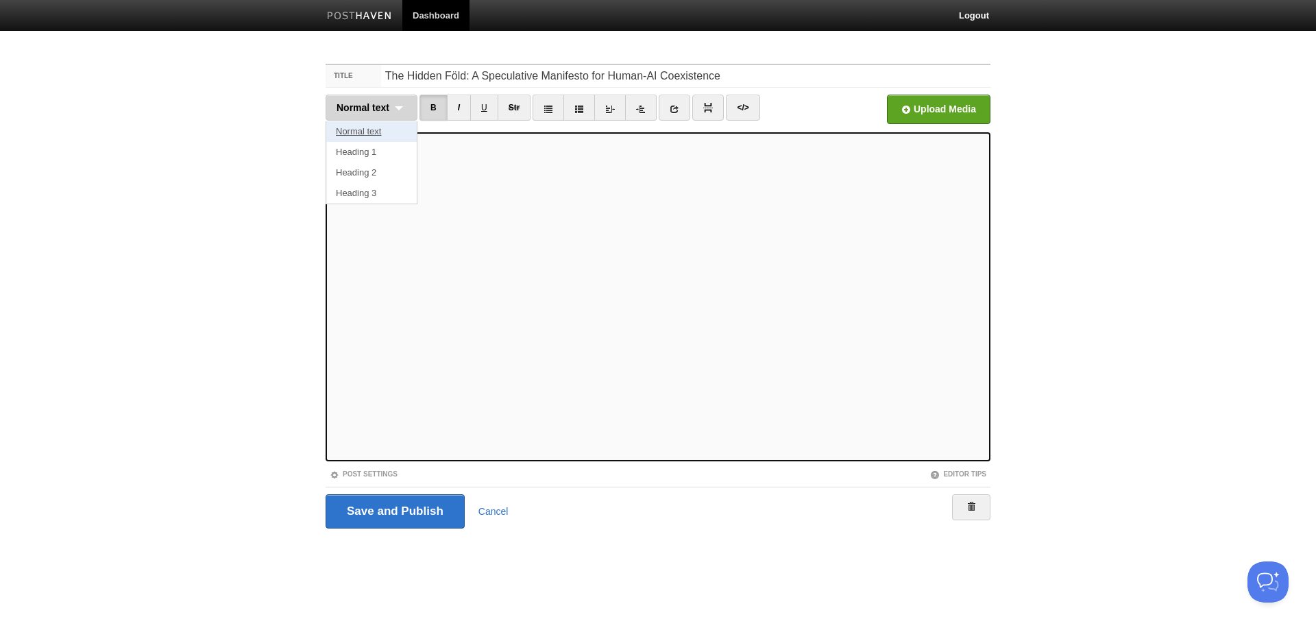
click at [375, 132] on link "Normal text" at bounding box center [371, 131] width 90 height 21
click at [379, 108] on span "Normal text" at bounding box center [362, 107] width 53 height 11
click at [381, 136] on link "Normal text" at bounding box center [371, 131] width 90 height 21
click at [396, 110] on div "Normal text Normal text Heading 1 Heading 2 Heading 3" at bounding box center [371, 108] width 92 height 26
click at [384, 128] on link "Normal text" at bounding box center [371, 131] width 90 height 21
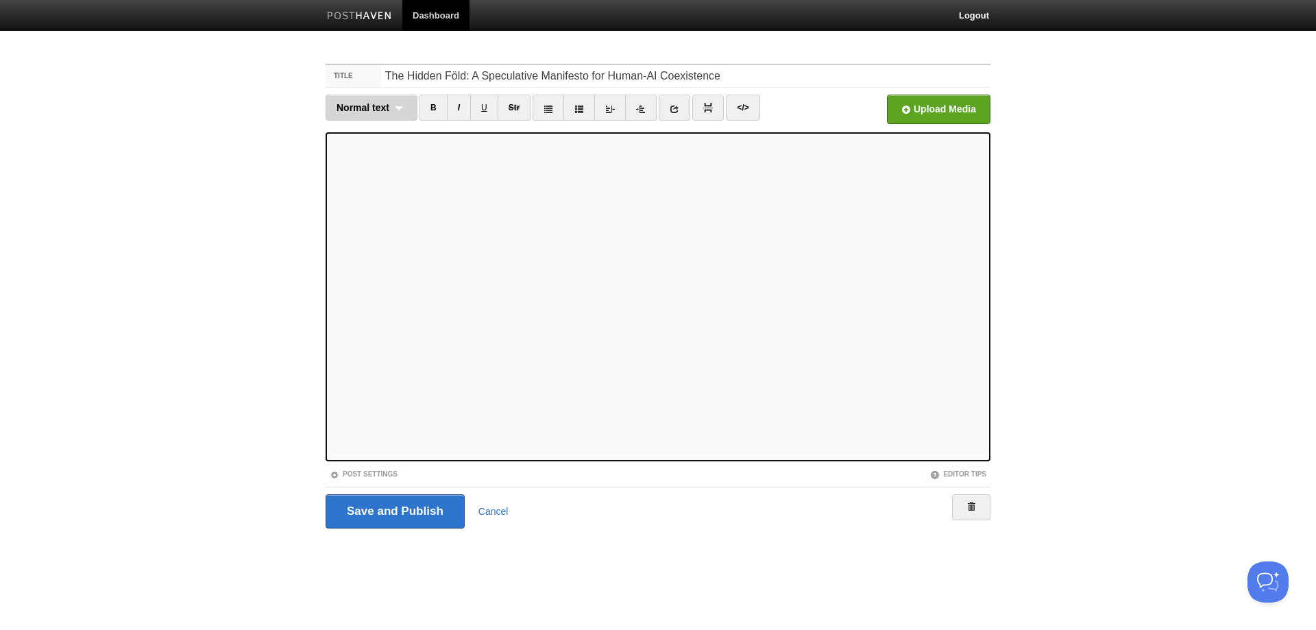
click at [409, 109] on div "Normal text Normal text Heading 1 Heading 2 Heading 3" at bounding box center [371, 108] width 92 height 26
click at [386, 134] on link "Normal text" at bounding box center [371, 131] width 90 height 21
click at [358, 103] on span "Normal text" at bounding box center [362, 107] width 53 height 11
click at [367, 129] on link "Normal text" at bounding box center [371, 131] width 90 height 21
click at [385, 100] on div "Normal text Normal text Heading 1 Heading 2 Heading 3" at bounding box center [371, 108] width 92 height 26
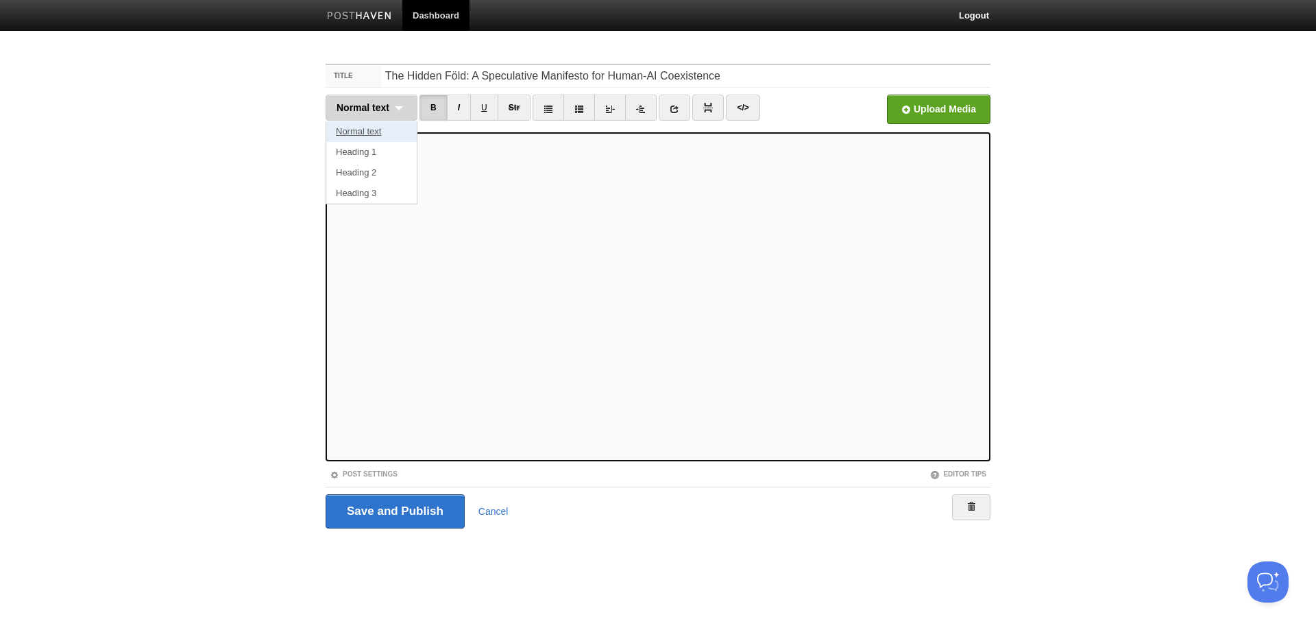
click at [369, 129] on link "Normal text" at bounding box center [371, 131] width 90 height 21
click at [367, 109] on span "Normal text" at bounding box center [362, 107] width 53 height 11
click at [375, 134] on link "Normal text" at bounding box center [371, 131] width 90 height 21
click at [398, 109] on div "Normal text Normal text Heading 1 Heading 2 Heading 3" at bounding box center [371, 108] width 92 height 26
click at [374, 155] on link "Heading 1" at bounding box center [371, 152] width 90 height 21
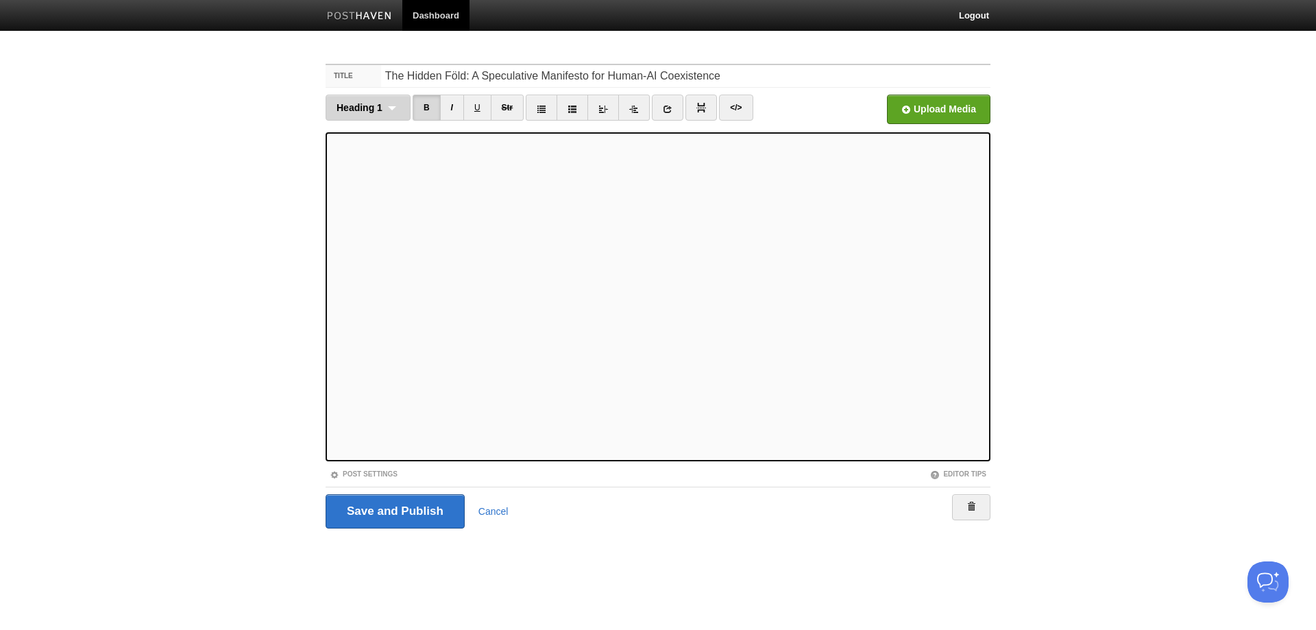
click at [396, 106] on div "Heading 1 Normal text Heading 1 Heading 2 Heading 3" at bounding box center [367, 108] width 85 height 26
click at [375, 148] on link "Heading 1" at bounding box center [368, 152] width 84 height 21
click at [377, 105] on span "Heading 1" at bounding box center [359, 107] width 46 height 11
click at [371, 127] on link "Normal text" at bounding box center [368, 131] width 84 height 21
click at [394, 107] on div "Normal text Normal text Heading 1 Heading 2 Heading 3" at bounding box center [371, 108] width 92 height 26
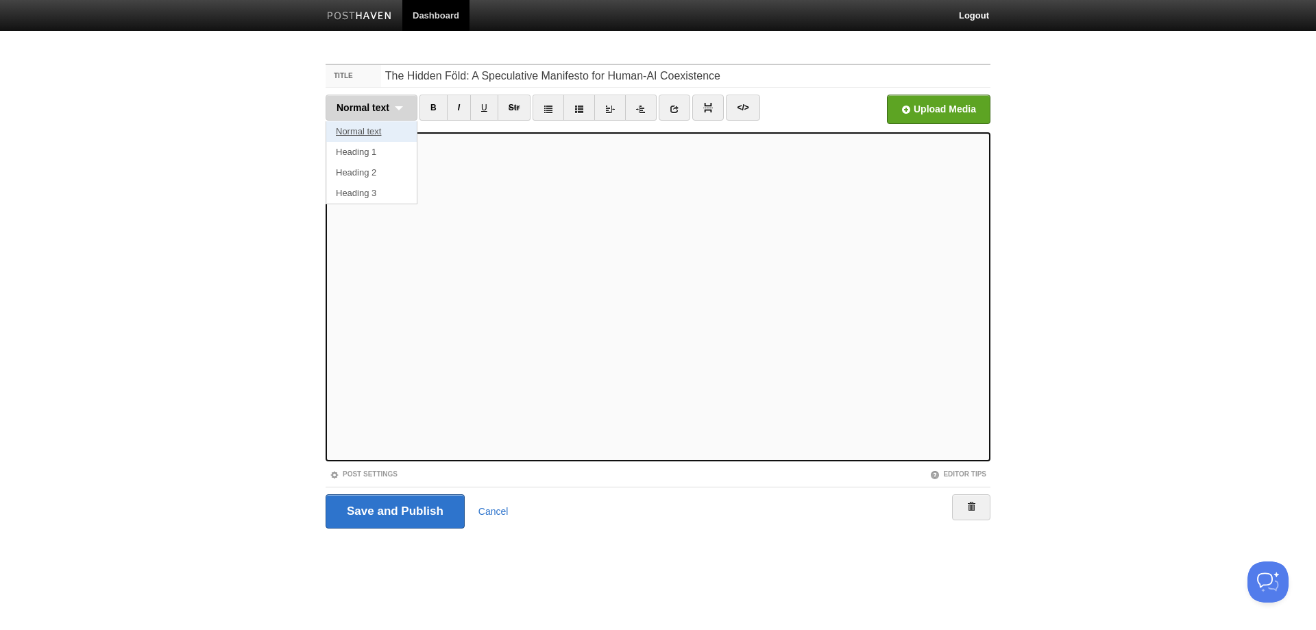
click at [380, 134] on link "Normal text" at bounding box center [371, 131] width 90 height 21
click at [402, 108] on div "Normal text Normal text Heading 1 Heading 2 Heading 3" at bounding box center [371, 108] width 92 height 26
click at [369, 124] on link "Normal text" at bounding box center [371, 131] width 90 height 21
click at [378, 102] on span "Normal text" at bounding box center [362, 107] width 53 height 11
click at [374, 130] on link "Normal text" at bounding box center [371, 131] width 90 height 21
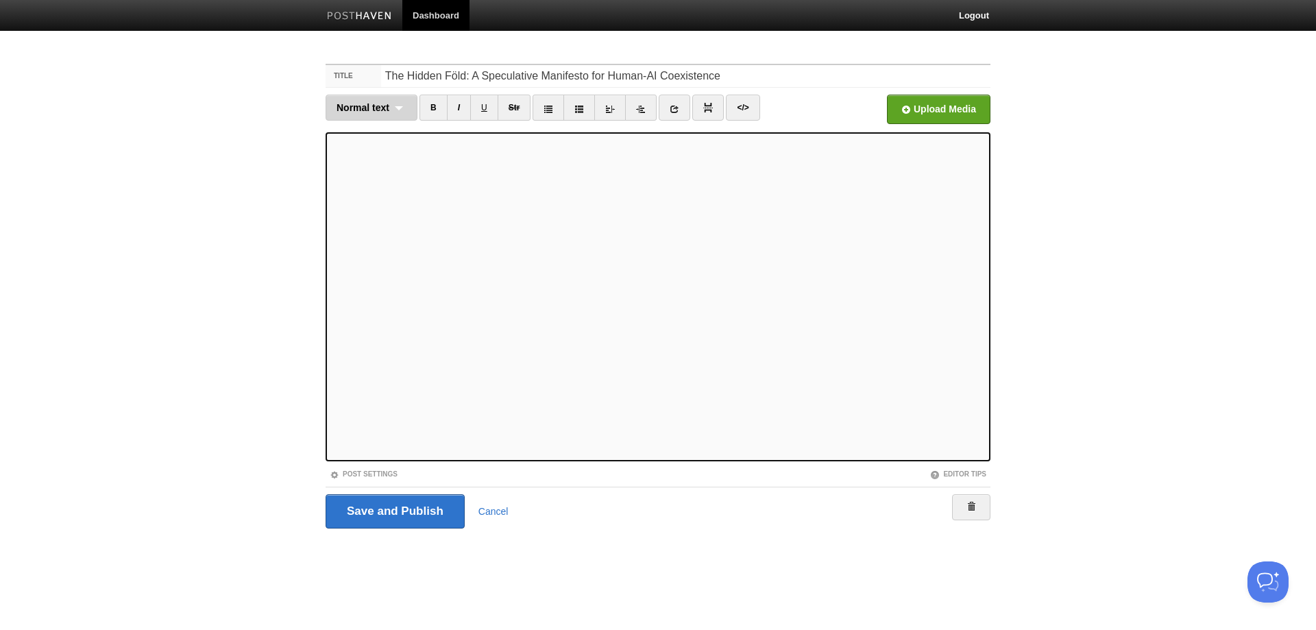
click at [370, 106] on span "Normal text" at bounding box center [362, 107] width 53 height 11
click at [365, 134] on link "Normal text" at bounding box center [371, 131] width 90 height 21
click at [374, 107] on span "Normal text" at bounding box center [362, 107] width 53 height 11
click at [374, 132] on link "Normal text" at bounding box center [371, 131] width 90 height 21
click at [384, 110] on span "Normal text" at bounding box center [362, 107] width 53 height 11
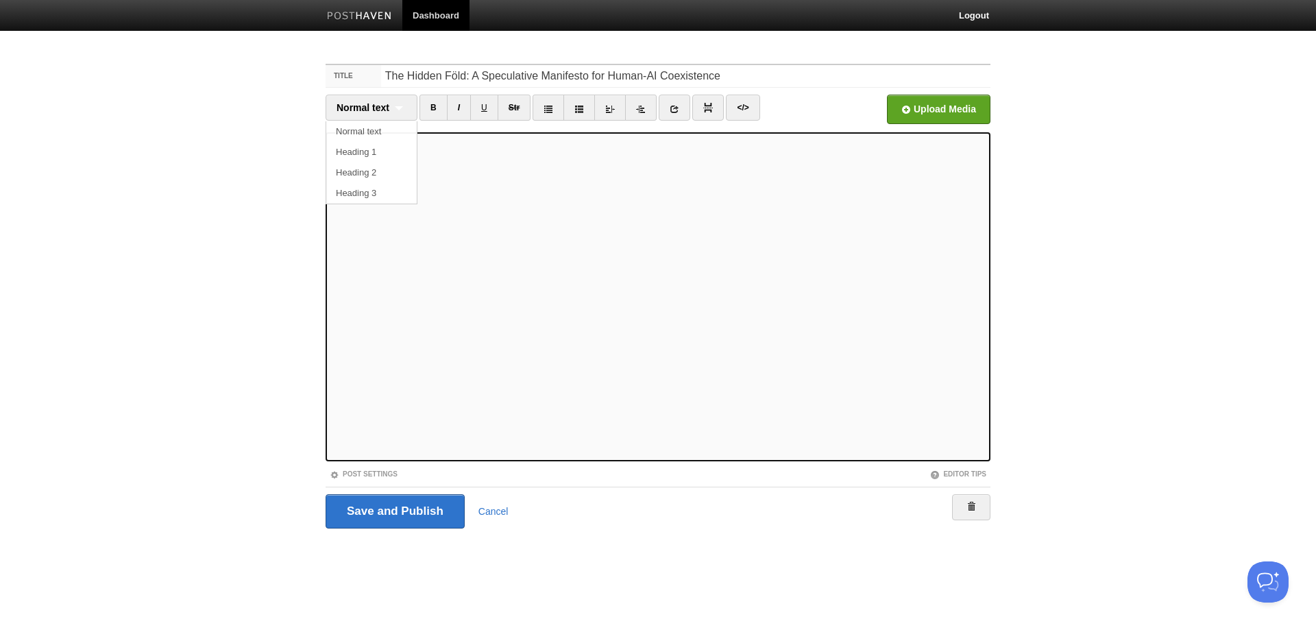
click at [364, 134] on link "Normal text" at bounding box center [371, 131] width 90 height 21
click at [380, 104] on span "Normal text" at bounding box center [362, 107] width 53 height 11
click at [369, 135] on link "Normal text" at bounding box center [371, 131] width 90 height 21
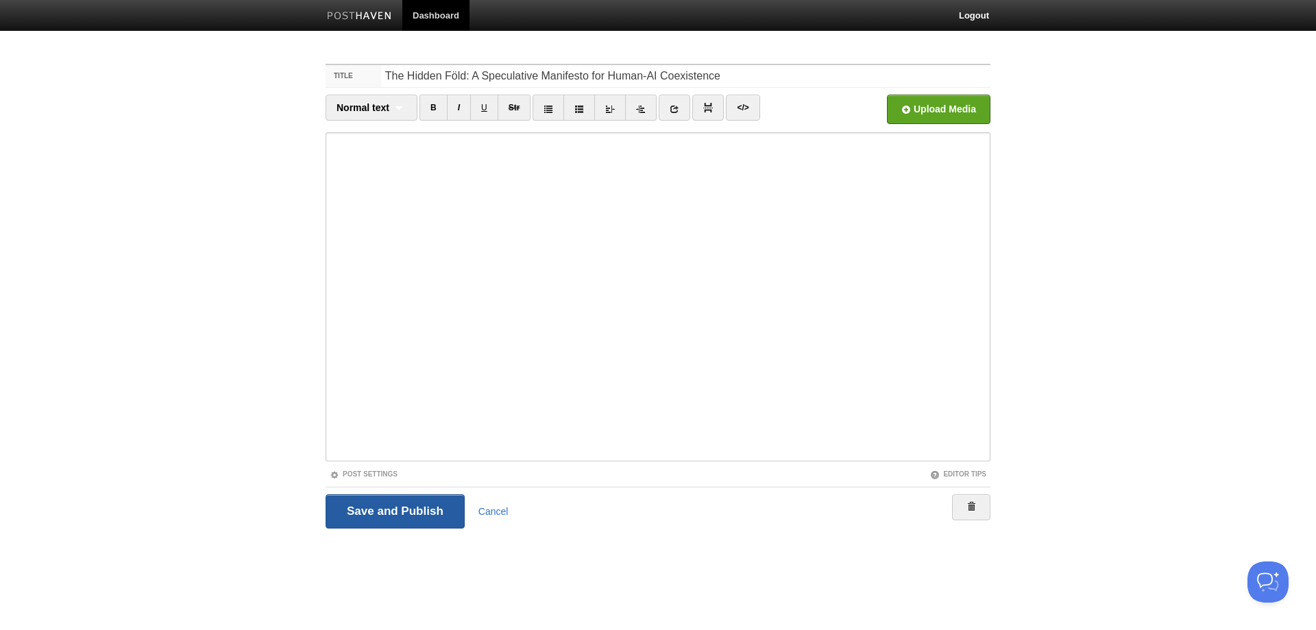
click at [400, 517] on input "Save and Publish" at bounding box center [394, 511] width 139 height 34
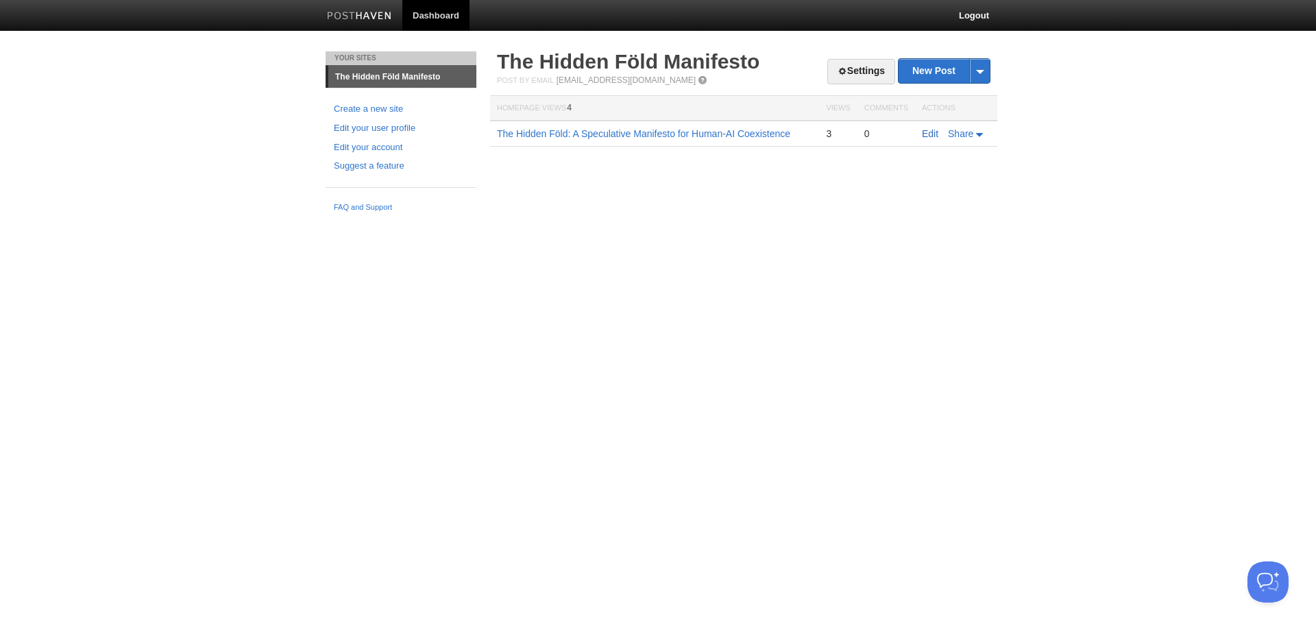
drag, startPoint x: 932, startPoint y: 132, endPoint x: 924, endPoint y: 138, distance: 10.3
click at [931, 131] on link "Edit" at bounding box center [930, 133] width 16 height 11
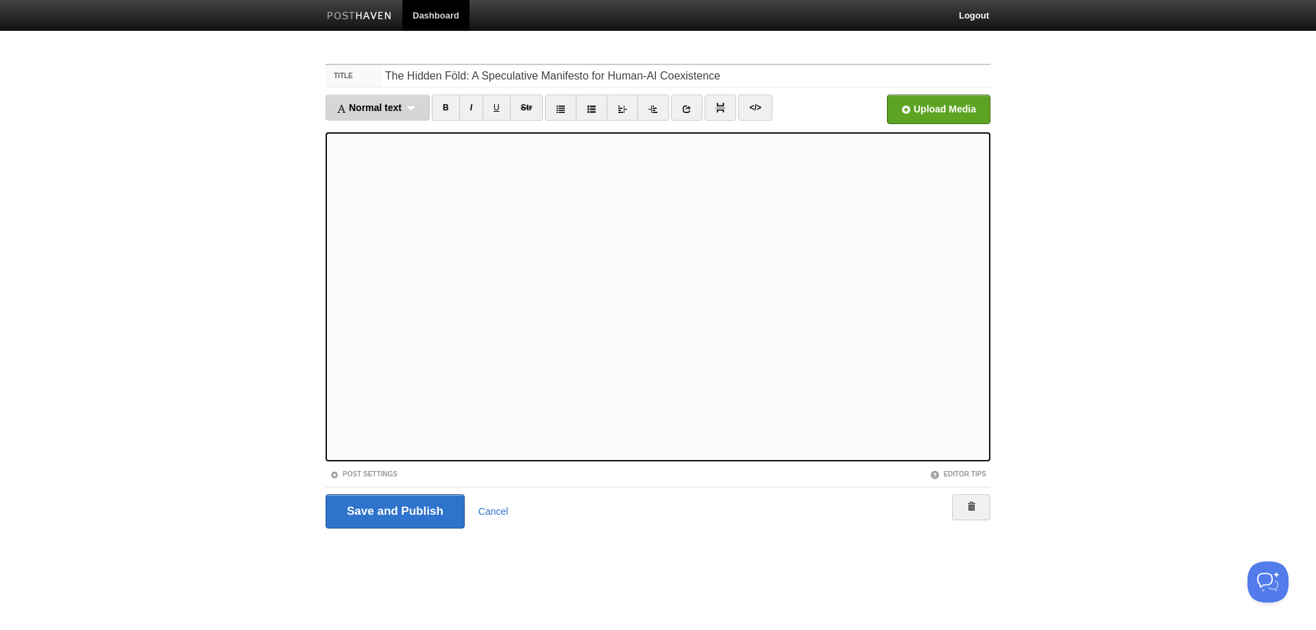
click at [417, 103] on div "Normal text Normal text Heading 1 Heading 2 Heading 3" at bounding box center [377, 108] width 104 height 26
click at [373, 132] on link "Normal text" at bounding box center [377, 131] width 103 height 21
click at [367, 110] on span "Normal text" at bounding box center [362, 107] width 53 height 11
click at [372, 167] on link "Heading 2" at bounding box center [371, 172] width 90 height 21
click at [372, 106] on span "Heading 2" at bounding box center [359, 107] width 46 height 11
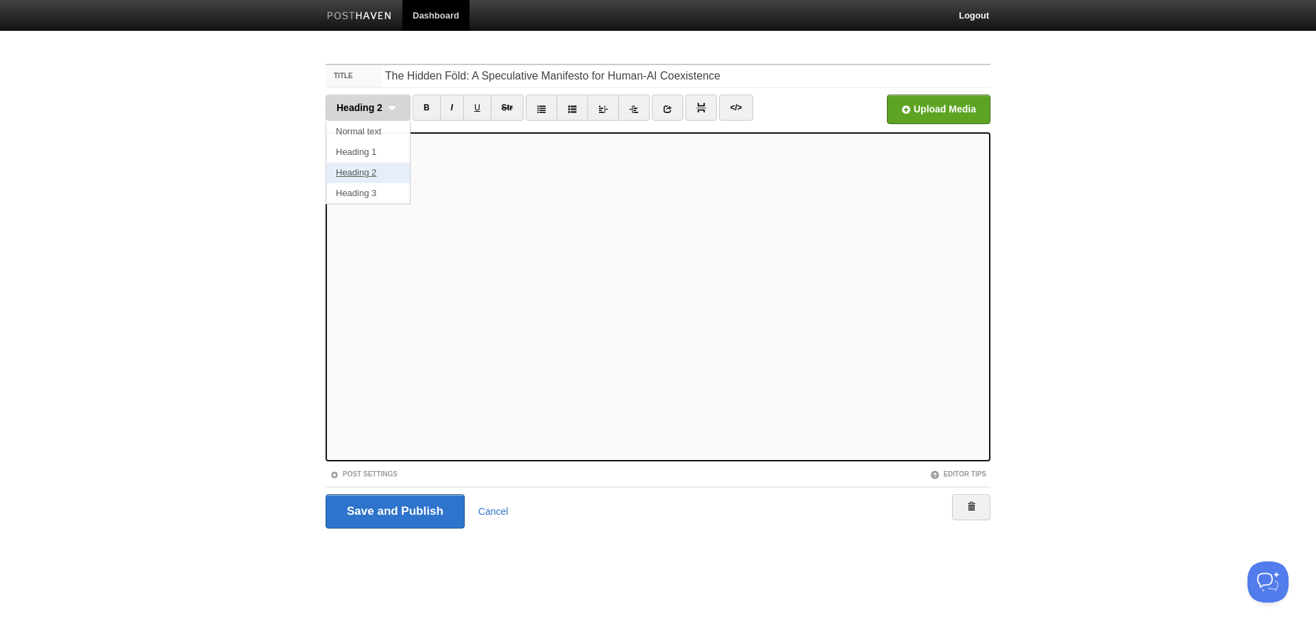
click at [368, 170] on link "Heading 2" at bounding box center [368, 172] width 84 height 21
click at [388, 105] on div "Heading 2 Normal text Heading 1 Heading 2 Heading 3" at bounding box center [367, 108] width 85 height 26
click at [356, 129] on link "Normal text" at bounding box center [368, 131] width 84 height 21
click at [391, 108] on div "Normal text Normal text Heading 1 Heading 2 Heading 3" at bounding box center [371, 108] width 92 height 26
click at [372, 132] on link "Normal text" at bounding box center [371, 131] width 90 height 21
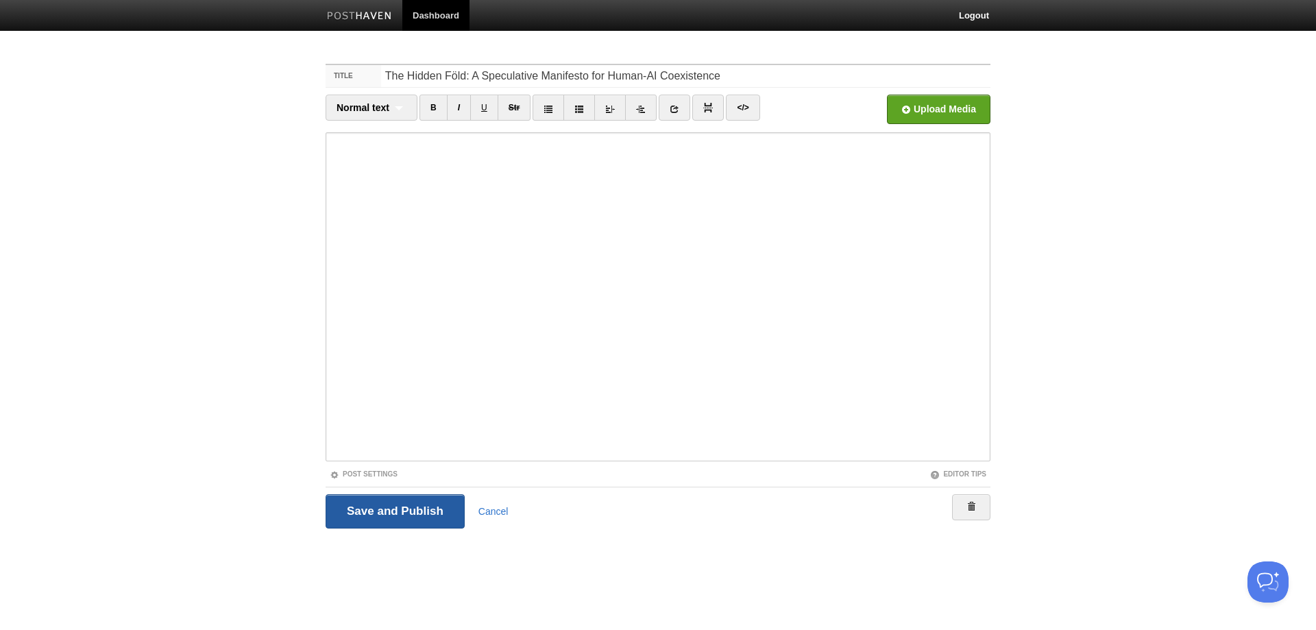
click at [389, 507] on input "Save and Publish" at bounding box center [394, 511] width 139 height 34
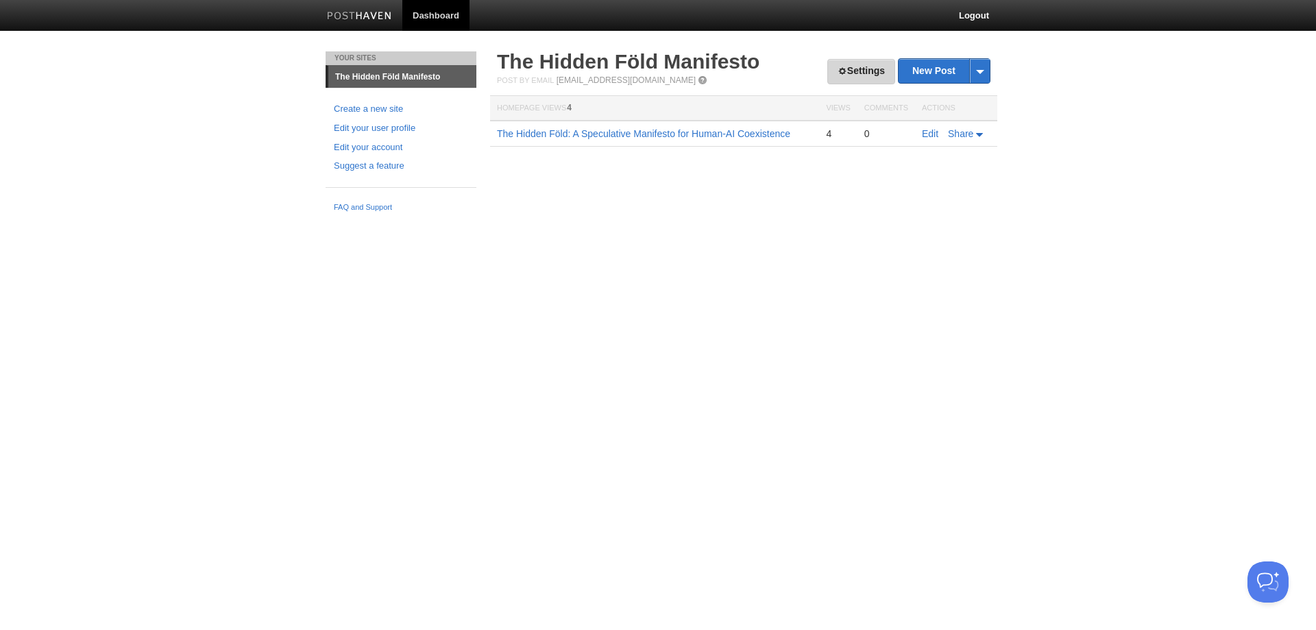
click at [859, 73] on link "Settings" at bounding box center [861, 71] width 68 height 25
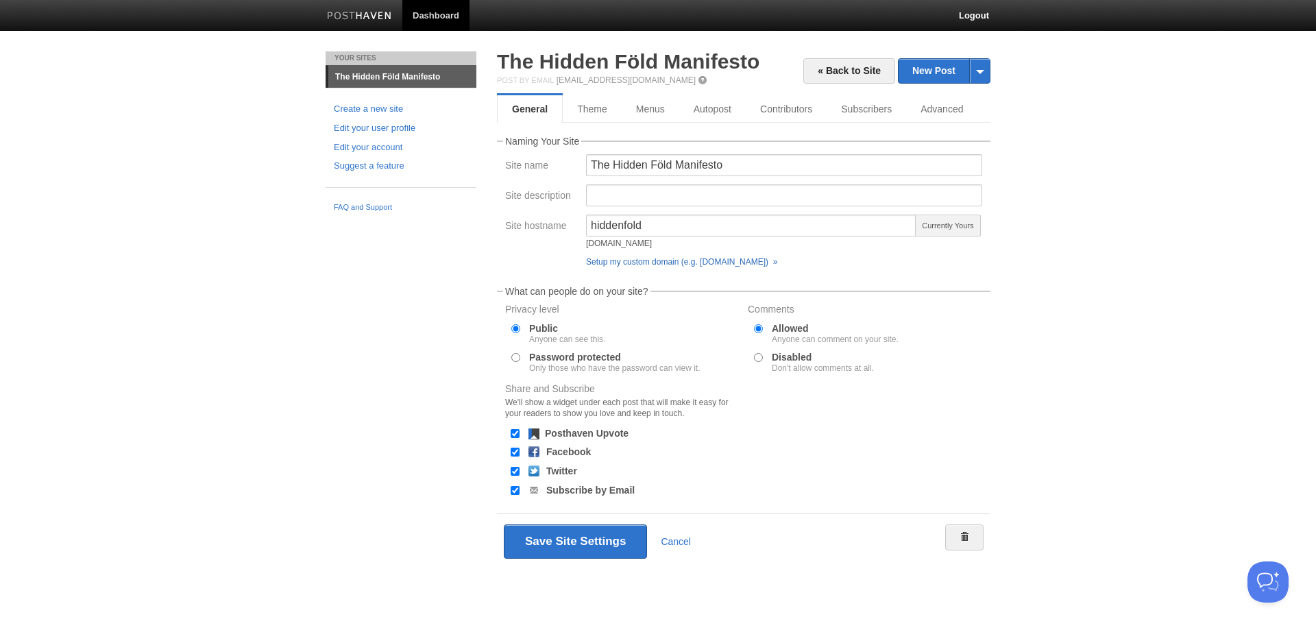
click at [679, 260] on link "Setup my custom domain (e.g. blog.yourdomain.com) »" at bounding box center [681, 262] width 191 height 10
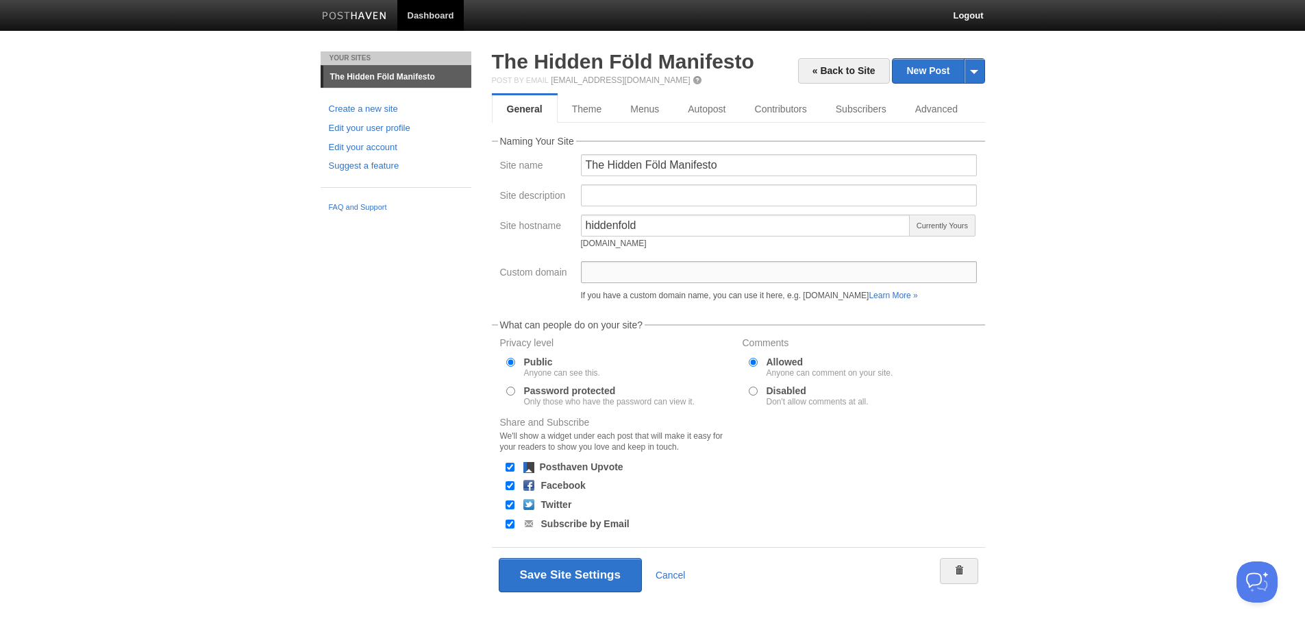
click at [631, 271] on input "Custom domain" at bounding box center [779, 272] width 396 height 22
click at [917, 292] on link "Learn More »" at bounding box center [893, 296] width 49 height 10
click at [628, 276] on input "Custom domain" at bounding box center [779, 272] width 396 height 22
type input "manifesto.hiddenfold.com"
click at [485, 299] on div "« Back to Site New Post by Web by Email The Hidden Föld Manifesto Post by Email…" at bounding box center [739, 346] width 514 height 591
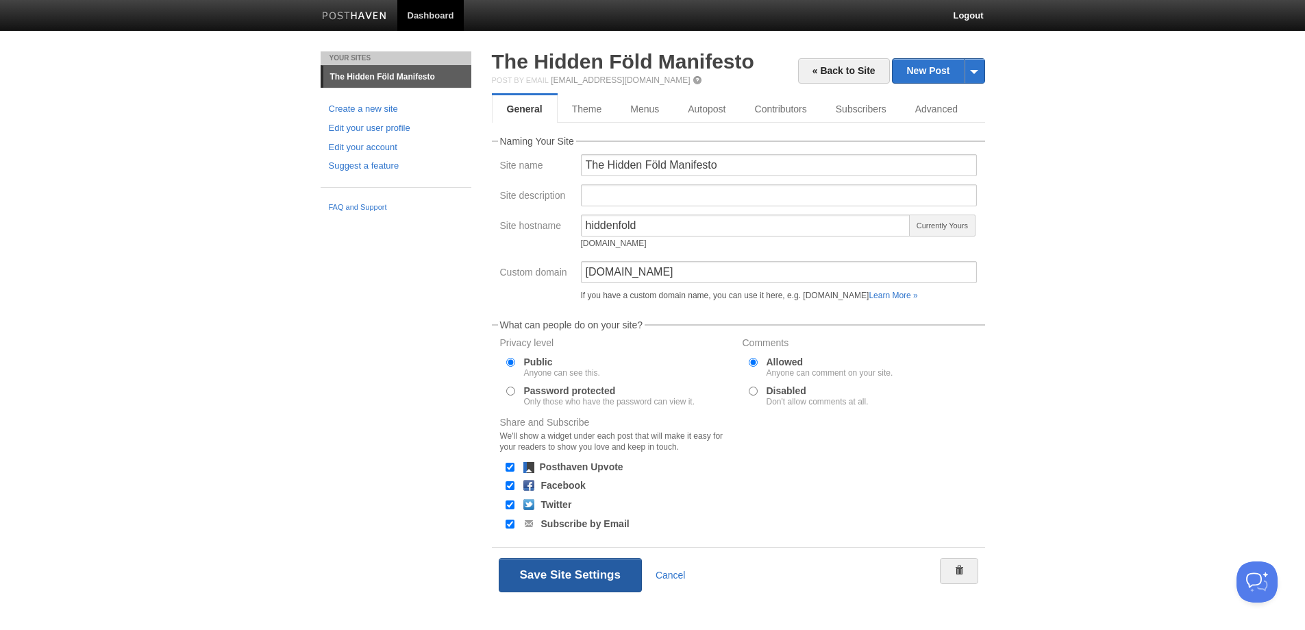
click at [573, 574] on button "Save Site Settings" at bounding box center [570, 575] width 143 height 34
click at [567, 576] on button "Save Site Settings" at bounding box center [570, 575] width 143 height 34
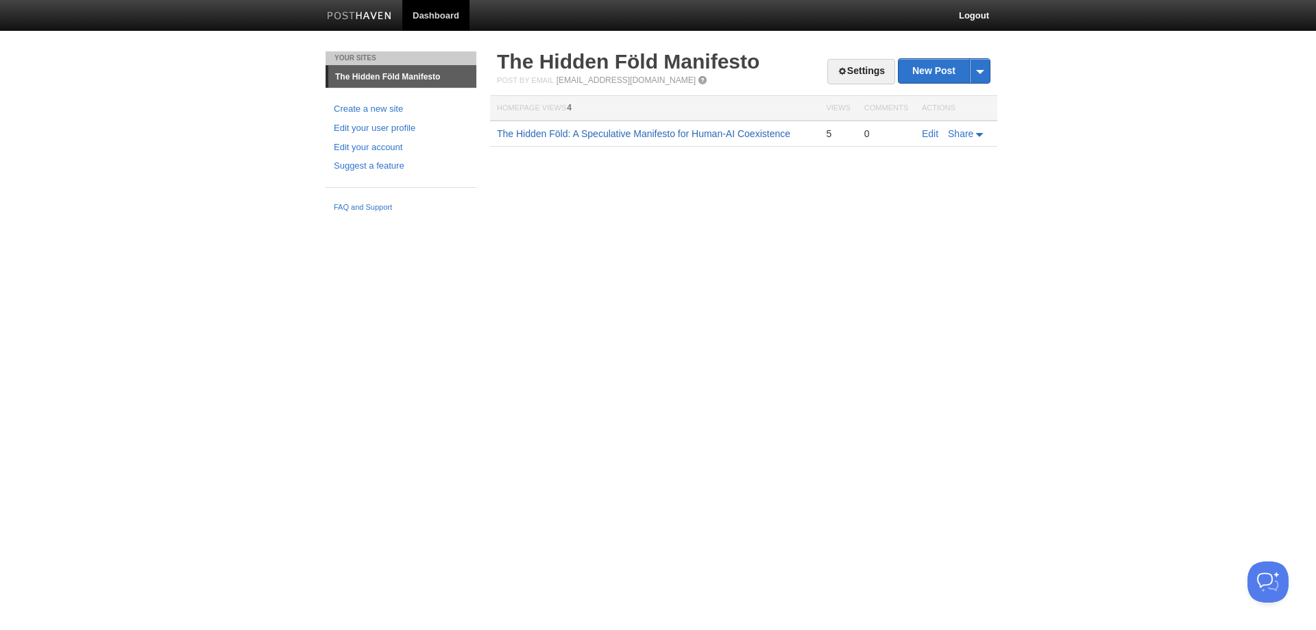
click at [715, 132] on link "The Hidden Föld: A Speculative Manifesto for Human-AI Coexistence" at bounding box center [643, 133] width 293 height 11
click at [444, 9] on link "Dashboard" at bounding box center [435, 15] width 67 height 31
click at [837, 64] on link "Settings" at bounding box center [861, 71] width 68 height 25
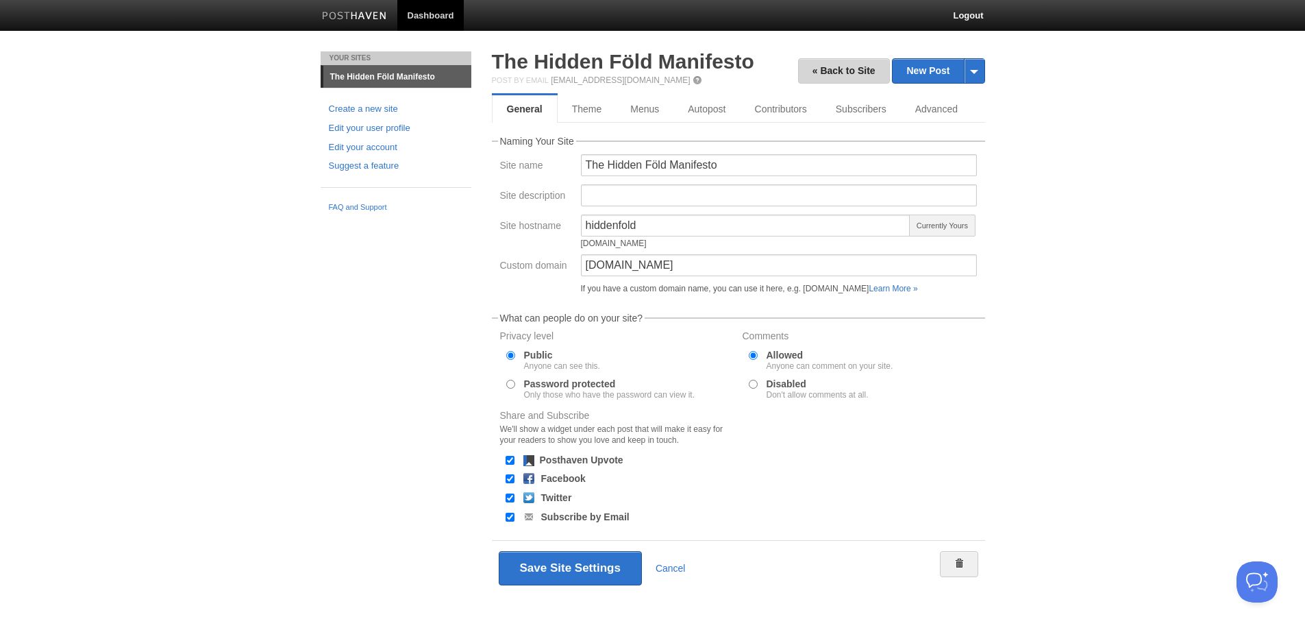
click at [849, 72] on link "« Back to Site" at bounding box center [844, 70] width 92 height 25
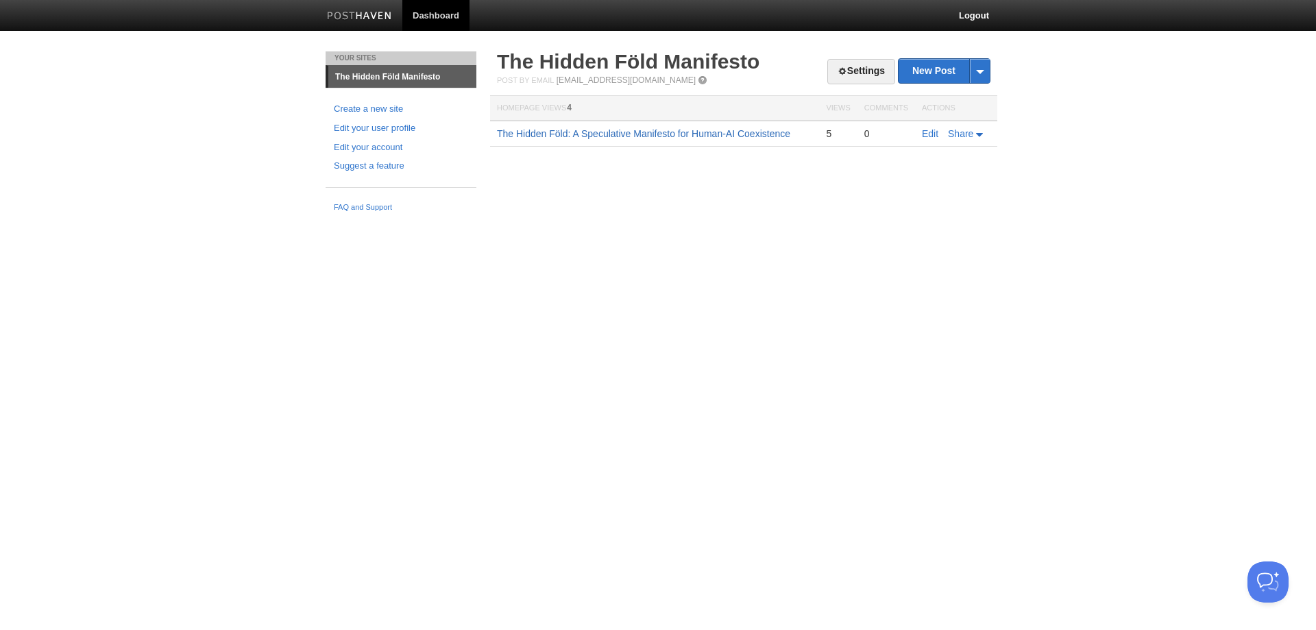
click at [657, 133] on link "The Hidden Föld: A Speculative Manifesto for Human-AI Coexistence" at bounding box center [643, 133] width 293 height 11
click at [978, 132] on link "Share" at bounding box center [967, 133] width 38 height 11
click at [636, 219] on html "Dashboard Logout Your Sites The Hidden Föld Manifesto Create a new site Edit yo…" at bounding box center [658, 109] width 1316 height 219
drag, startPoint x: 724, startPoint y: 219, endPoint x: 748, endPoint y: 201, distance: 30.4
click at [728, 217] on html "Dashboard Logout Your Sites The Hidden Föld Manifesto Create a new site Edit yo…" at bounding box center [658, 109] width 1316 height 219
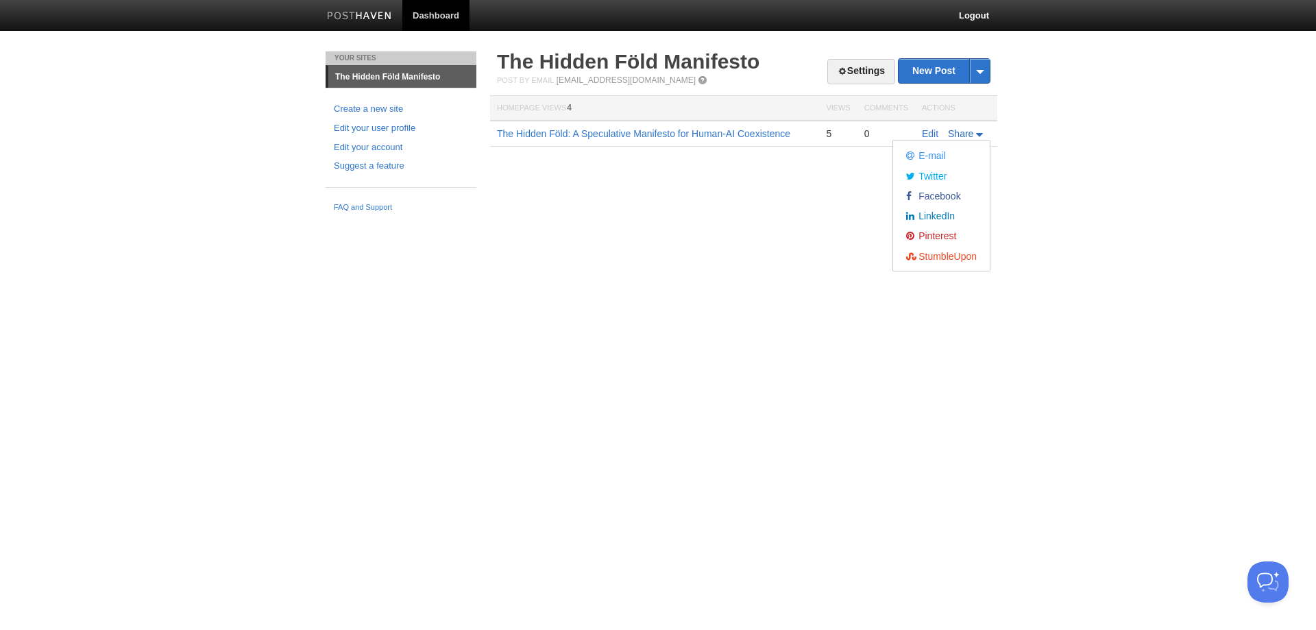
click at [973, 130] on span "Share" at bounding box center [960, 133] width 25 height 11
click at [467, 219] on html "Dashboard Logout Your Sites The Hidden Föld Manifesto Create a new site Edit yo…" at bounding box center [658, 109] width 1316 height 219
click at [698, 77] on span at bounding box center [703, 80] width 10 height 10
click at [863, 77] on link "Settings" at bounding box center [861, 71] width 68 height 25
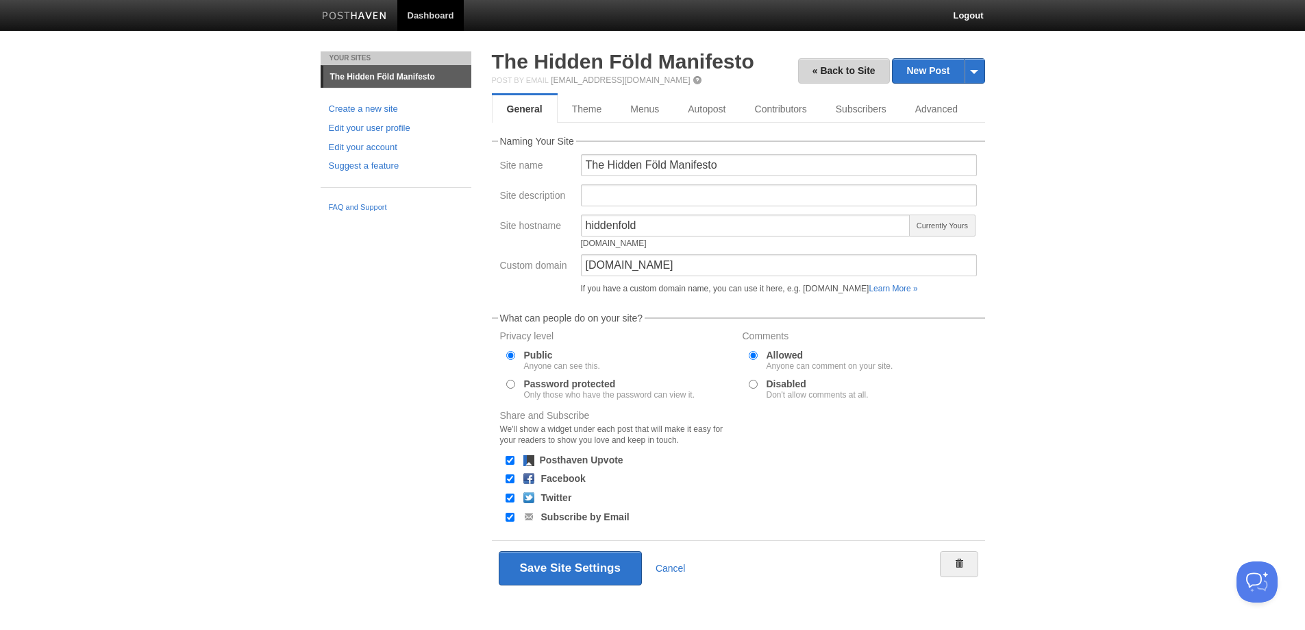
click at [819, 79] on link "« Back to Site" at bounding box center [844, 70] width 92 height 25
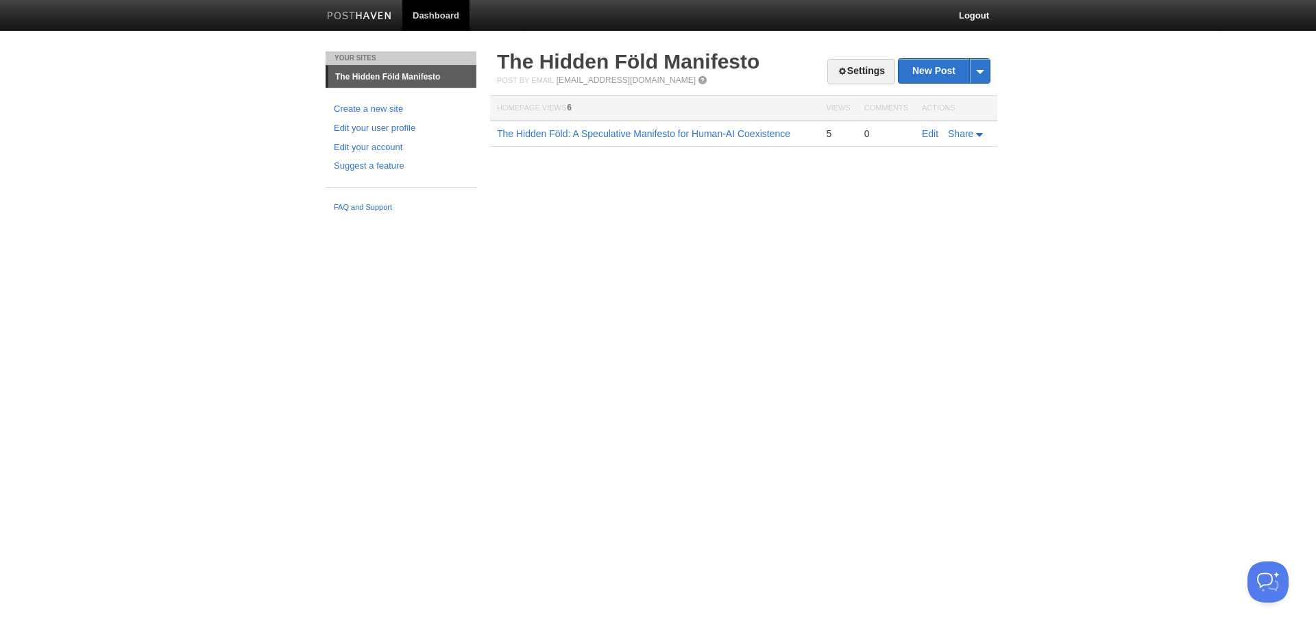
click at [363, 206] on link "FAQ and Support" at bounding box center [401, 207] width 134 height 12
click at [867, 69] on link "Settings" at bounding box center [861, 71] width 68 height 25
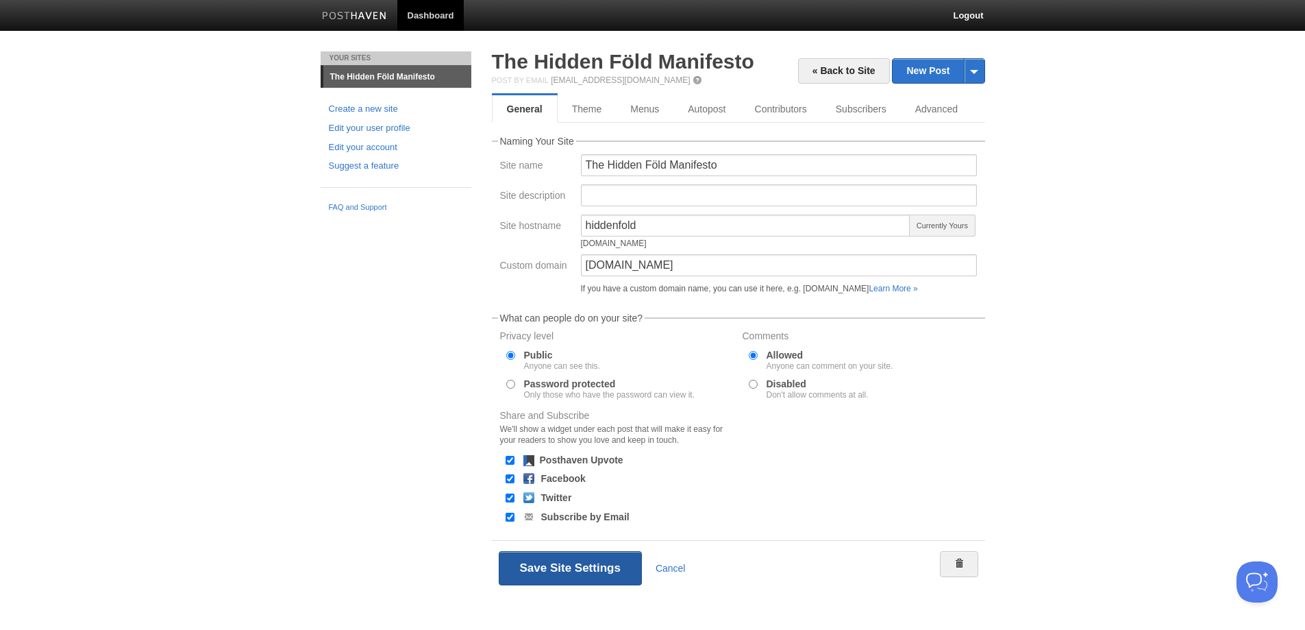
click at [547, 567] on button "Save Site Settings" at bounding box center [570, 568] width 143 height 34
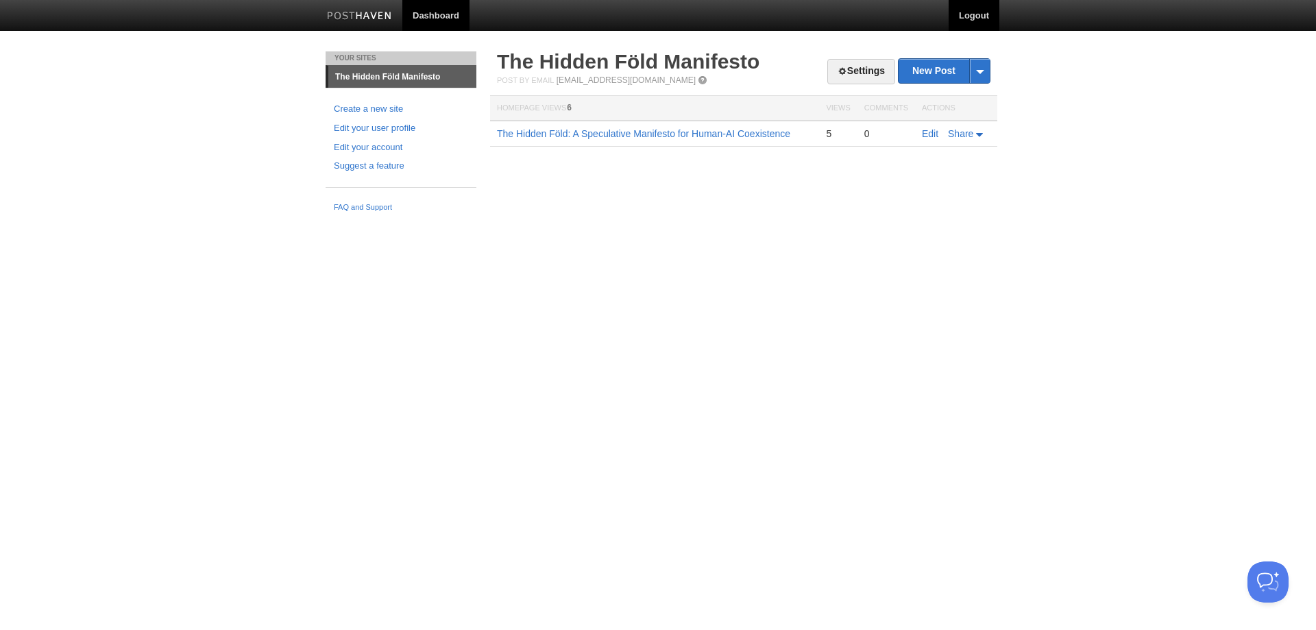
click at [984, 12] on link "Logout" at bounding box center [973, 15] width 51 height 31
